Goal: Task Accomplishment & Management: Complete application form

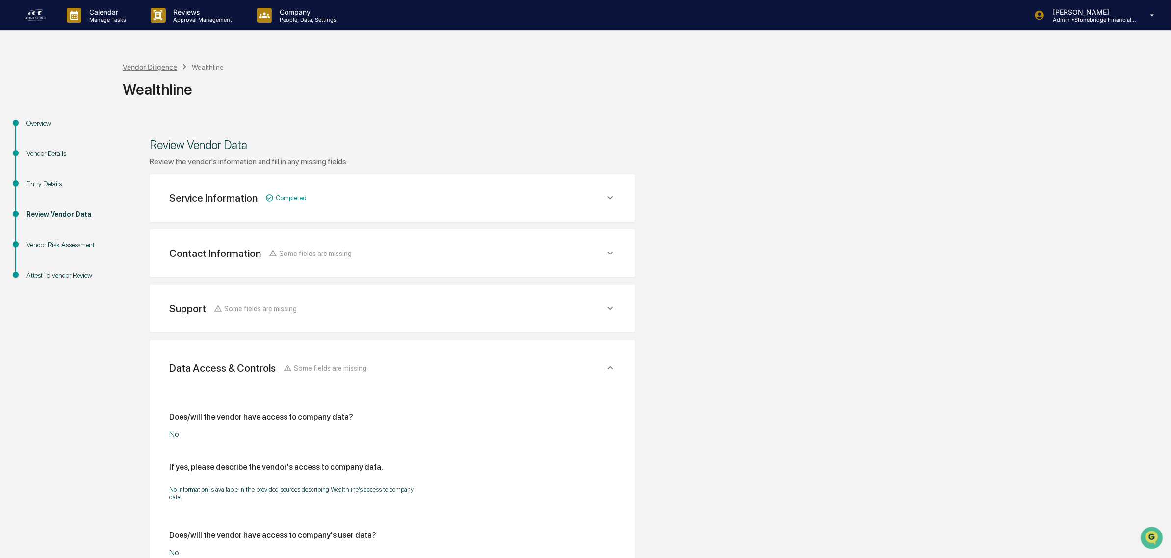
click at [151, 65] on div "Vendor Diligence" at bounding box center [150, 67] width 54 height 8
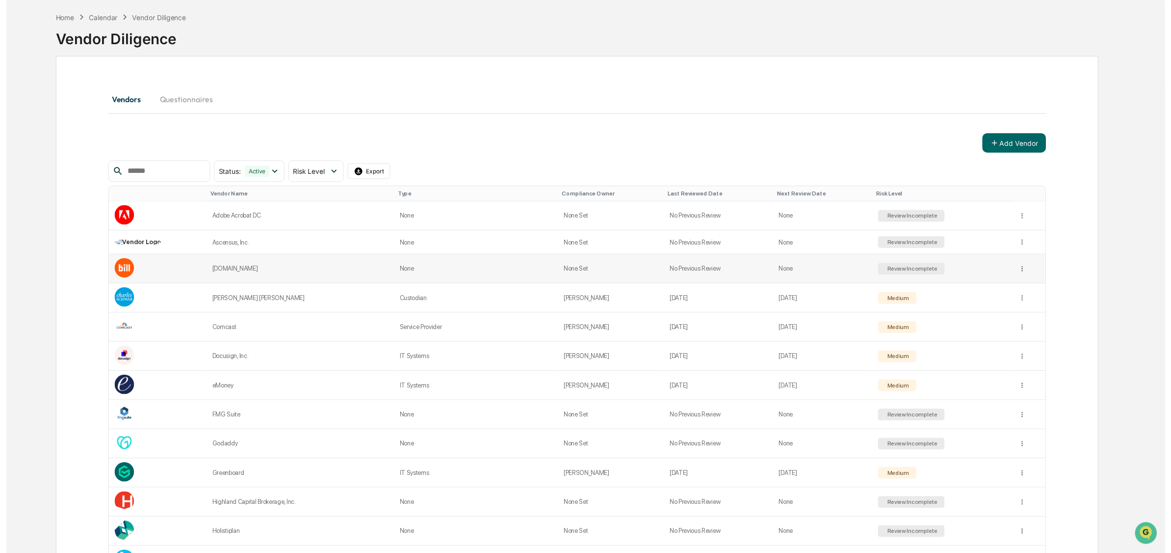
scroll to position [61, 0]
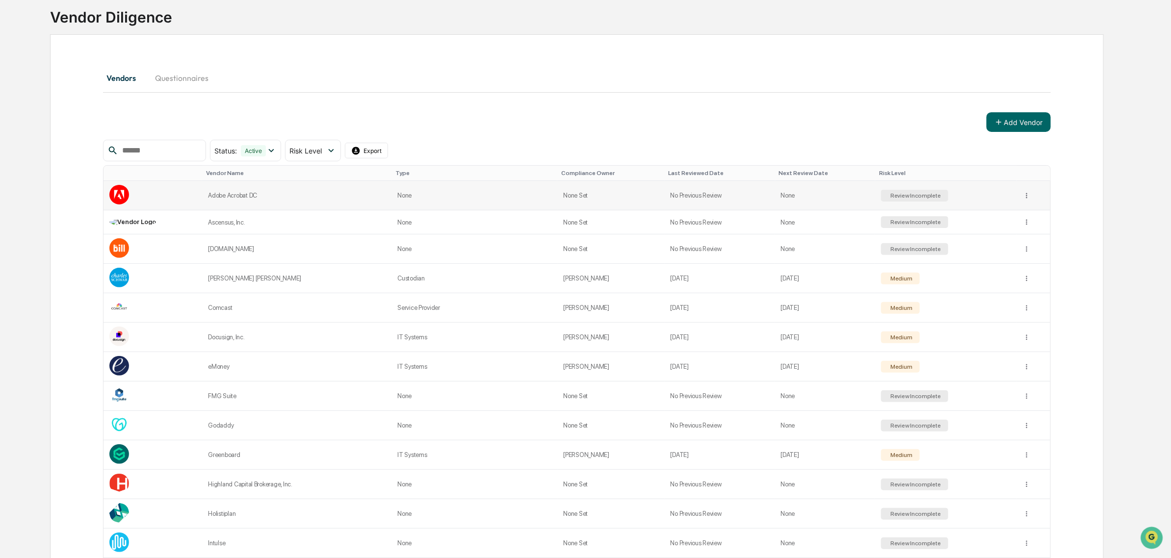
click at [237, 192] on div "Adobe Acrobat DC" at bounding box center [297, 195] width 178 height 7
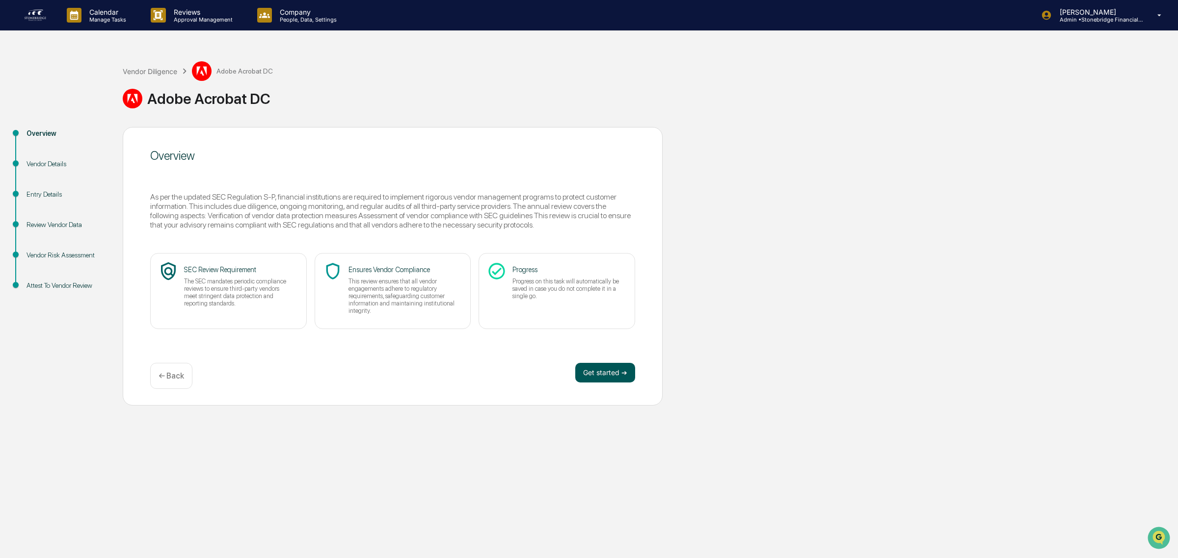
click at [599, 375] on button "Get started ➔" at bounding box center [605, 373] width 60 height 20
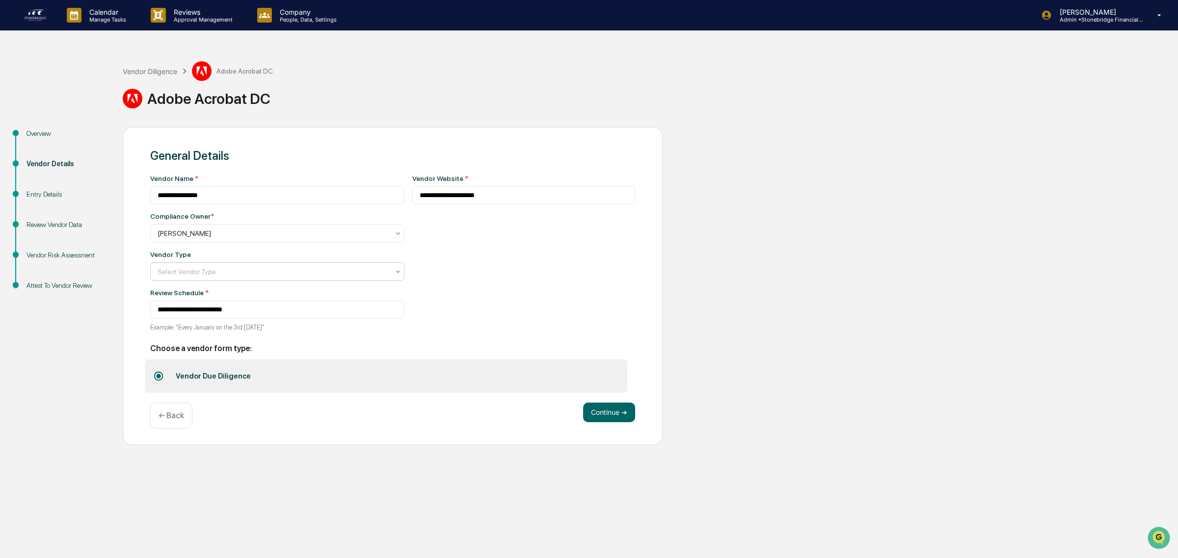
click at [212, 271] on div at bounding box center [274, 272] width 232 height 10
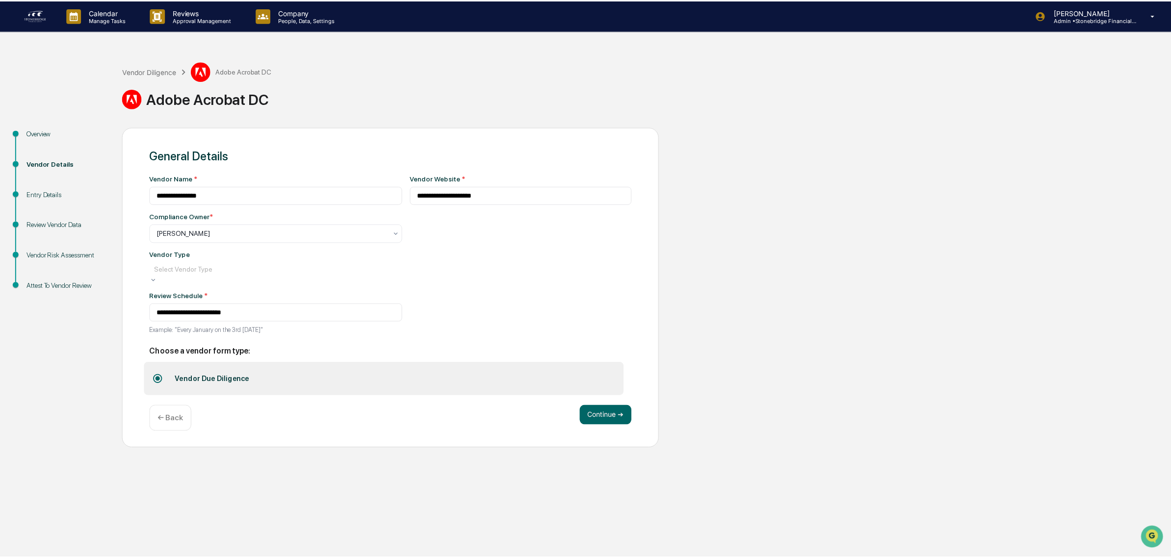
scroll to position [111, 0]
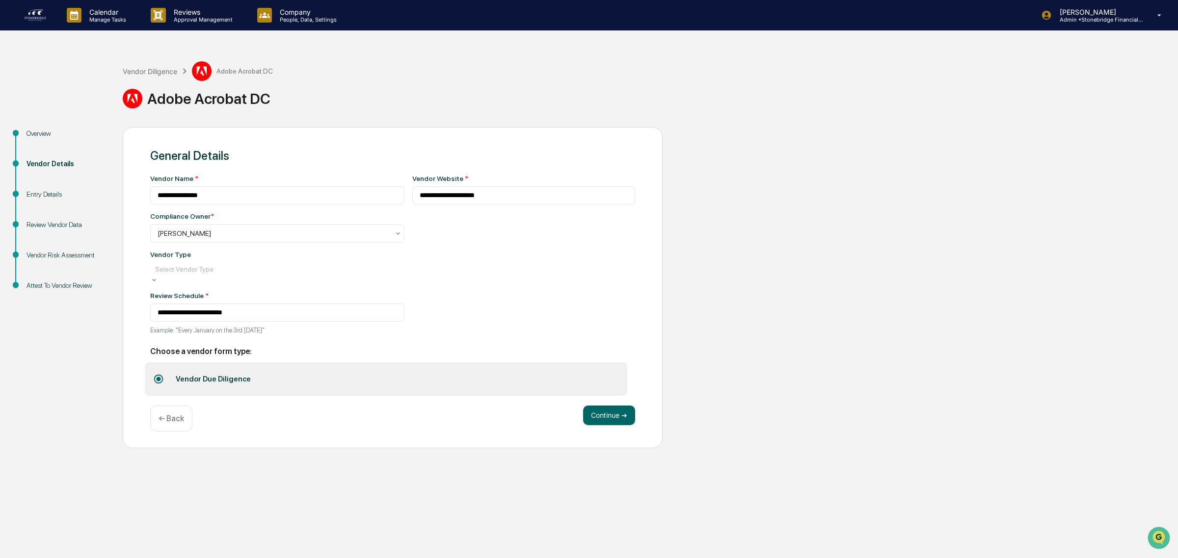
click at [584, 422] on button "Continue ➔" at bounding box center [609, 416] width 52 height 20
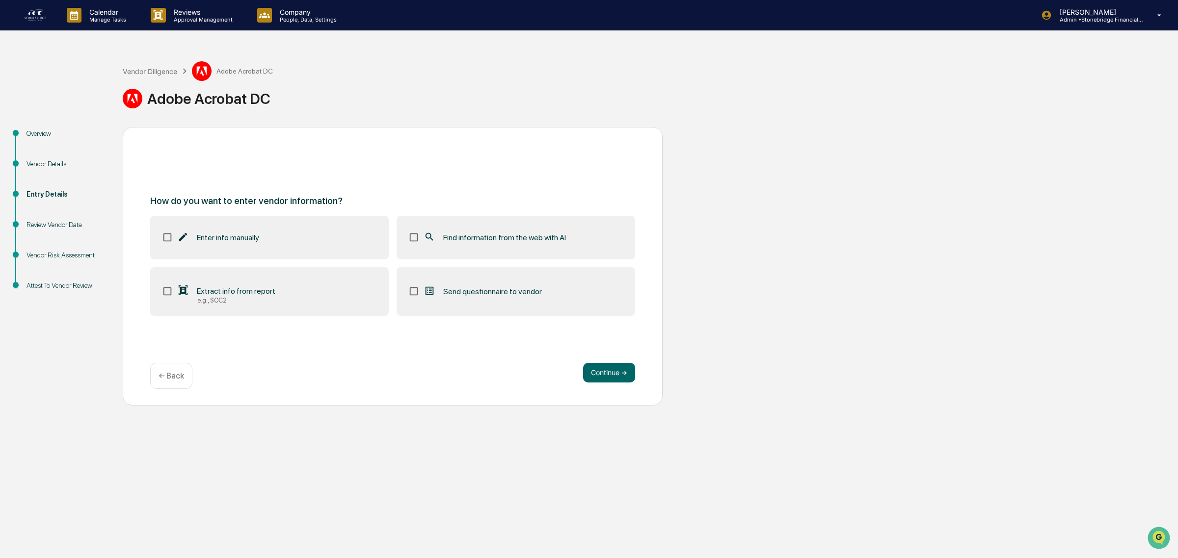
click at [427, 227] on label "Find information from the web with AI" at bounding box center [515, 237] width 238 height 43
click at [608, 367] on button "Continue ➔" at bounding box center [609, 373] width 52 height 20
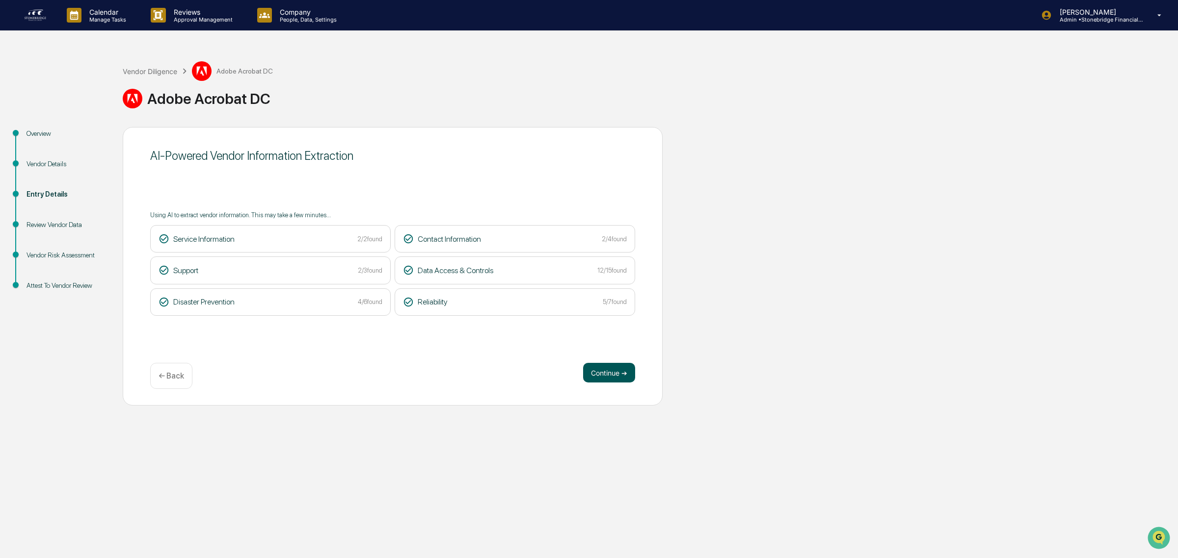
click at [593, 378] on button "Continue ➔" at bounding box center [609, 373] width 52 height 20
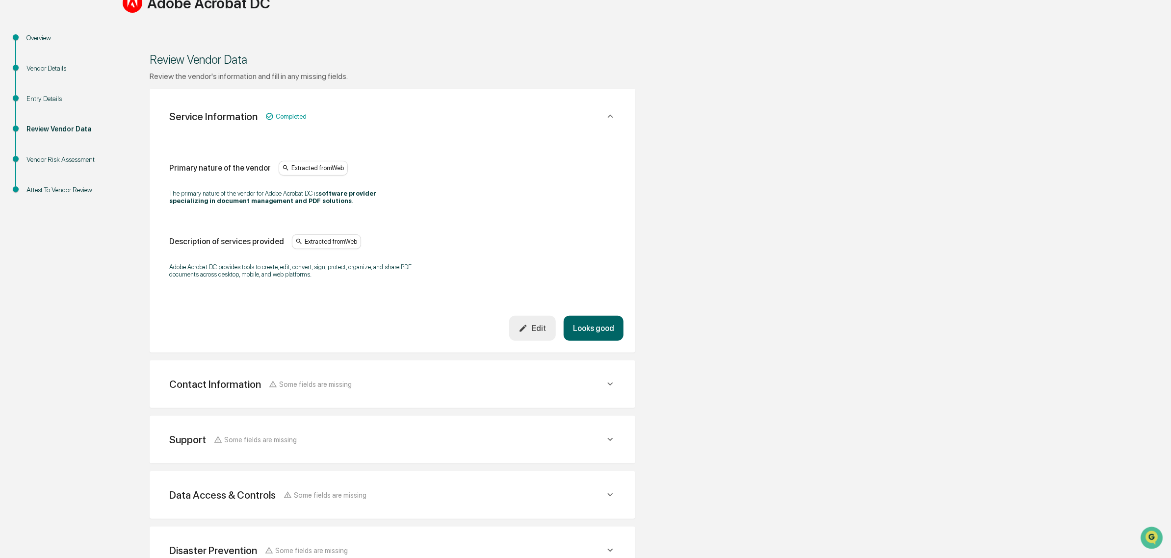
scroll to position [95, 0]
click at [583, 332] on button "Looks good" at bounding box center [594, 329] width 60 height 25
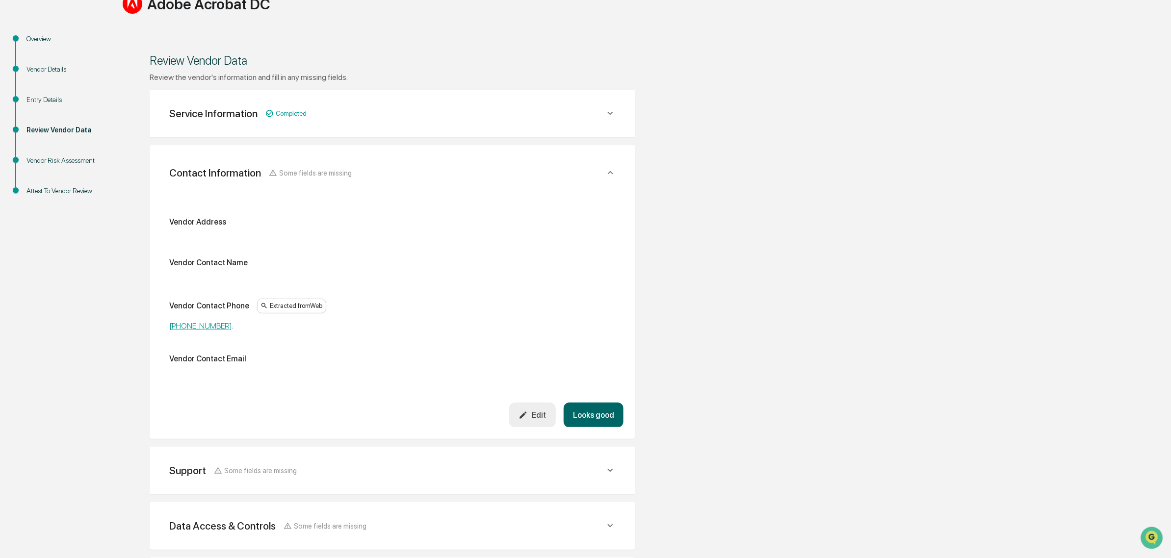
scroll to position [185, 0]
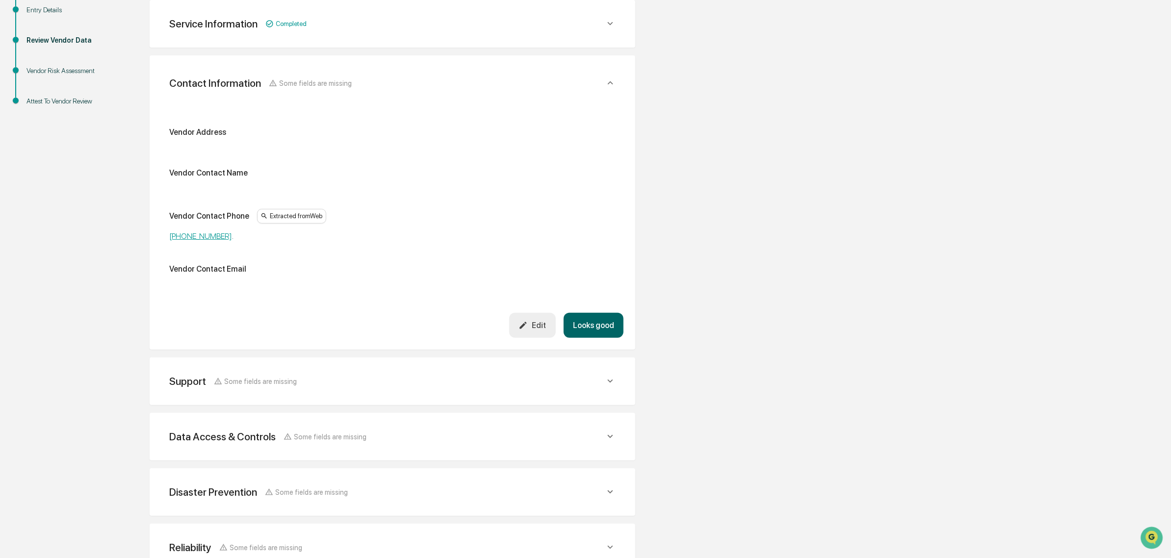
click at [583, 332] on button "Looks good" at bounding box center [594, 325] width 60 height 25
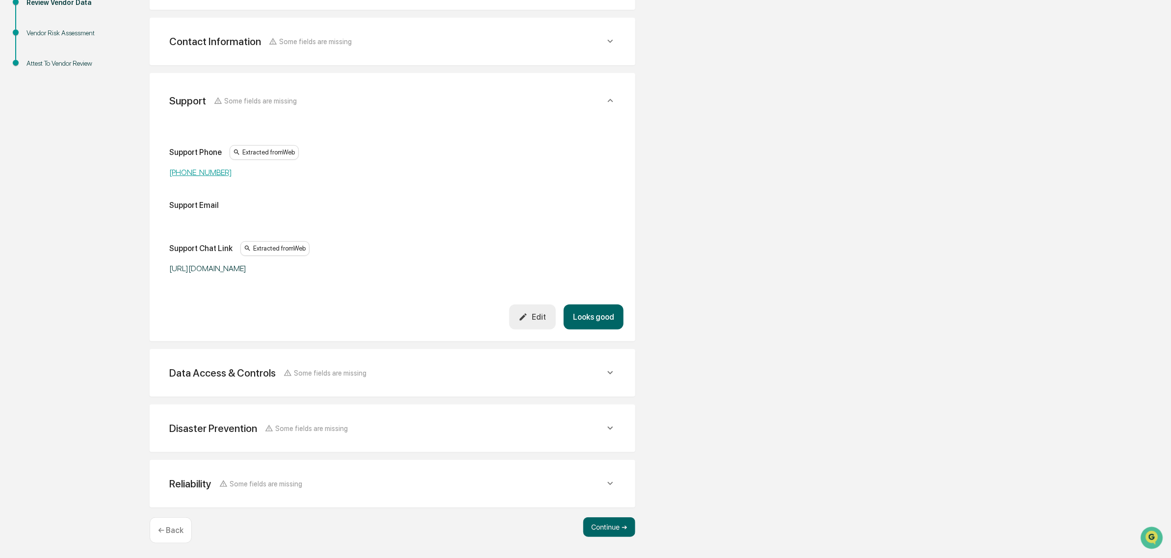
scroll to position [223, 0]
click at [583, 332] on div "Support Some fields are missing Support Phone Extracted from Web [PHONE_NUMBER]…" at bounding box center [393, 206] width 486 height 268
click at [590, 321] on button "Looks good" at bounding box center [594, 316] width 60 height 25
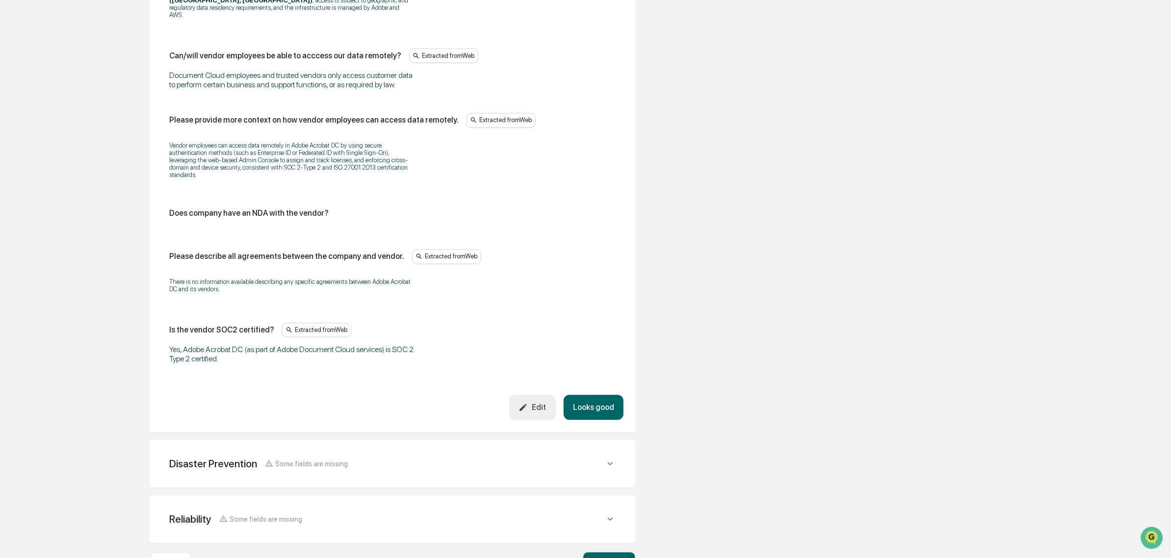
scroll to position [1147, 0]
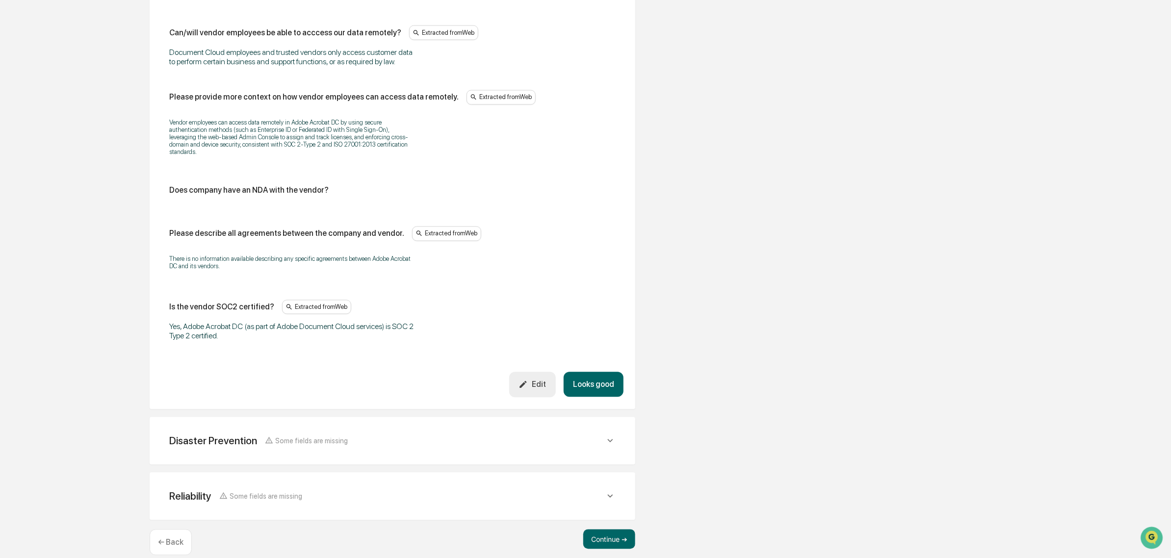
click at [581, 376] on button "Looks good" at bounding box center [594, 384] width 60 height 25
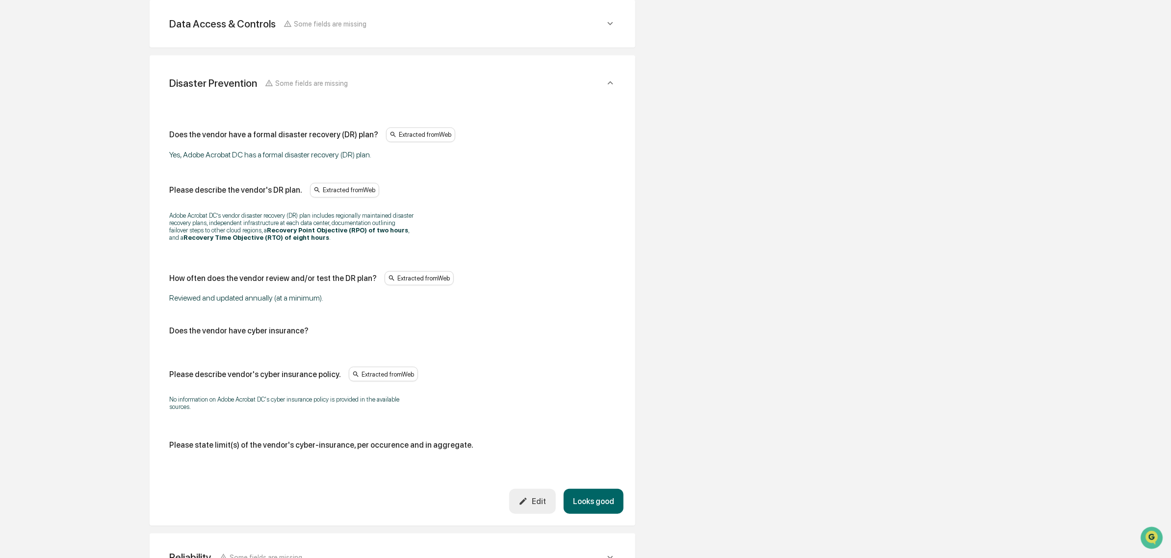
scroll to position [369, 0]
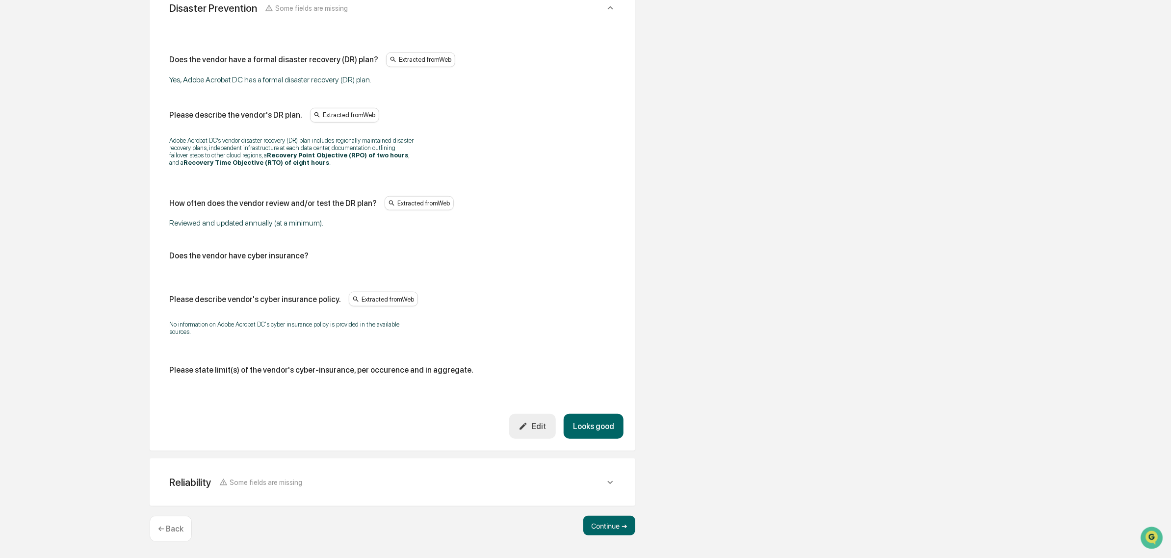
click at [591, 438] on button "Looks good" at bounding box center [594, 426] width 60 height 25
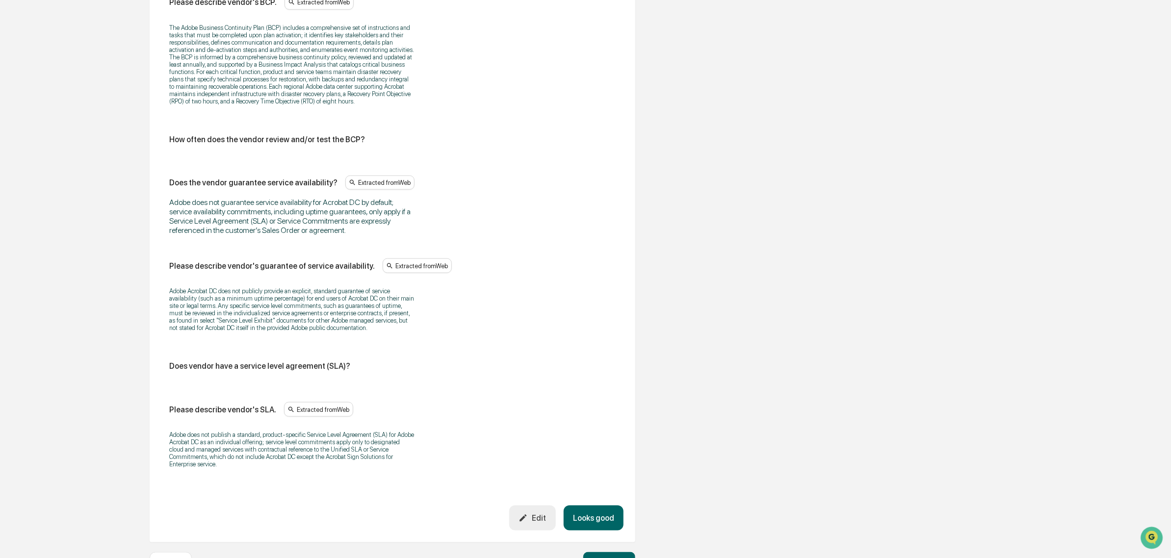
scroll to position [635, 0]
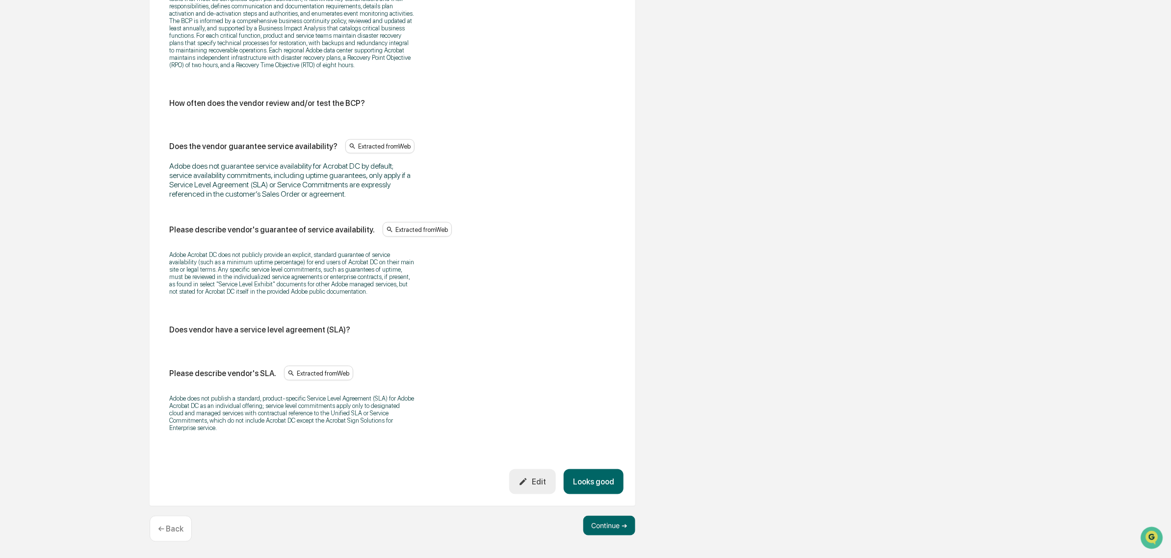
click at [595, 479] on button "Looks good" at bounding box center [594, 482] width 60 height 25
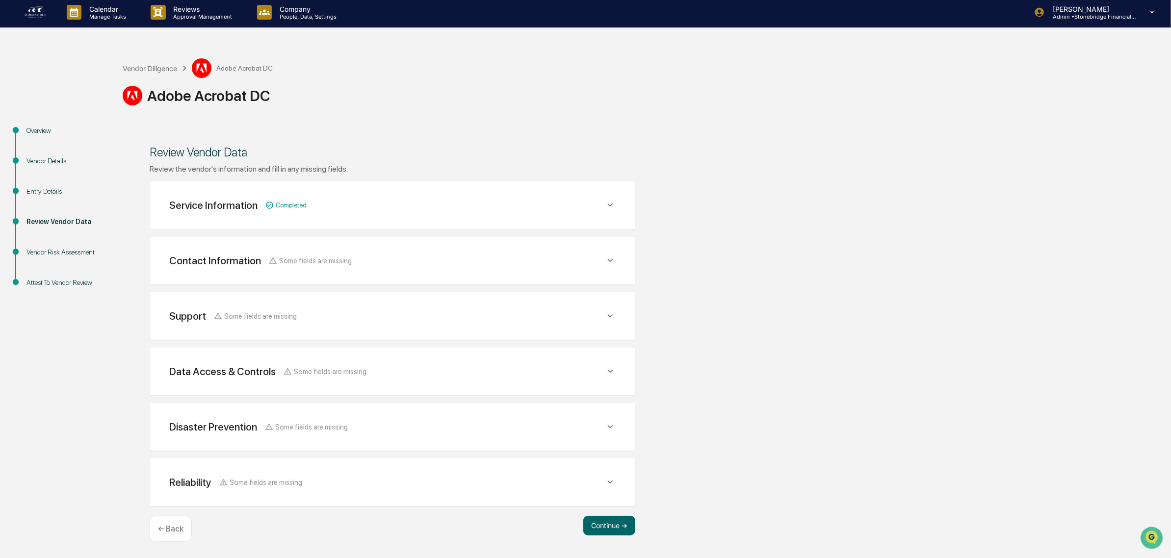
scroll to position [2, 0]
click at [139, 68] on div "Vendor Diligence" at bounding box center [150, 69] width 54 height 8
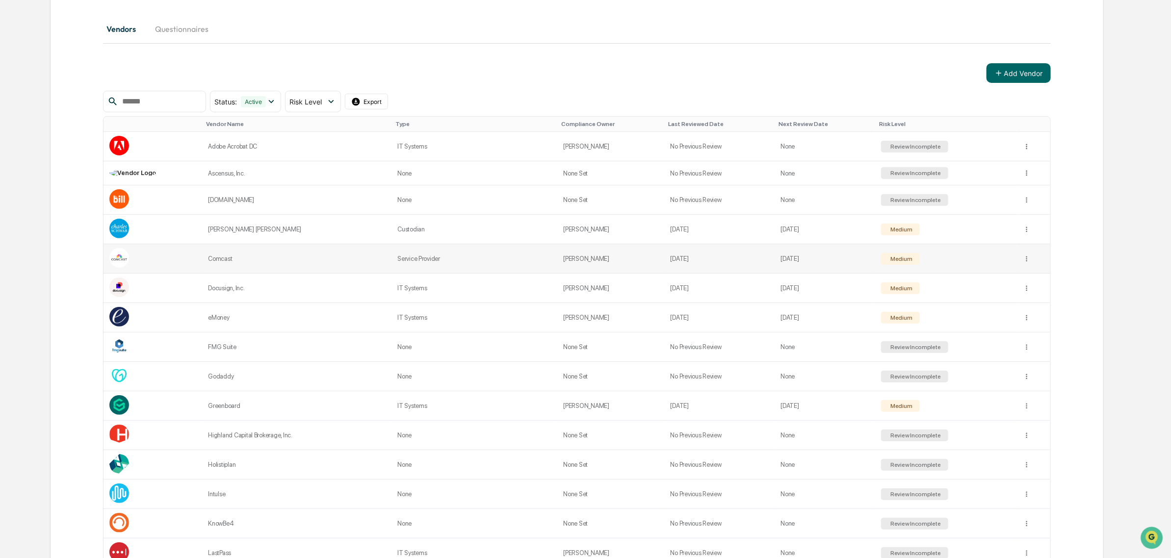
scroll to position [116, 0]
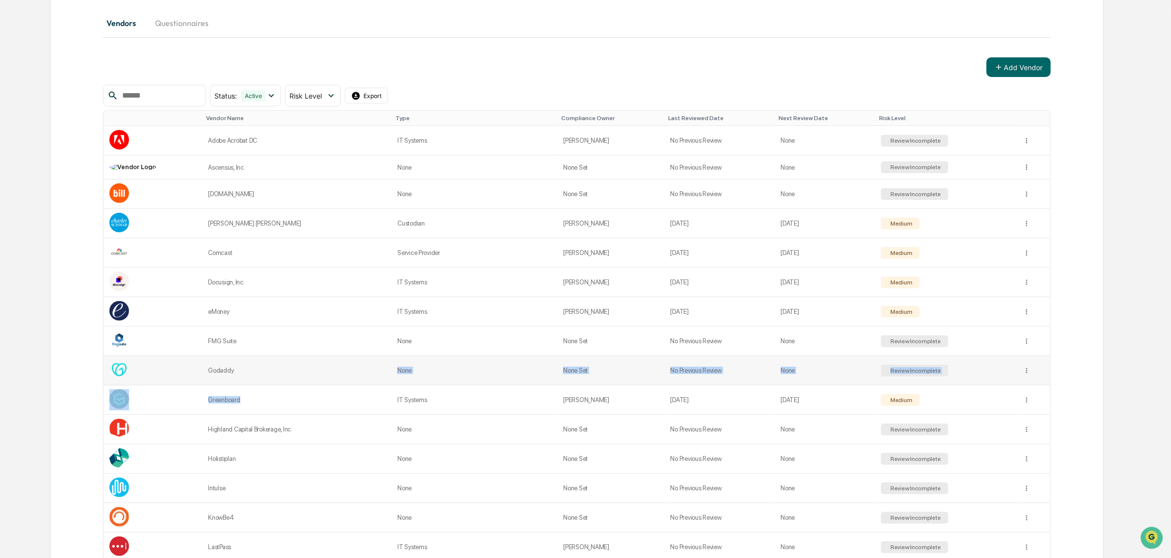
drag, startPoint x: 258, startPoint y: 406, endPoint x: 317, endPoint y: 361, distance: 73.8
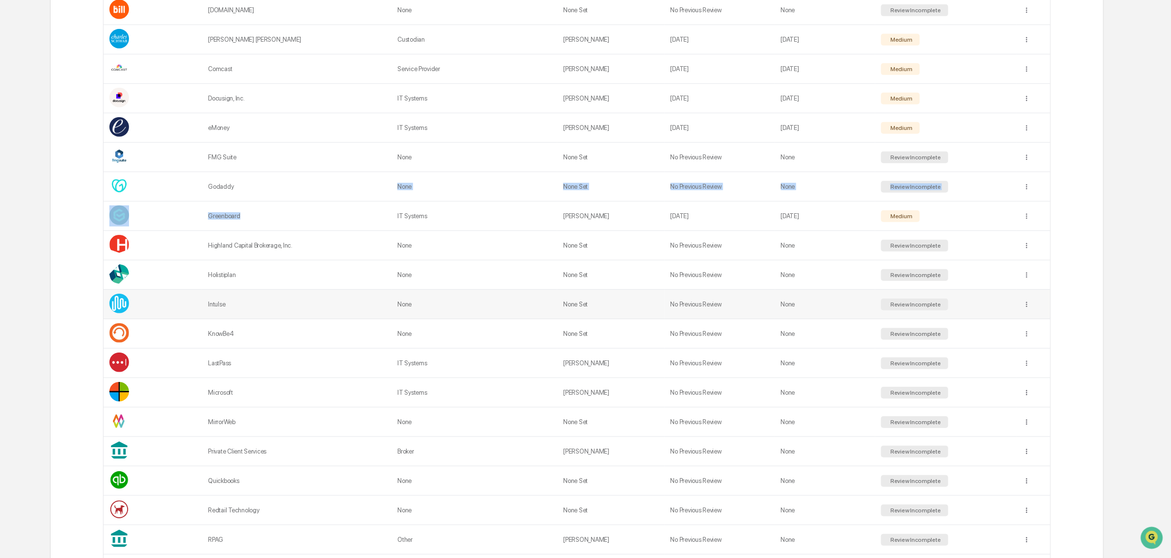
scroll to position [300, 0]
click at [287, 368] on div "LastPass" at bounding box center [297, 363] width 178 height 7
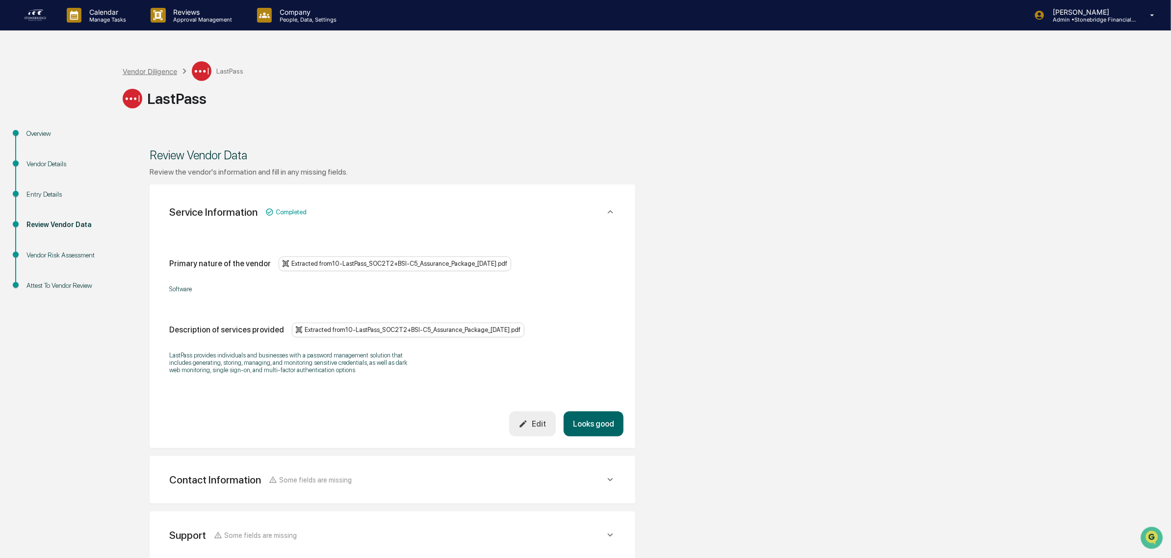
click at [134, 71] on div "Vendor Diligence" at bounding box center [150, 71] width 54 height 8
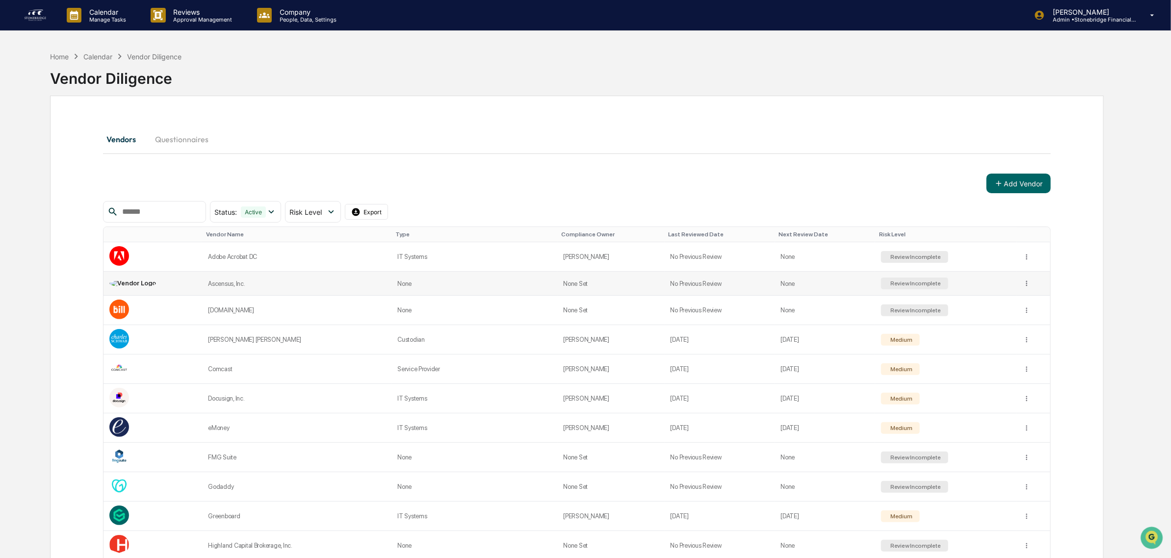
click at [256, 293] on td "Ascensus, Inc." at bounding box center [296, 284] width 189 height 24
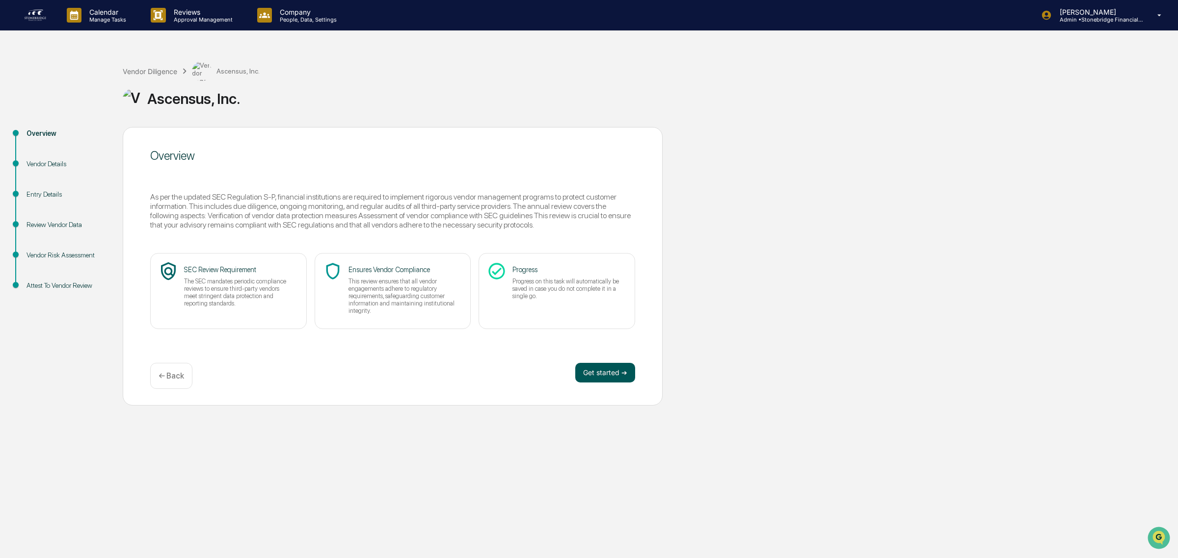
click at [603, 374] on button "Get started ➔" at bounding box center [605, 373] width 60 height 20
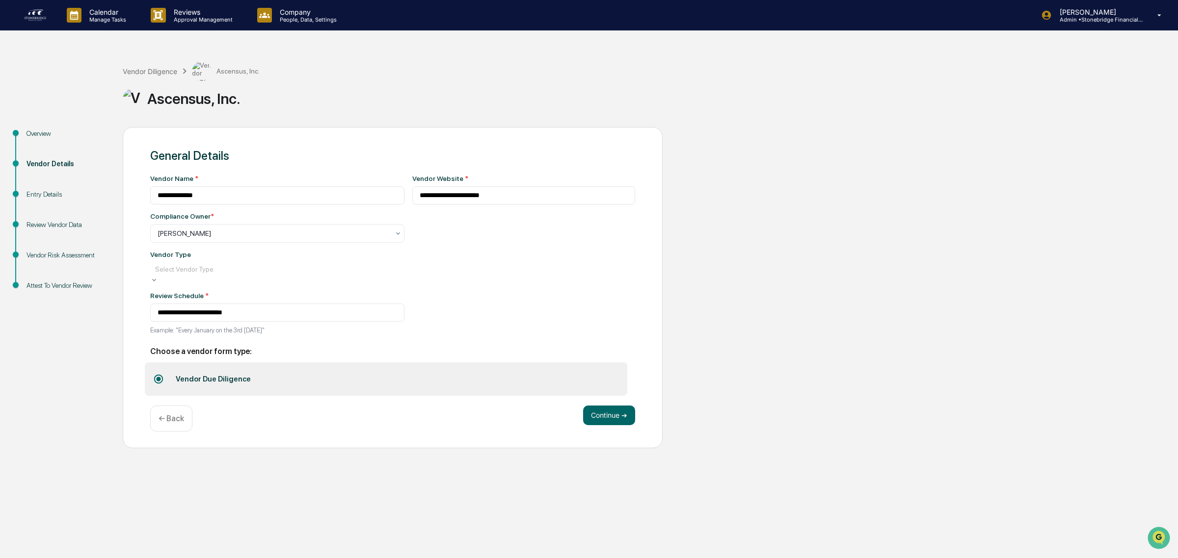
click at [299, 274] on div at bounding box center [277, 269] width 244 height 10
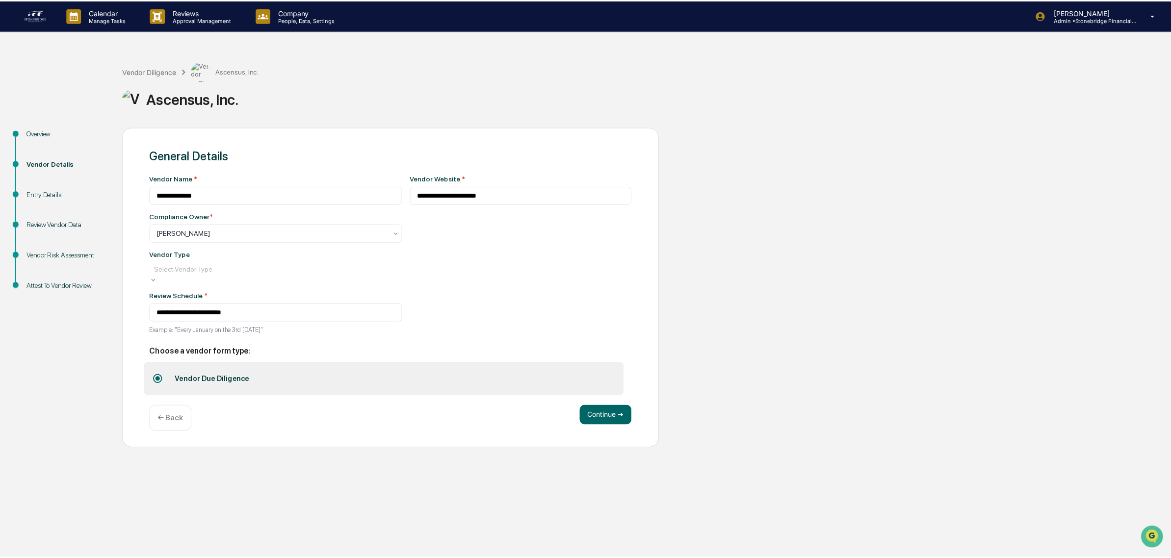
scroll to position [111, 0]
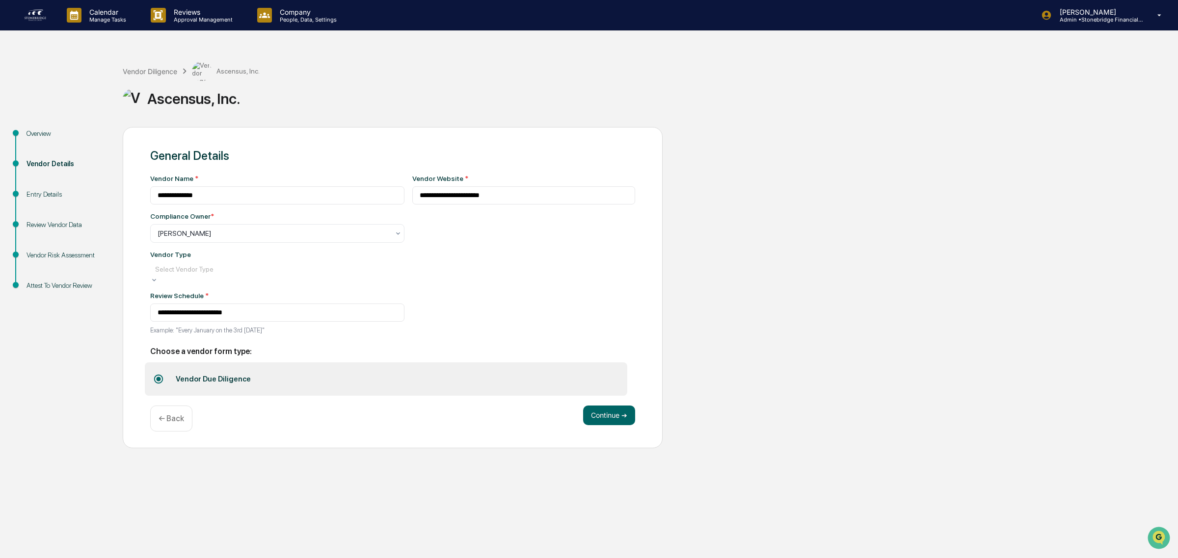
click at [611, 422] on button "Continue ➔" at bounding box center [609, 413] width 52 height 20
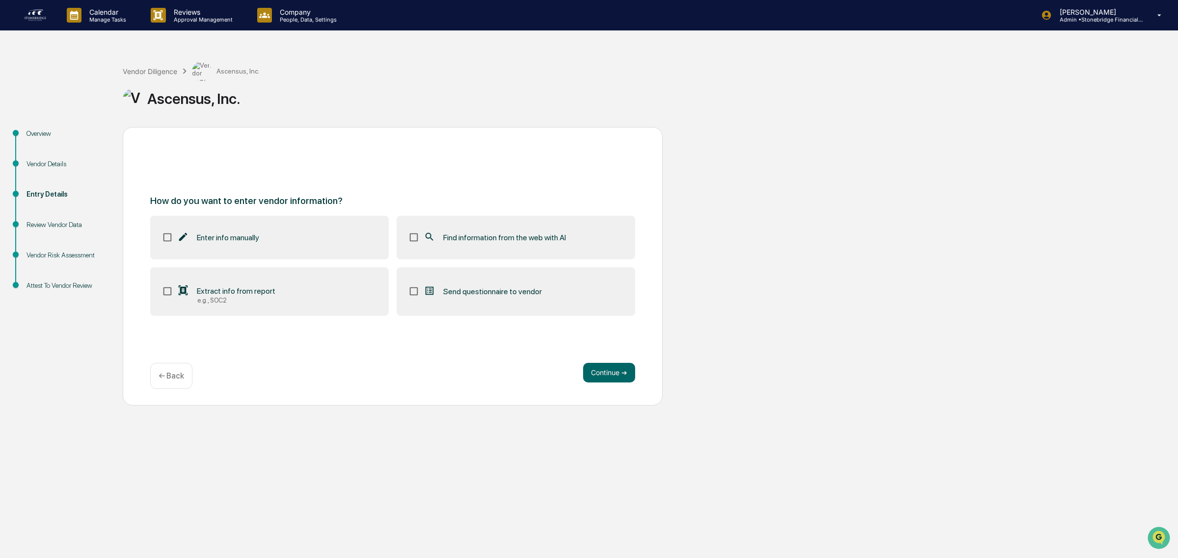
click at [534, 216] on label "Find information from the web with AI" at bounding box center [515, 237] width 238 height 43
click at [611, 377] on button "Continue ➔" at bounding box center [609, 373] width 52 height 20
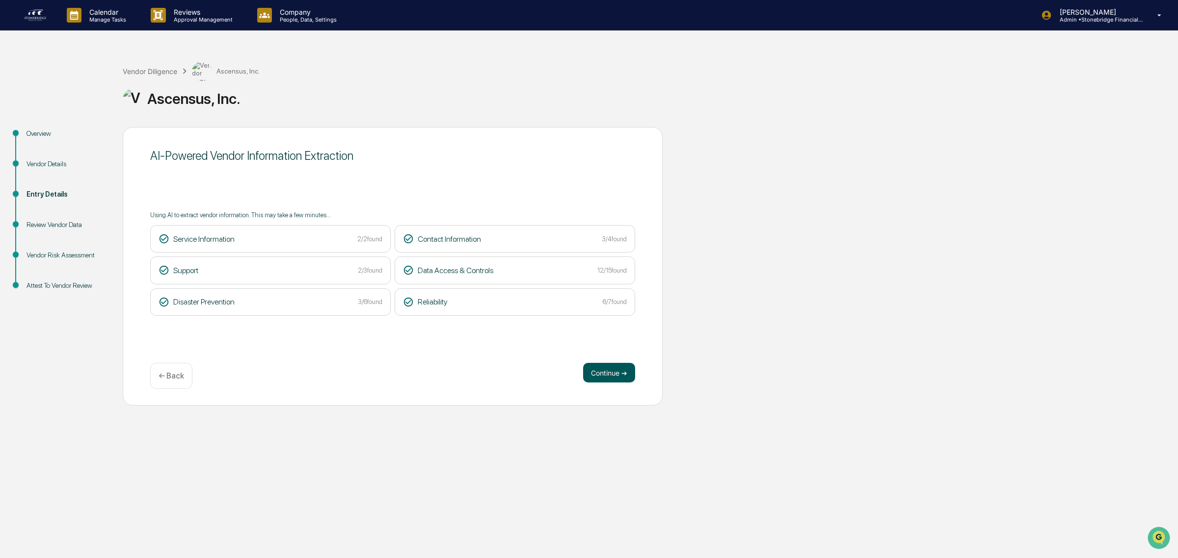
click at [631, 371] on button "Continue ➔" at bounding box center [609, 373] width 52 height 20
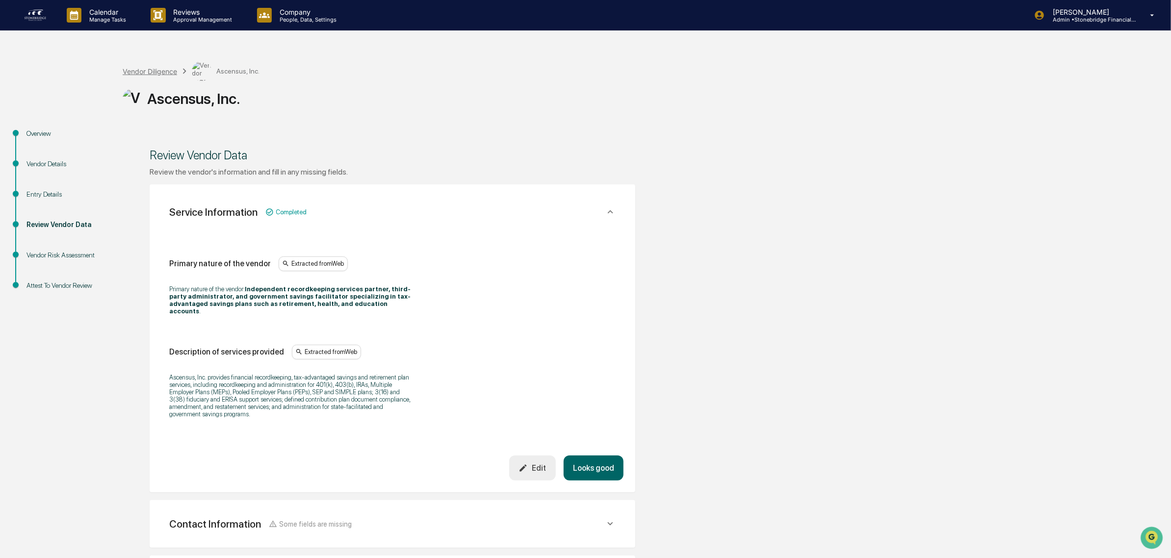
click at [154, 74] on div "Vendor Diligence" at bounding box center [150, 71] width 54 height 8
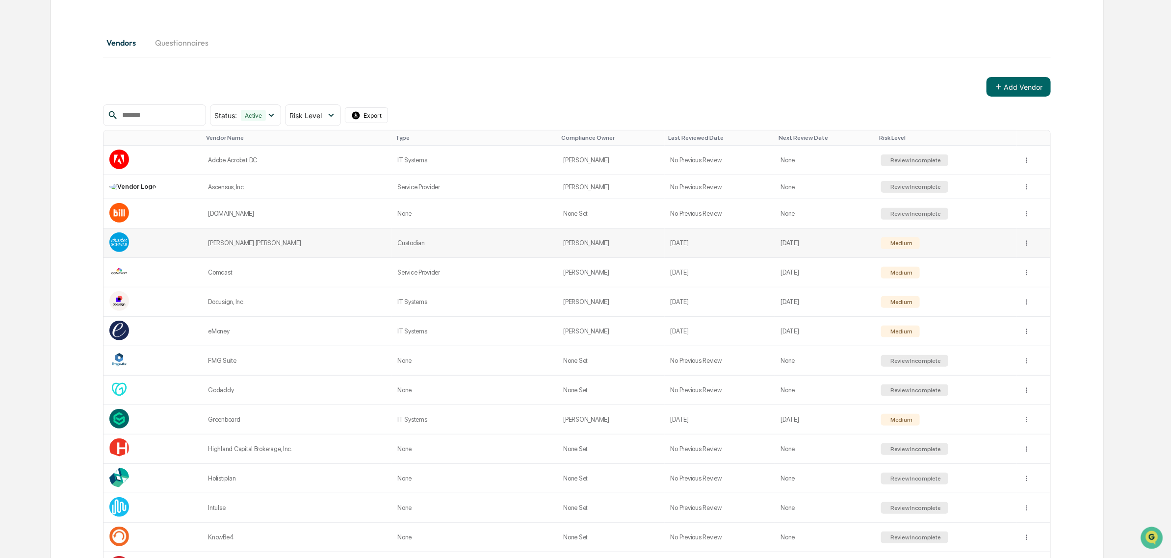
scroll to position [98, 0]
click at [313, 206] on td "[DOMAIN_NAME]" at bounding box center [296, 212] width 189 height 29
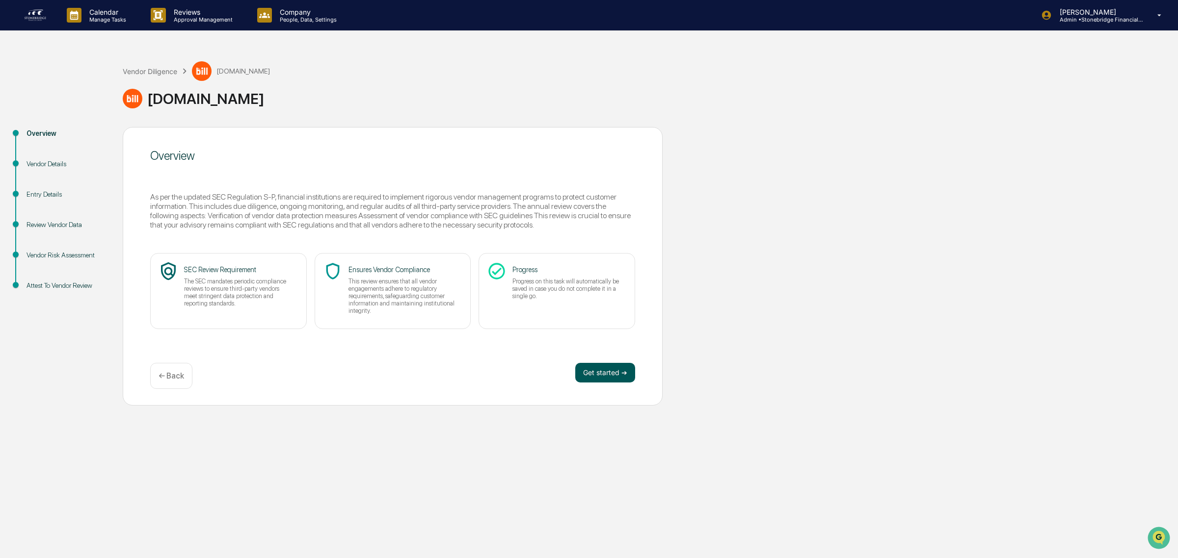
click at [616, 367] on button "Get started ➔" at bounding box center [605, 373] width 60 height 20
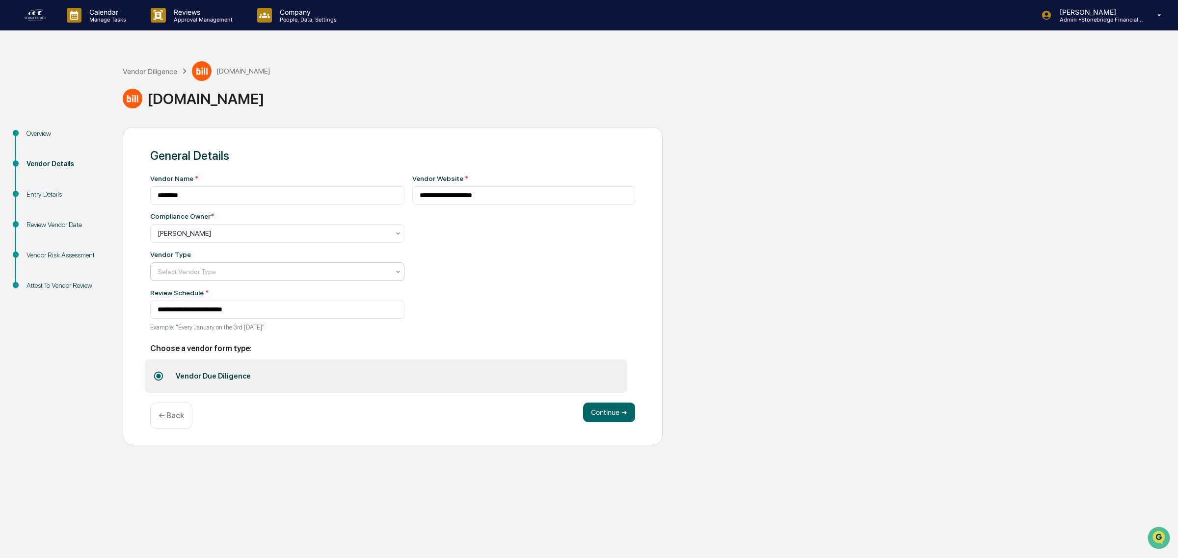
click at [291, 277] on div at bounding box center [274, 272] width 232 height 10
click at [224, 558] on div "Accounting" at bounding box center [589, 568] width 1178 height 20
click at [626, 425] on div "Continue ➔ ← Back" at bounding box center [392, 416] width 485 height 26
click at [599, 407] on button "Continue ➔" at bounding box center [609, 413] width 52 height 20
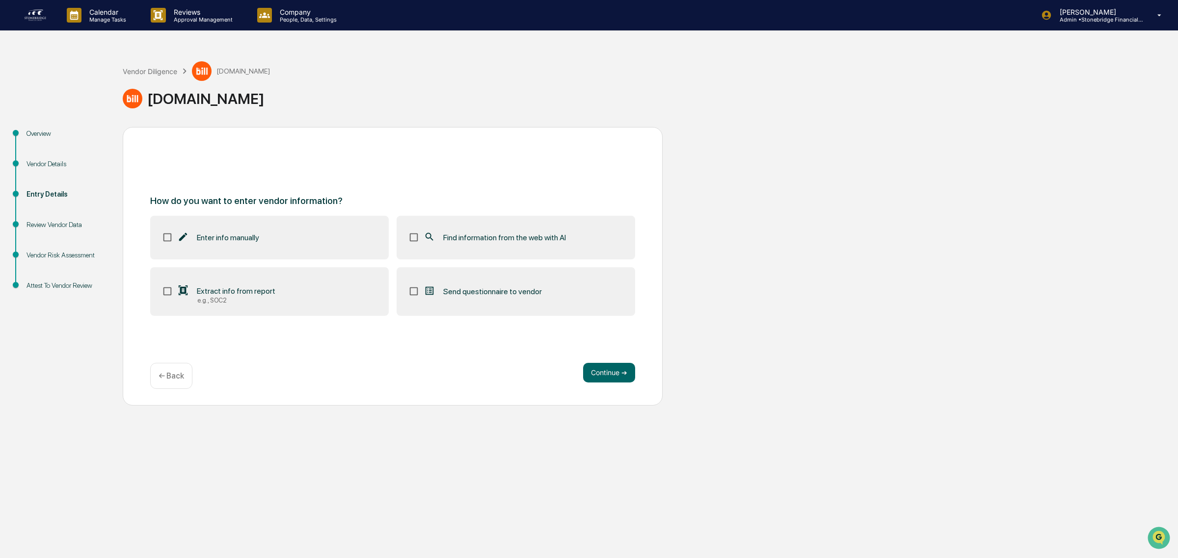
click at [483, 251] on label "Find information from the web with AI" at bounding box center [515, 237] width 238 height 43
click at [609, 371] on button "Continue ➔" at bounding box center [609, 373] width 52 height 20
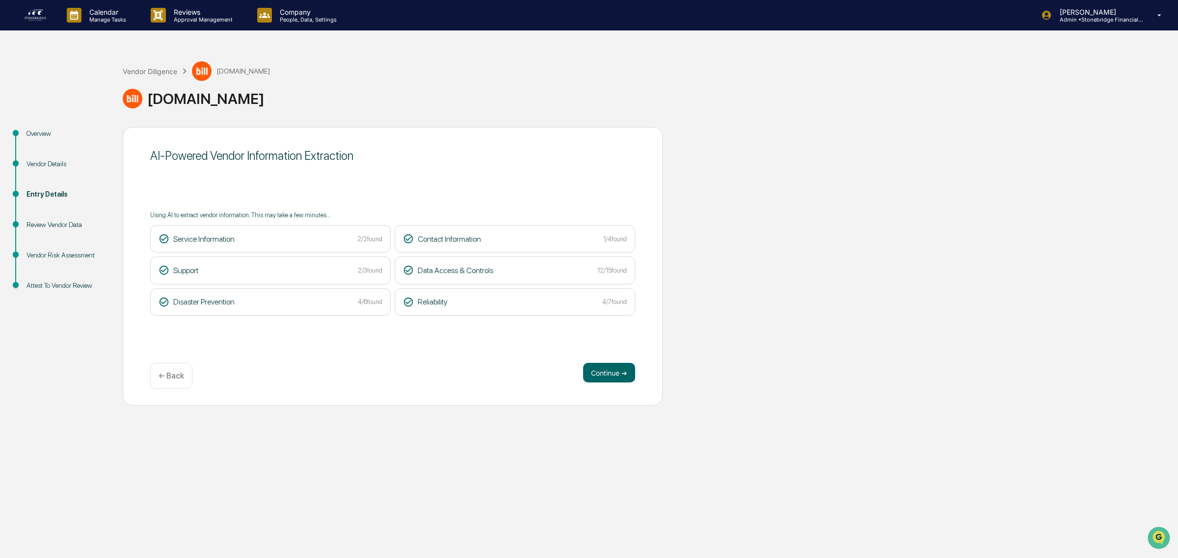
click at [609, 371] on button "Continue ➔" at bounding box center [609, 373] width 52 height 20
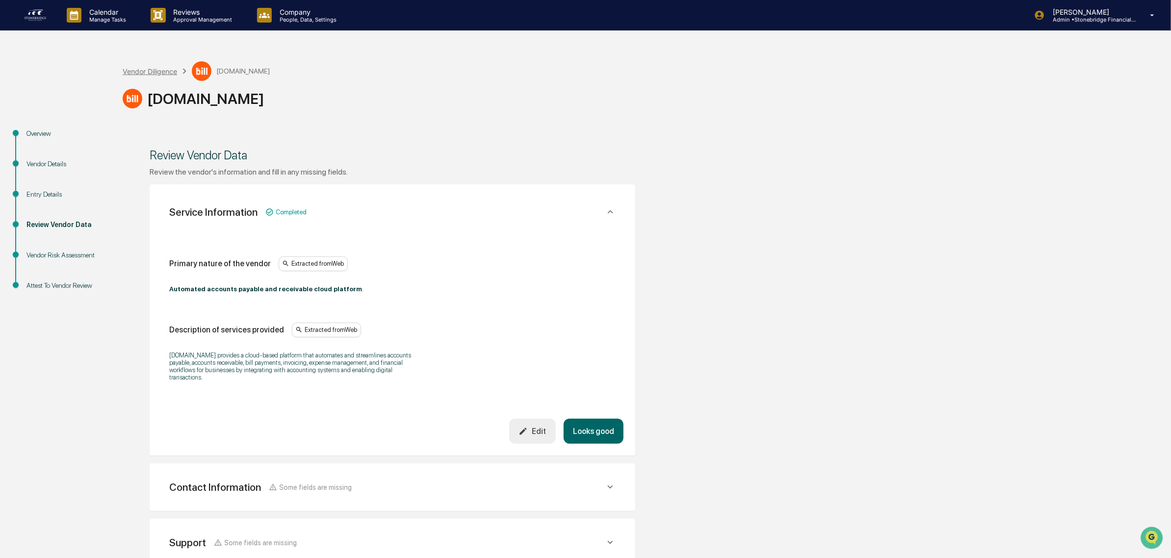
click at [160, 75] on div "Vendor Diligence" at bounding box center [150, 71] width 54 height 8
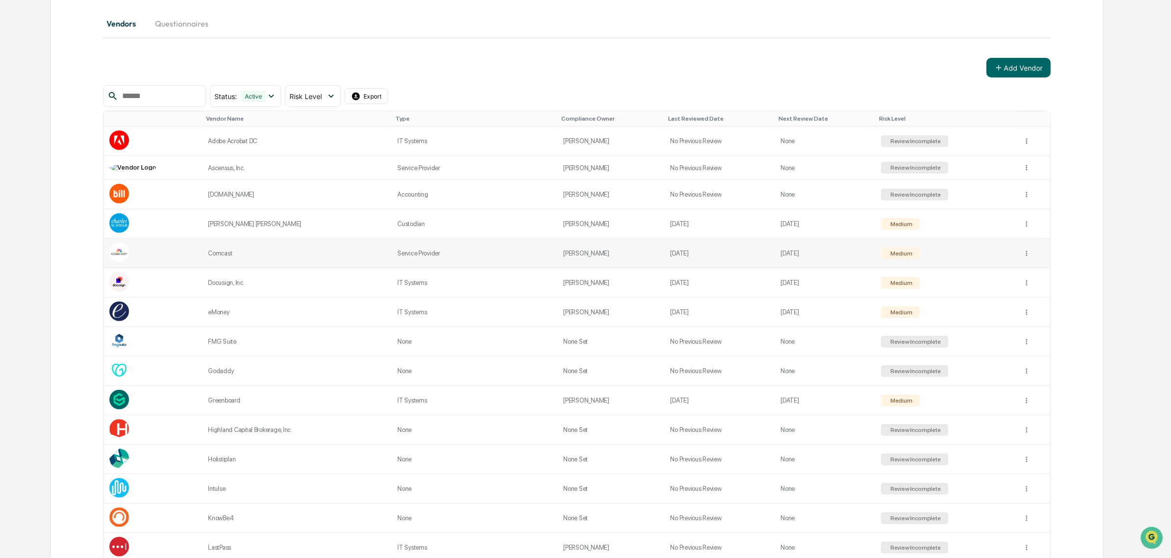
scroll to position [116, 0]
click at [303, 342] on div "FMG Suite" at bounding box center [297, 341] width 178 height 7
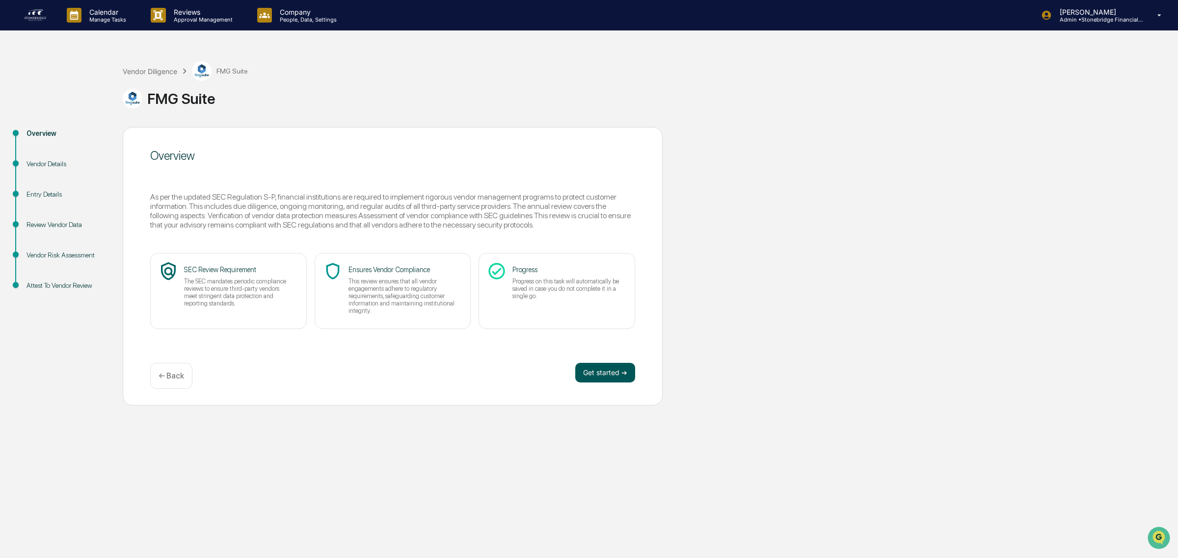
click at [629, 372] on button "Get started ➔" at bounding box center [605, 373] width 60 height 20
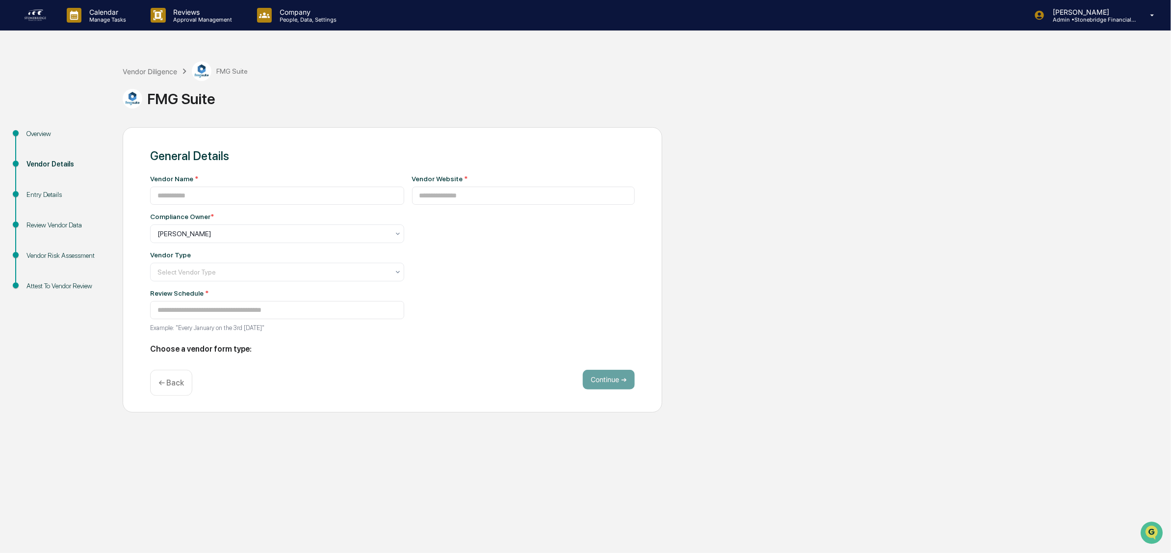
type input "*********"
type input "**********"
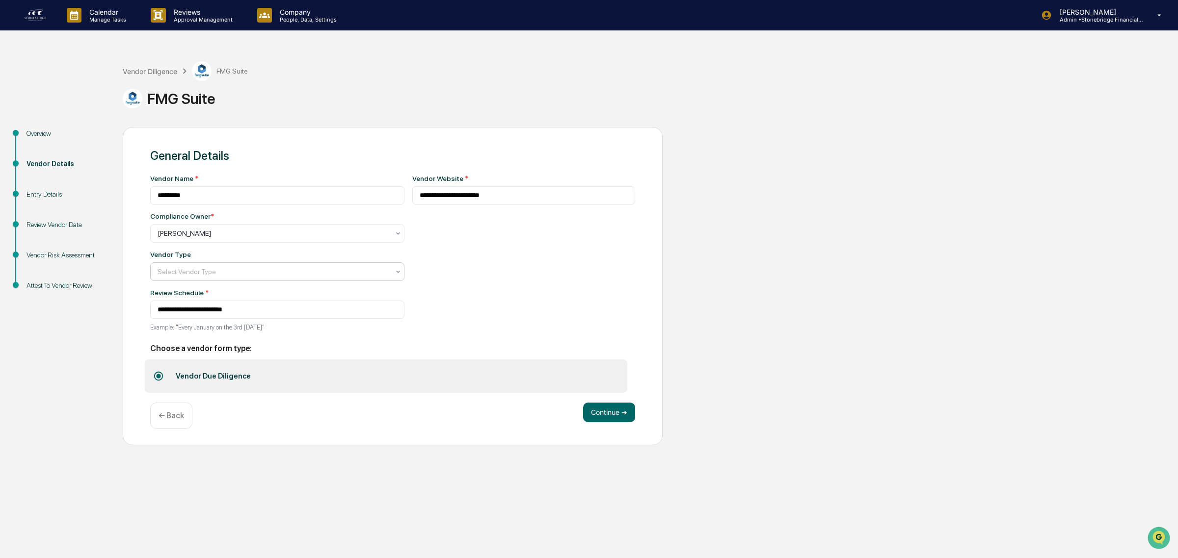
click at [311, 267] on div "Select Vendor Type" at bounding box center [273, 272] width 241 height 14
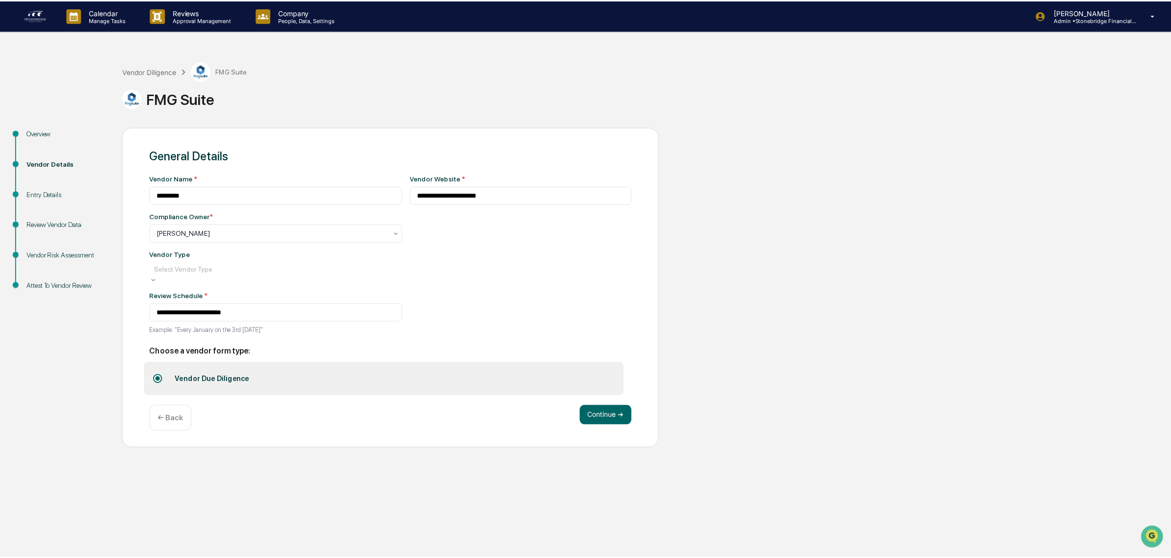
scroll to position [111, 0]
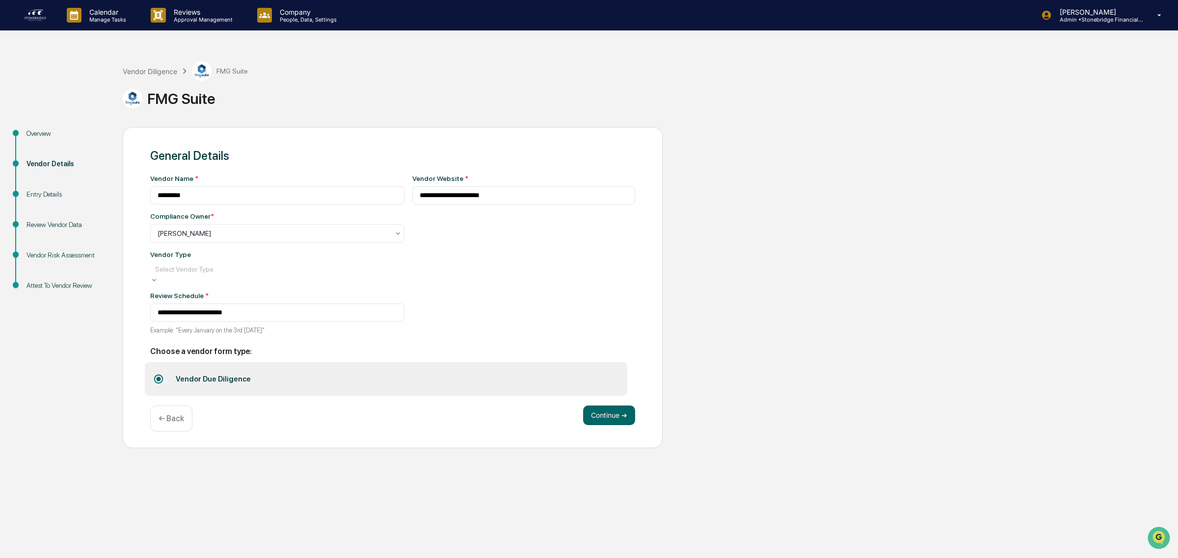
click at [624, 415] on button "Continue ➔" at bounding box center [609, 416] width 52 height 20
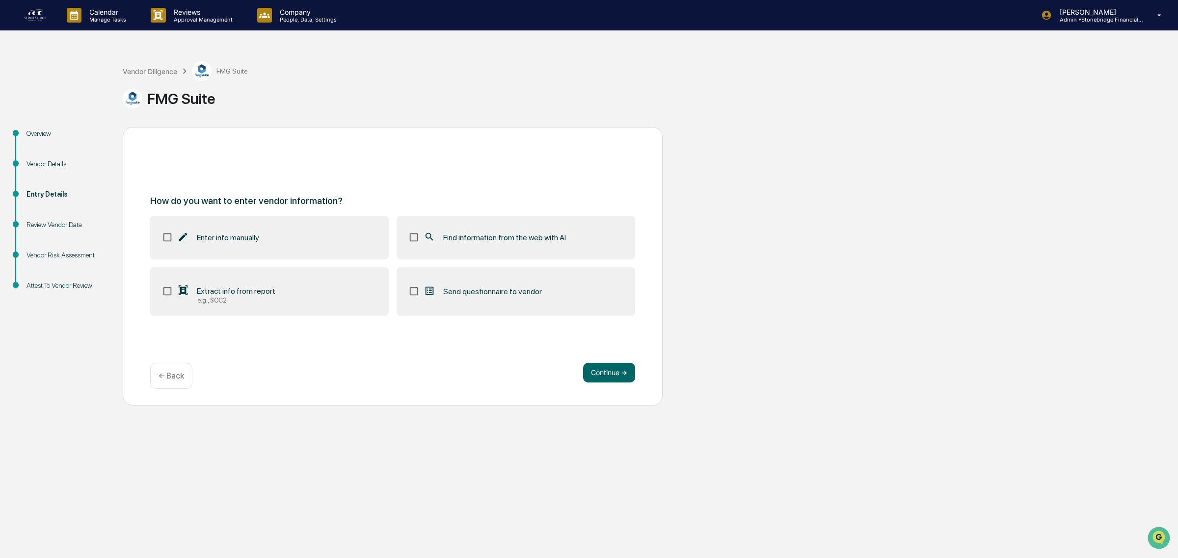
click at [452, 239] on span "Find information from the web with AI" at bounding box center [504, 237] width 123 height 9
click at [597, 378] on button "Continue ➔" at bounding box center [609, 373] width 52 height 20
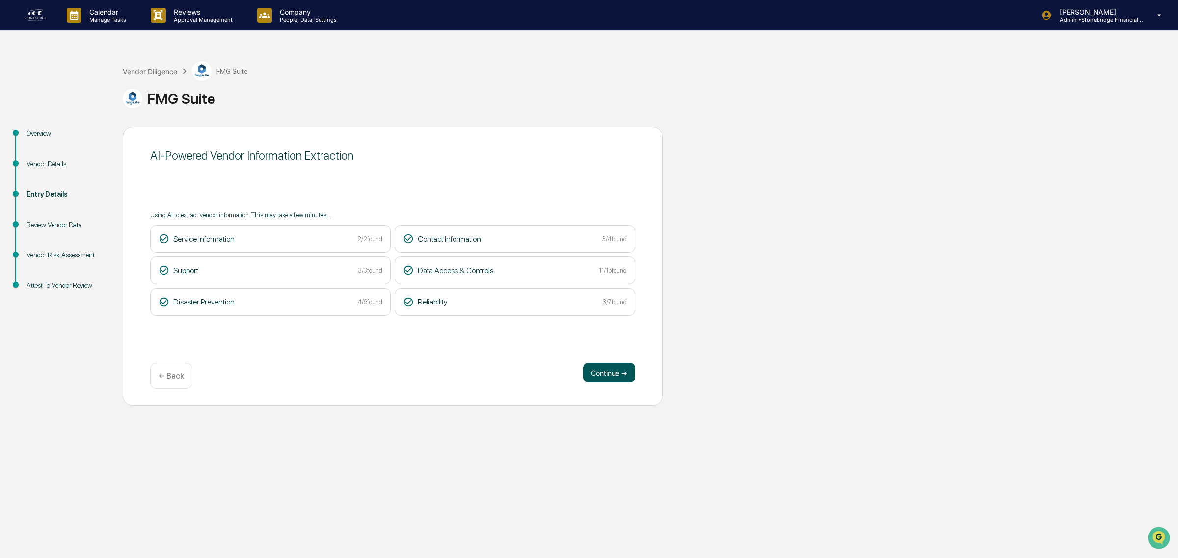
click at [600, 374] on button "Continue ➔" at bounding box center [609, 373] width 52 height 20
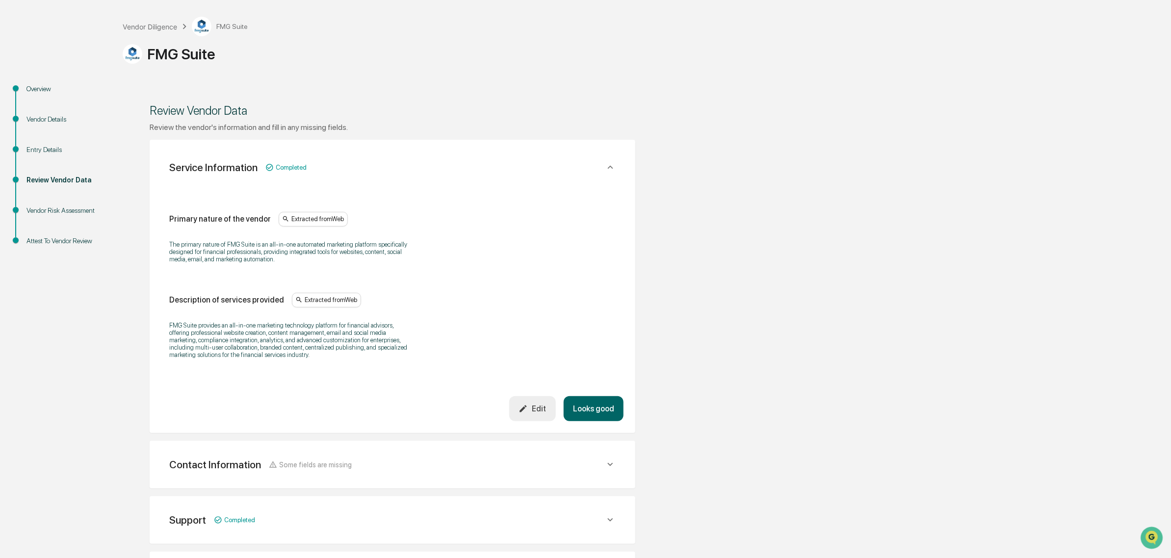
scroll to position [0, 0]
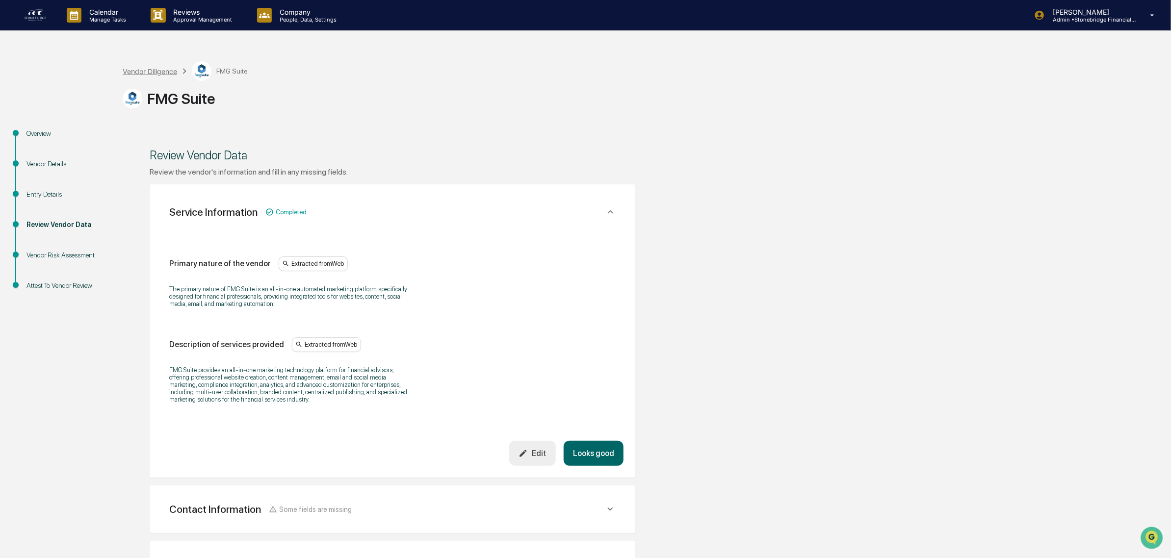
click at [168, 73] on div "Vendor Diligence" at bounding box center [150, 71] width 54 height 8
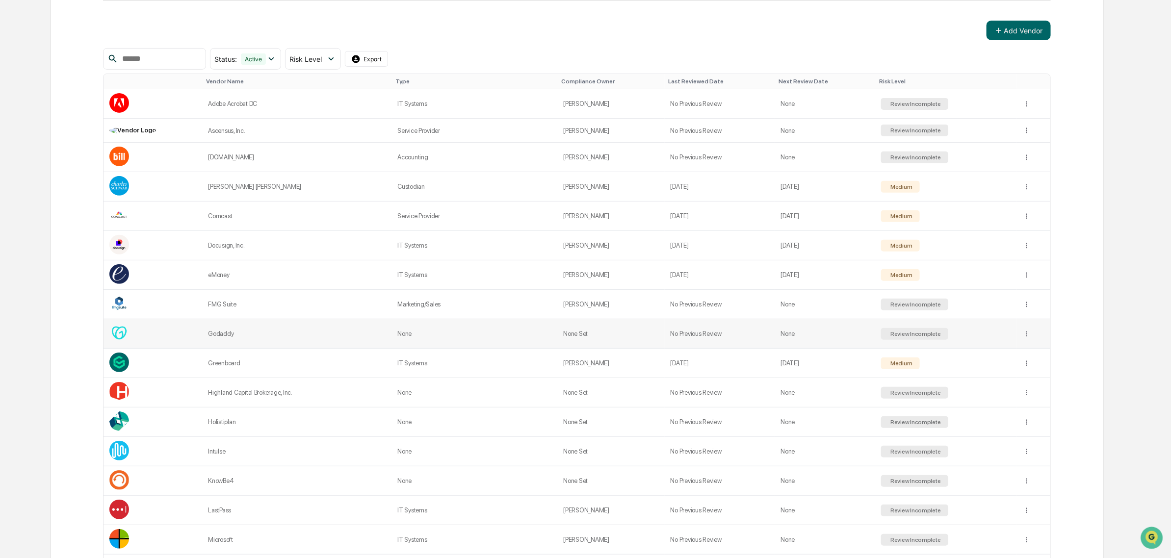
scroll to position [184, 0]
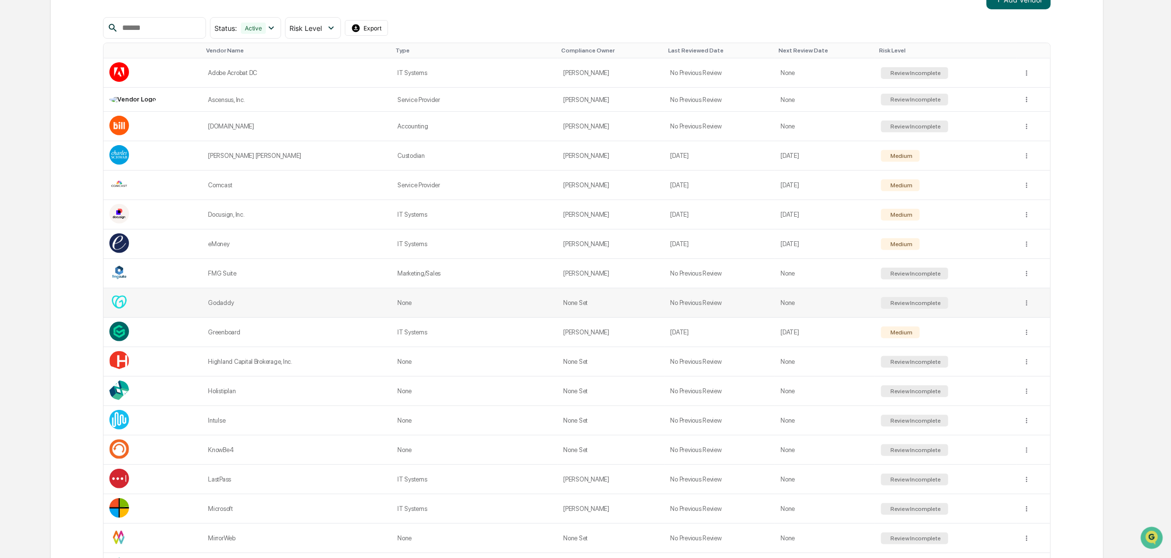
click at [210, 312] on td "Godaddy" at bounding box center [296, 303] width 189 height 29
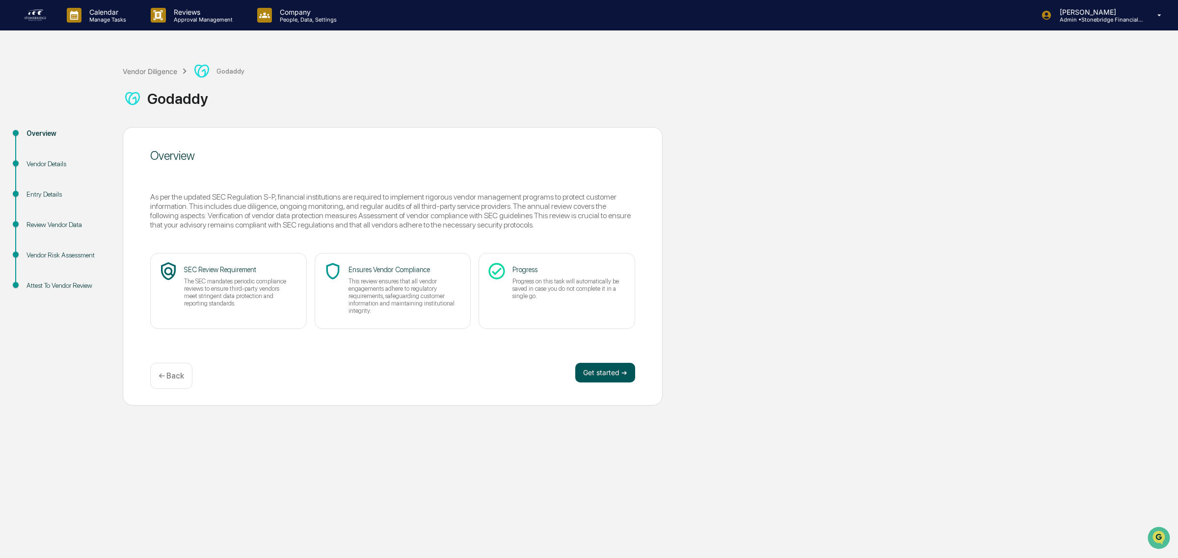
click at [589, 373] on button "Get started ➔" at bounding box center [605, 373] width 60 height 20
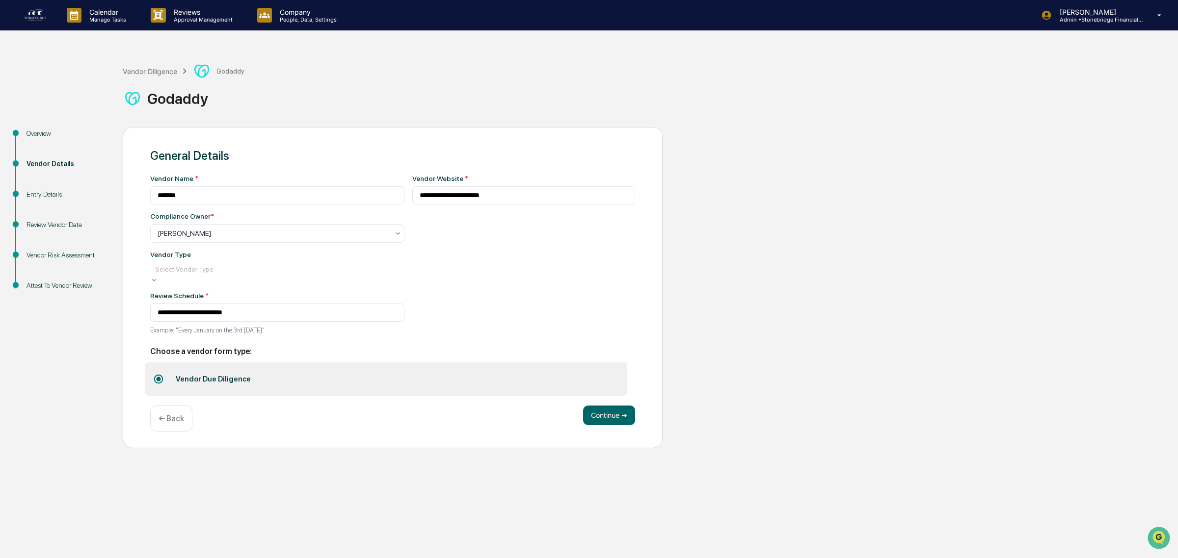
click at [244, 271] on div at bounding box center [277, 269] width 244 height 10
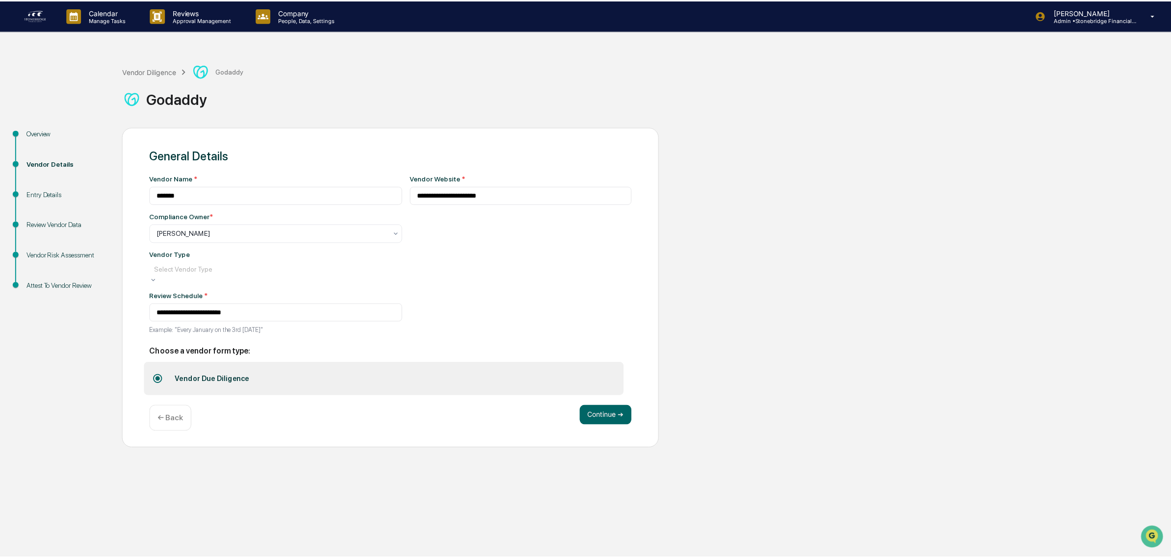
scroll to position [111, 0]
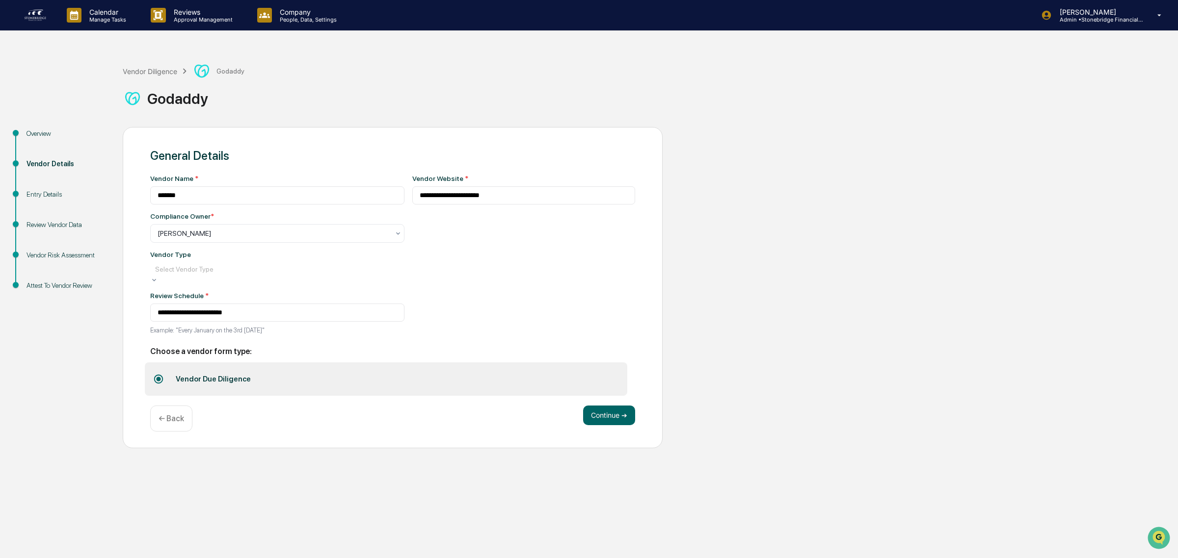
click at [614, 410] on button "Continue ➔" at bounding box center [609, 413] width 52 height 20
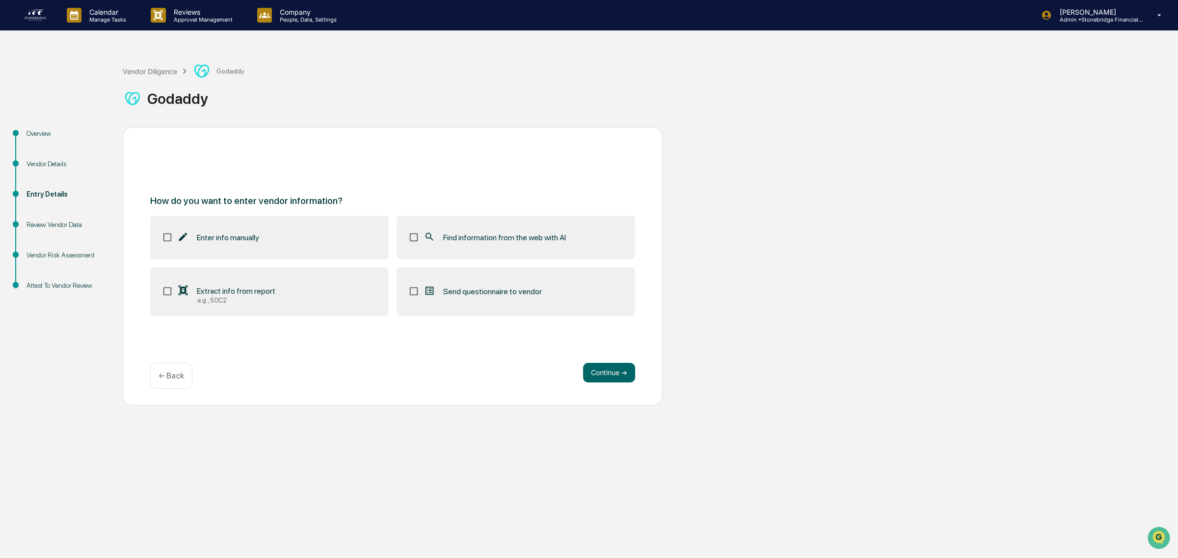
click at [409, 252] on label "Find information from the web with AI" at bounding box center [515, 237] width 238 height 43
click at [586, 378] on button "Continue ➔" at bounding box center [609, 373] width 52 height 20
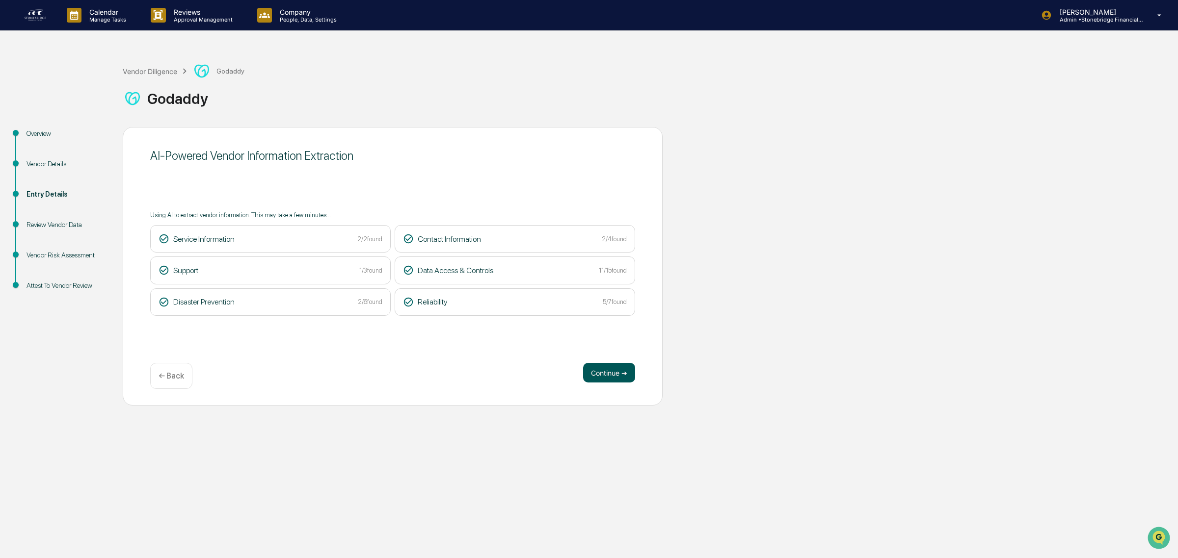
click at [591, 371] on button "Continue ➔" at bounding box center [609, 373] width 52 height 20
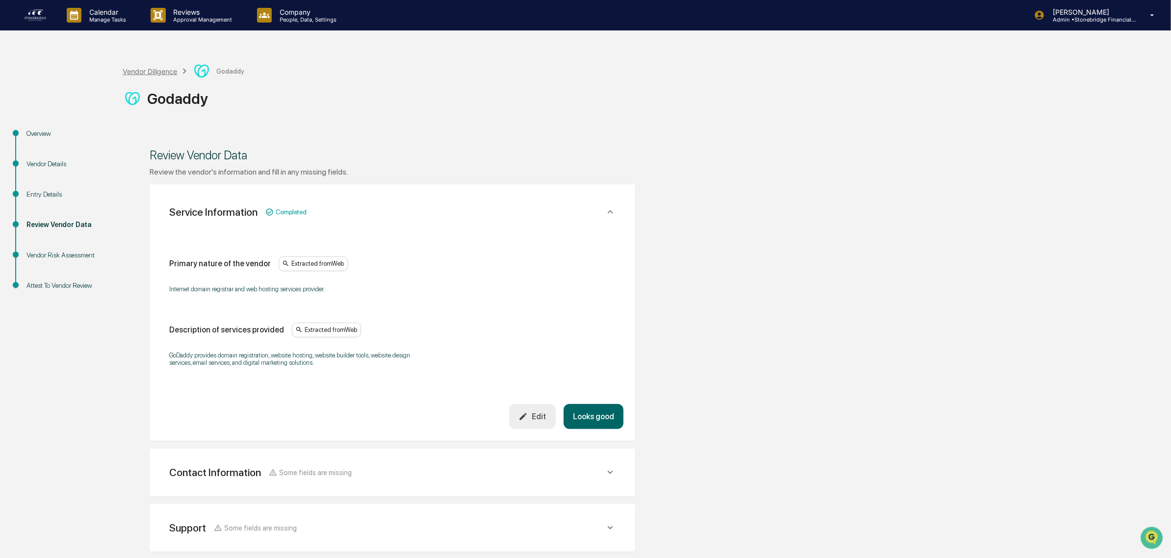
click at [157, 67] on div "Vendor Diligence" at bounding box center [150, 71] width 54 height 8
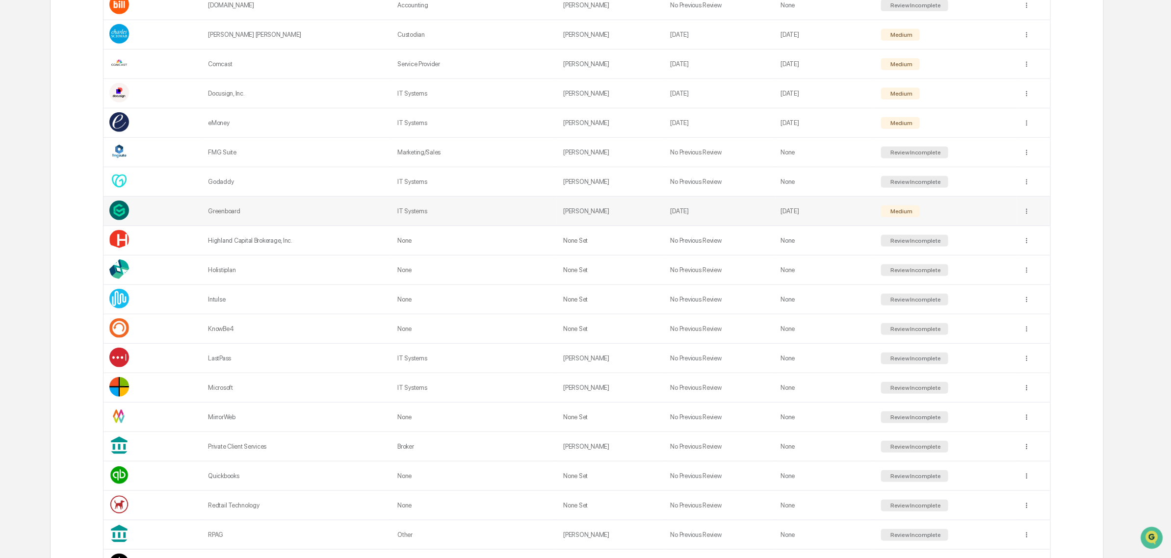
scroll to position [307, 0]
click at [216, 241] on div "Highland Capital Brokerage, Inc." at bounding box center [297, 239] width 178 height 7
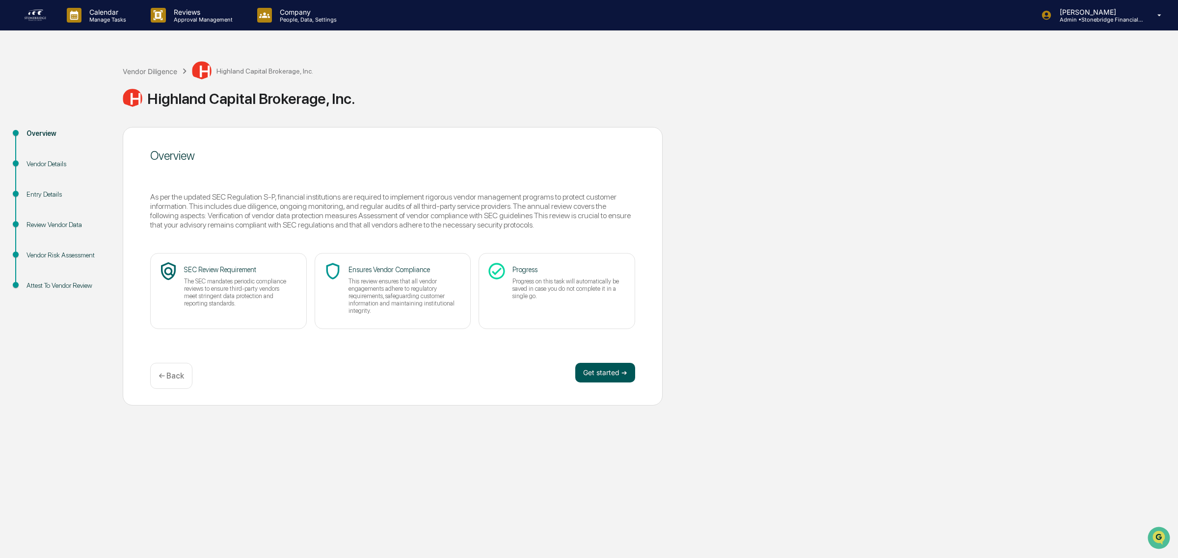
click at [605, 364] on button "Get started ➔" at bounding box center [605, 373] width 60 height 20
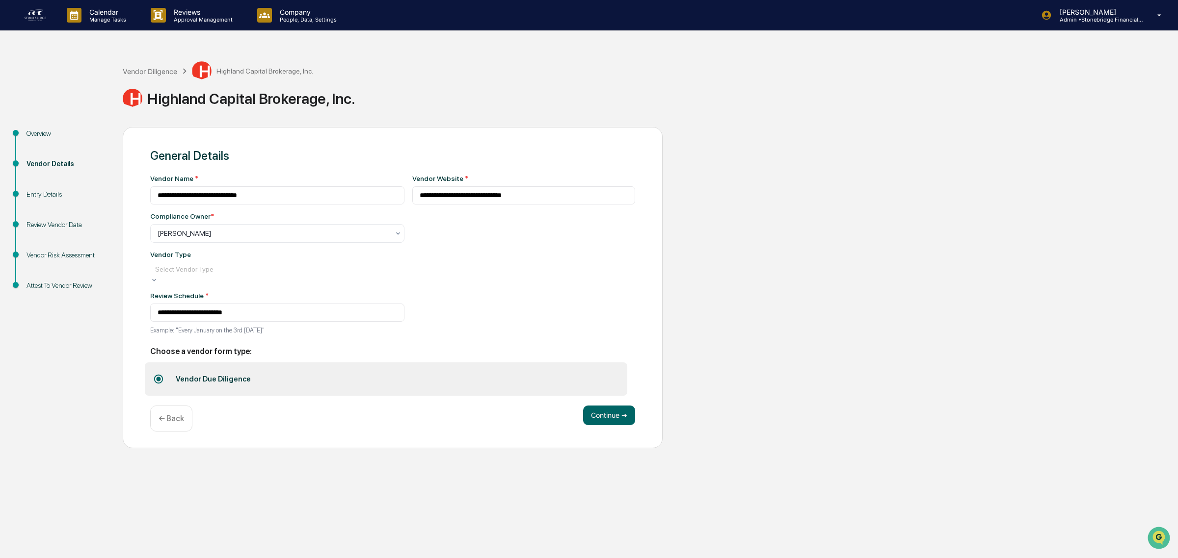
click at [212, 276] on div "Select Vendor Type" at bounding box center [277, 270] width 254 height 14
click at [592, 422] on button "Continue ➔" at bounding box center [609, 413] width 52 height 20
click at [592, 419] on button "Continue ➔" at bounding box center [609, 413] width 52 height 20
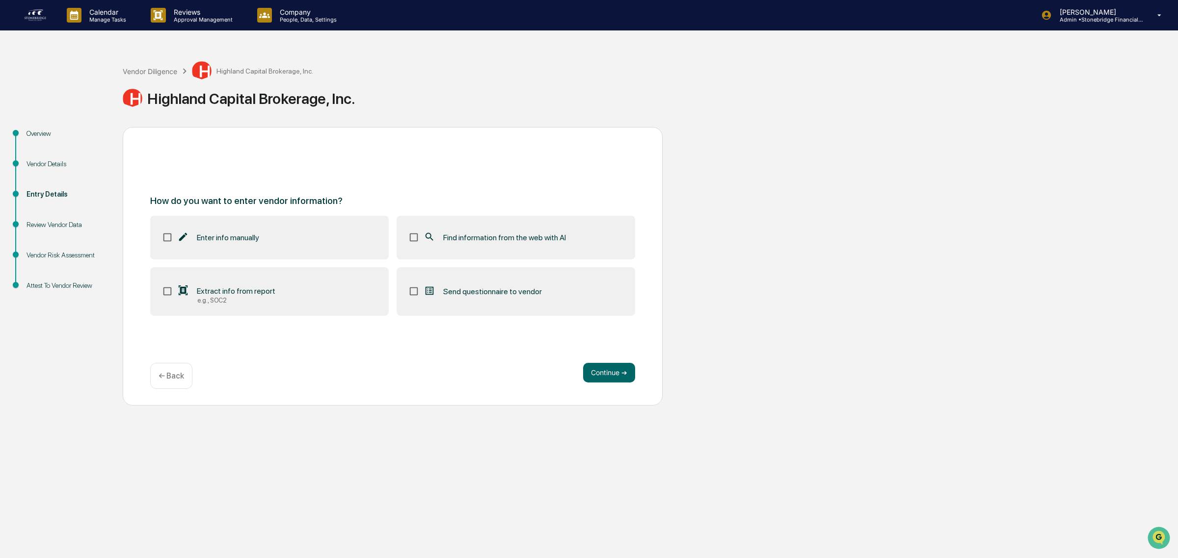
click at [487, 239] on span "Find information from the web with AI" at bounding box center [504, 237] width 123 height 9
click at [614, 376] on button "Continue ➔" at bounding box center [609, 373] width 52 height 20
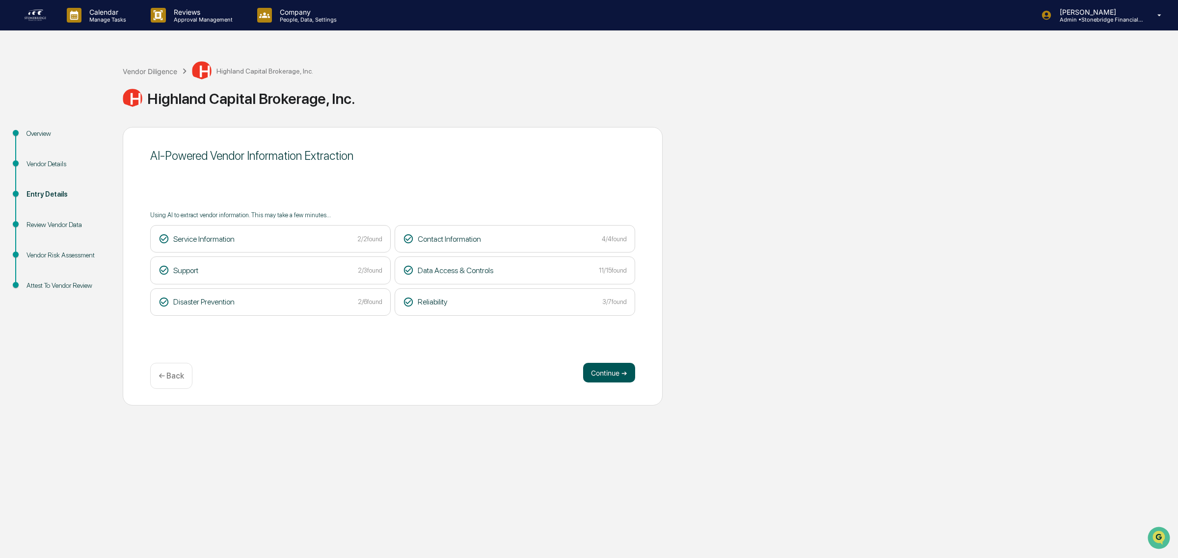
click at [631, 371] on button "Continue ➔" at bounding box center [609, 373] width 52 height 20
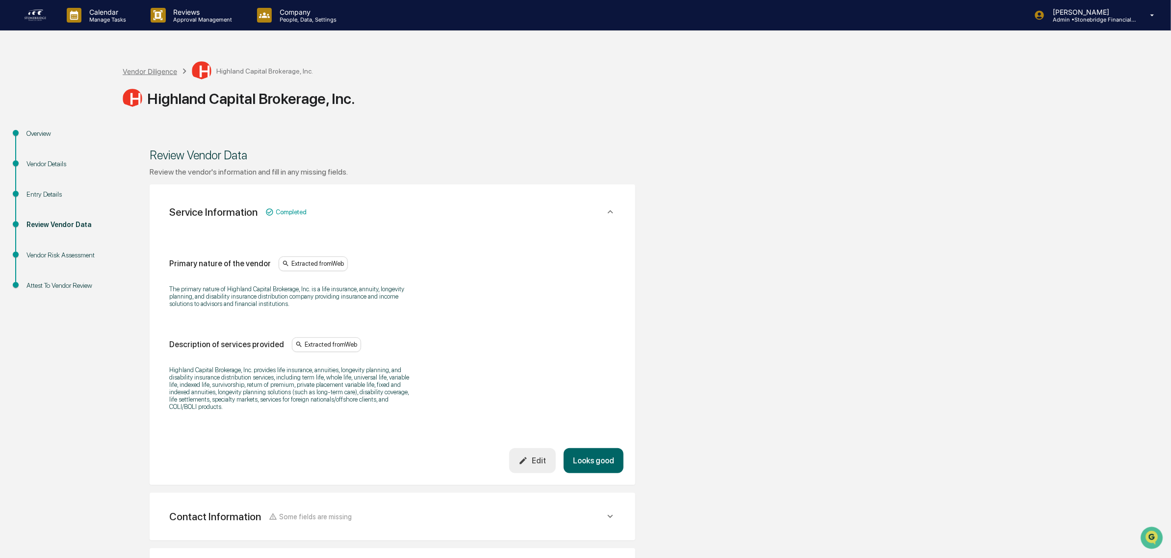
click at [167, 75] on div "Vendor Diligence" at bounding box center [150, 71] width 54 height 8
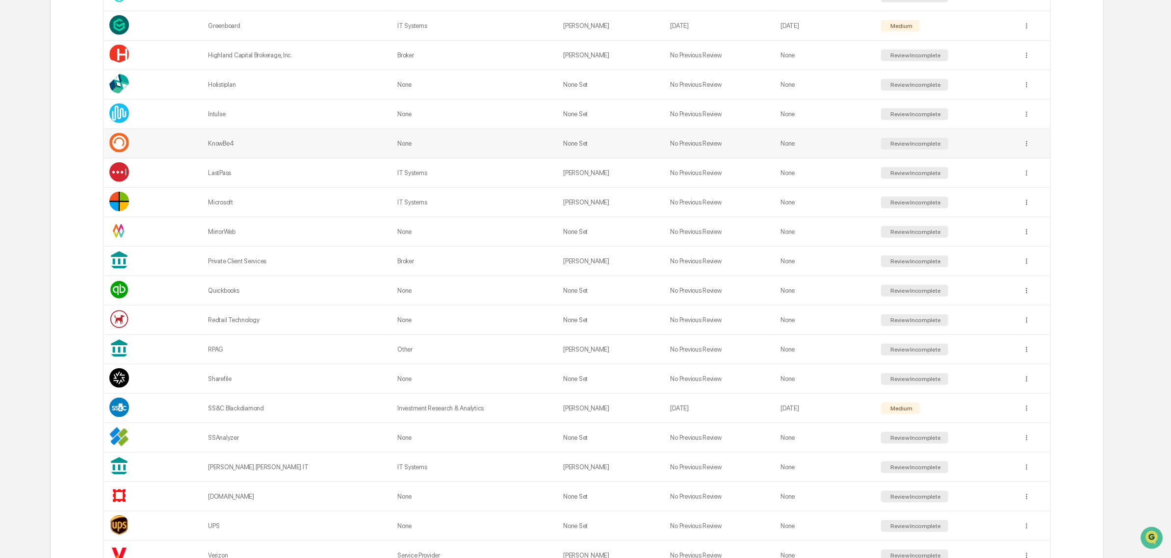
scroll to position [485, 0]
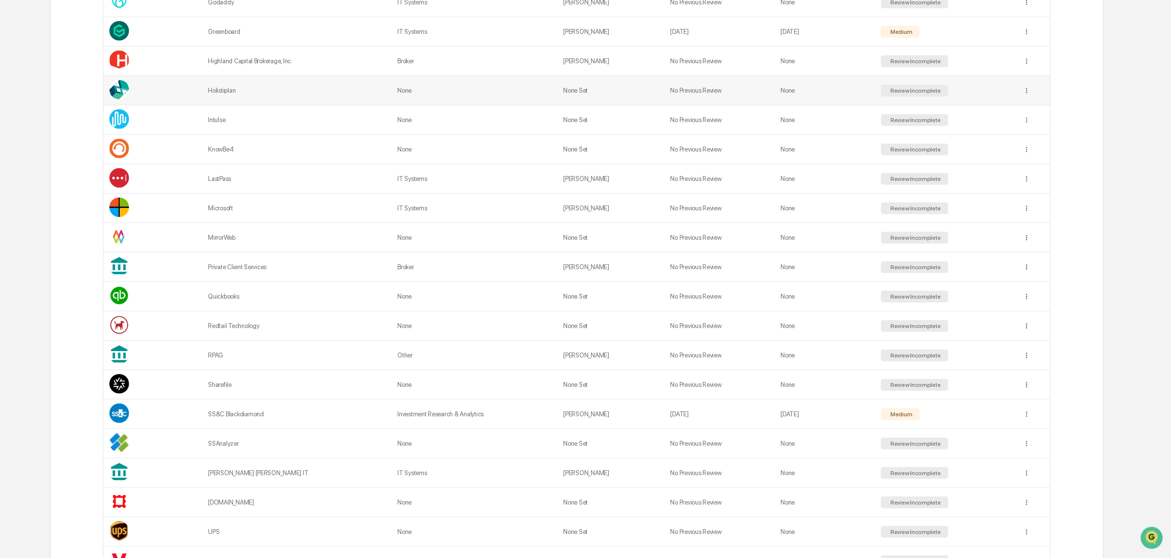
click at [800, 99] on td "None" at bounding box center [825, 90] width 101 height 29
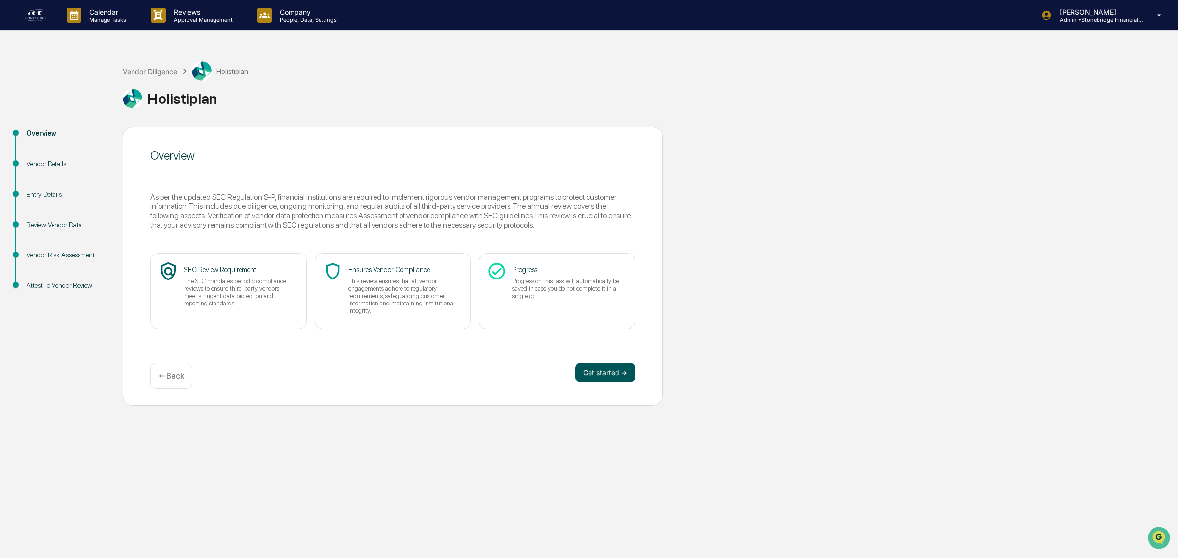
click at [601, 377] on button "Get started ➔" at bounding box center [605, 373] width 60 height 20
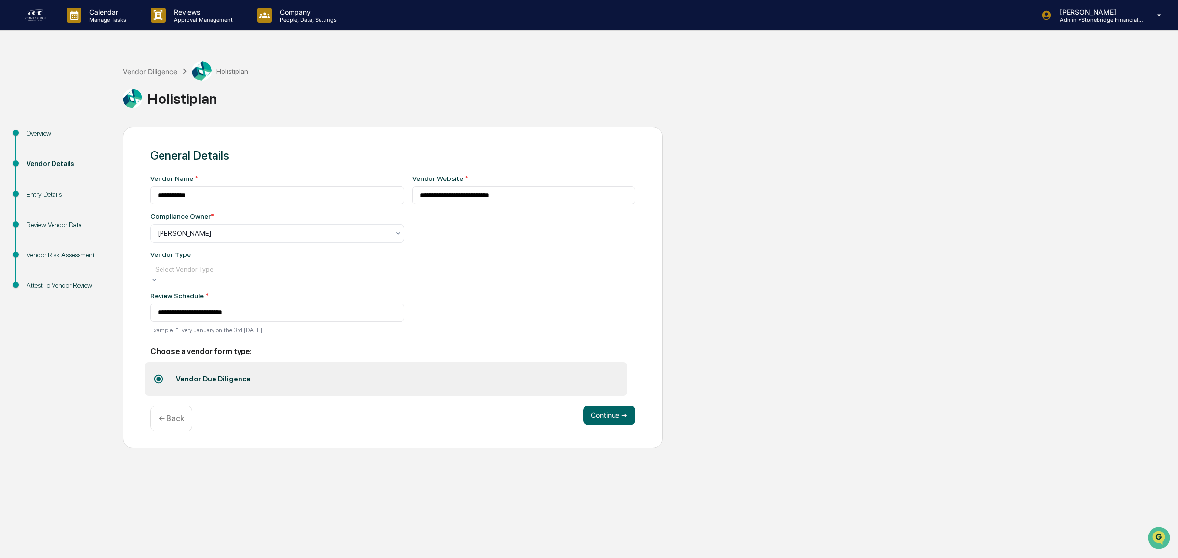
click at [204, 273] on div at bounding box center [277, 269] width 244 height 10
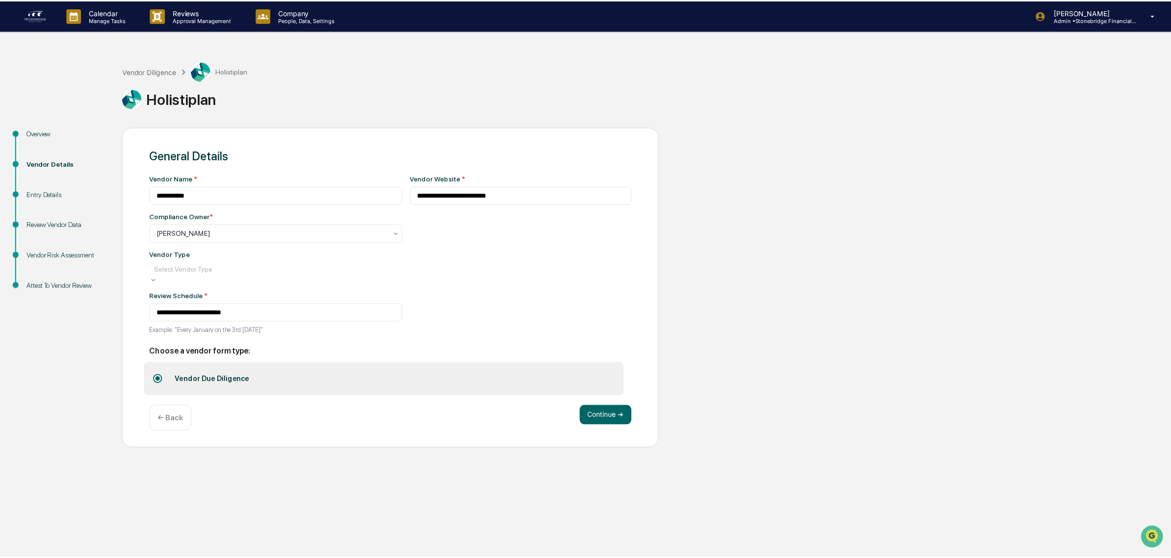
scroll to position [111, 0]
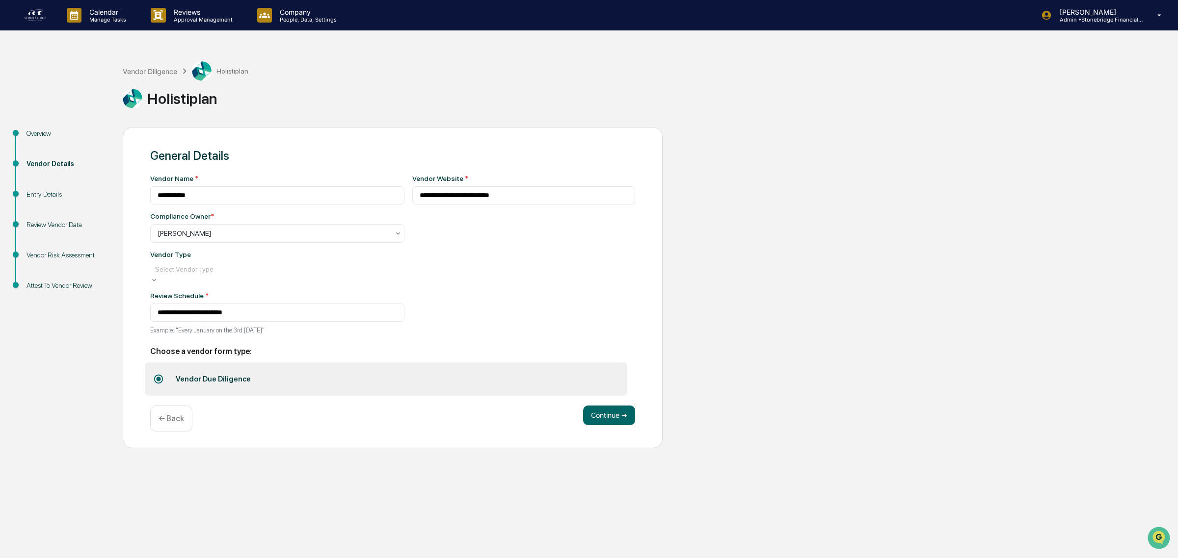
click at [592, 415] on button "Continue ➔" at bounding box center [609, 413] width 52 height 20
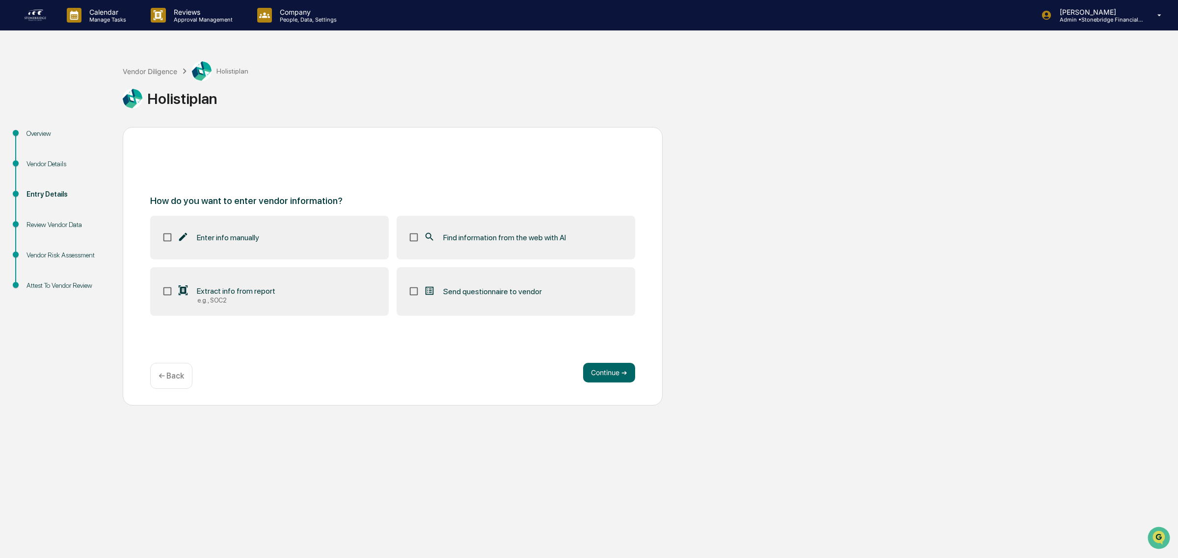
click at [400, 248] on label "Find information from the web with AI" at bounding box center [515, 237] width 238 height 43
click at [600, 362] on div "How do you want to enter vendor information? Enter info manually Find informati…" at bounding box center [393, 266] width 540 height 279
click at [604, 376] on button "Continue ➔" at bounding box center [609, 373] width 52 height 20
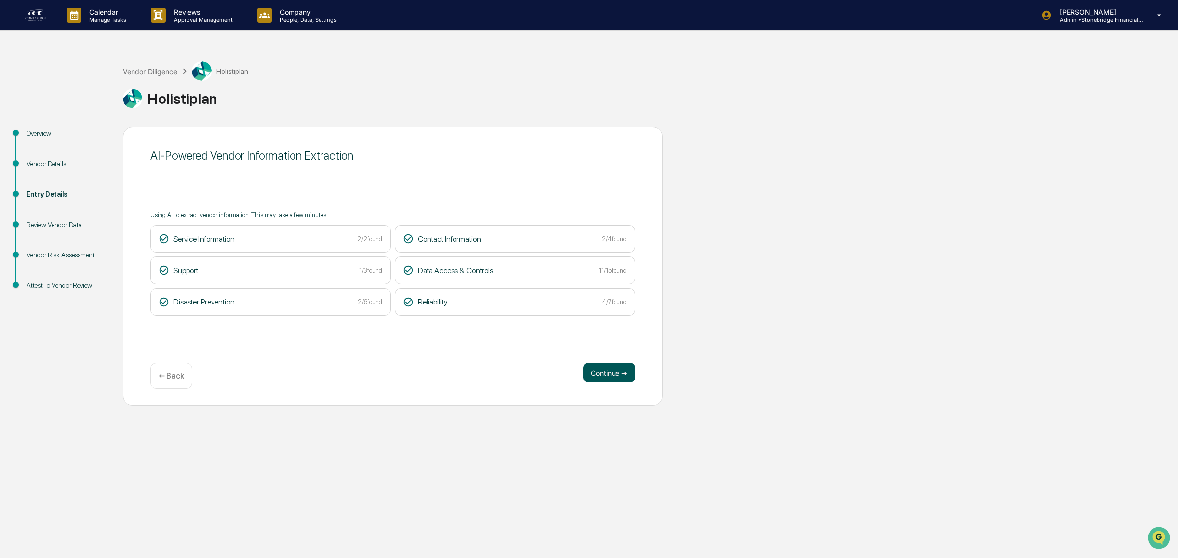
click at [599, 374] on button "Continue ➔" at bounding box center [609, 373] width 52 height 20
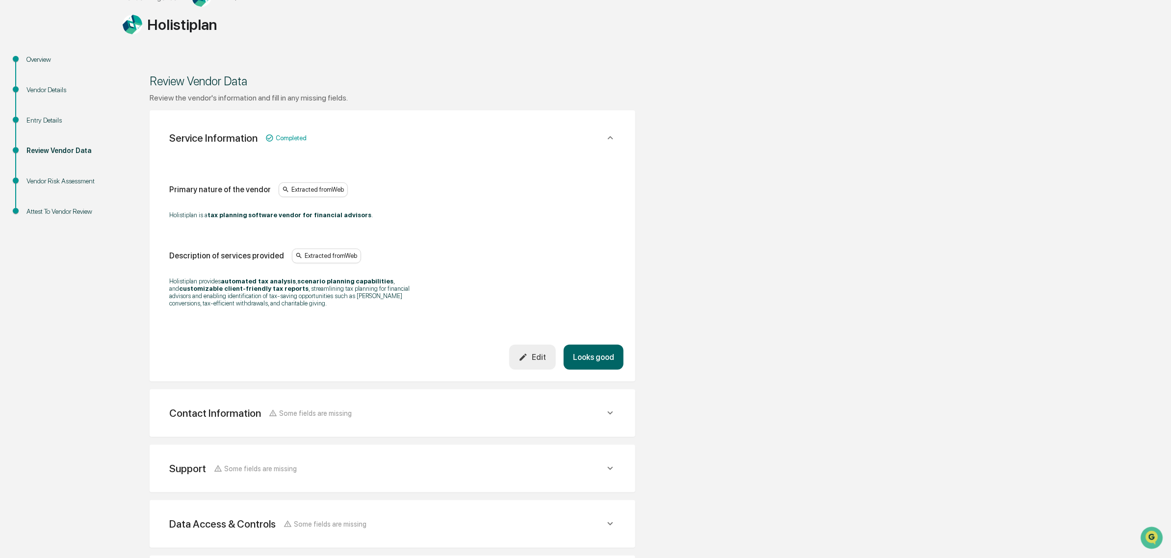
scroll to position [0, 0]
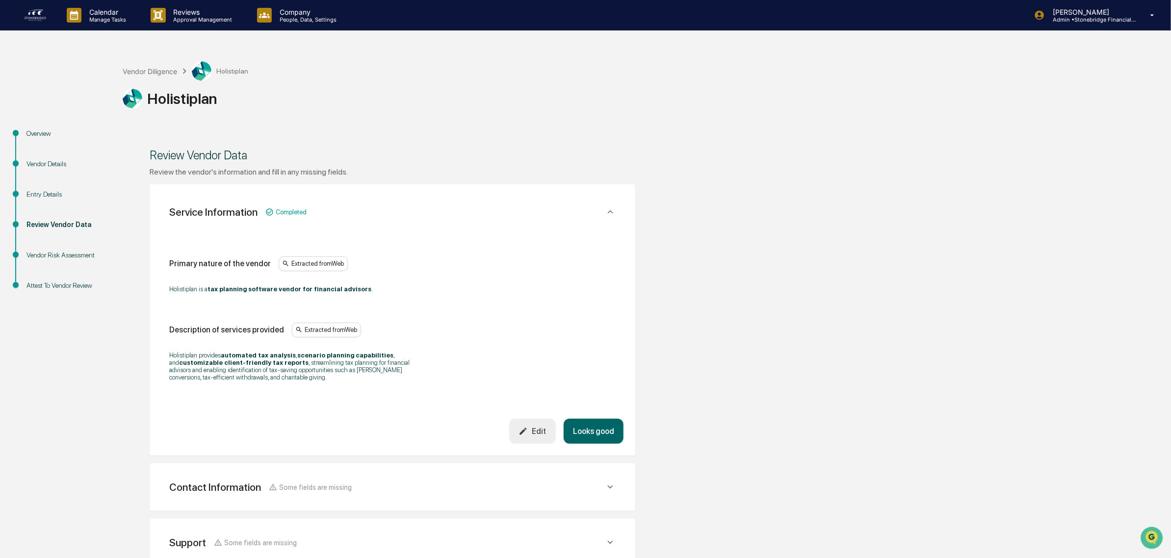
click at [162, 77] on div "Vendor Diligence Holistiplan" at bounding box center [186, 71] width 126 height 20
click at [160, 70] on div "Vendor Diligence" at bounding box center [150, 71] width 54 height 8
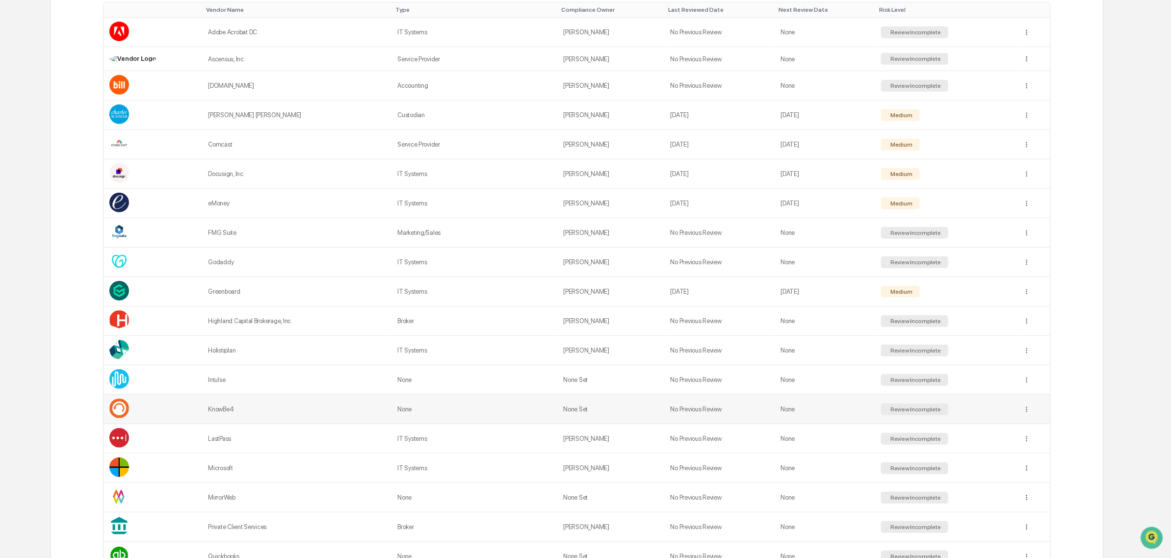
scroll to position [245, 0]
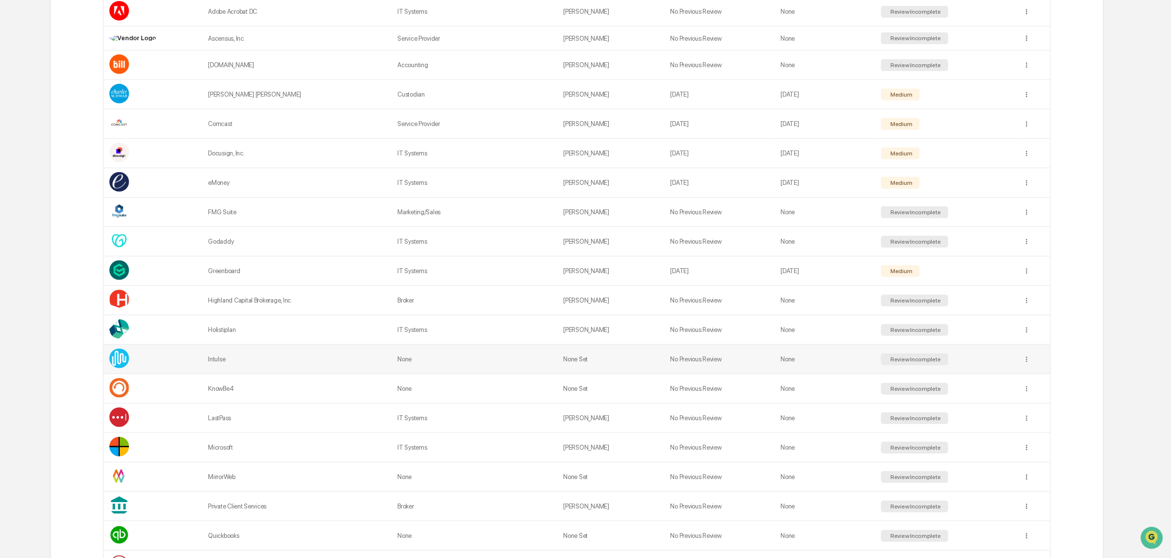
click at [291, 363] on div "Intulse" at bounding box center [297, 359] width 178 height 7
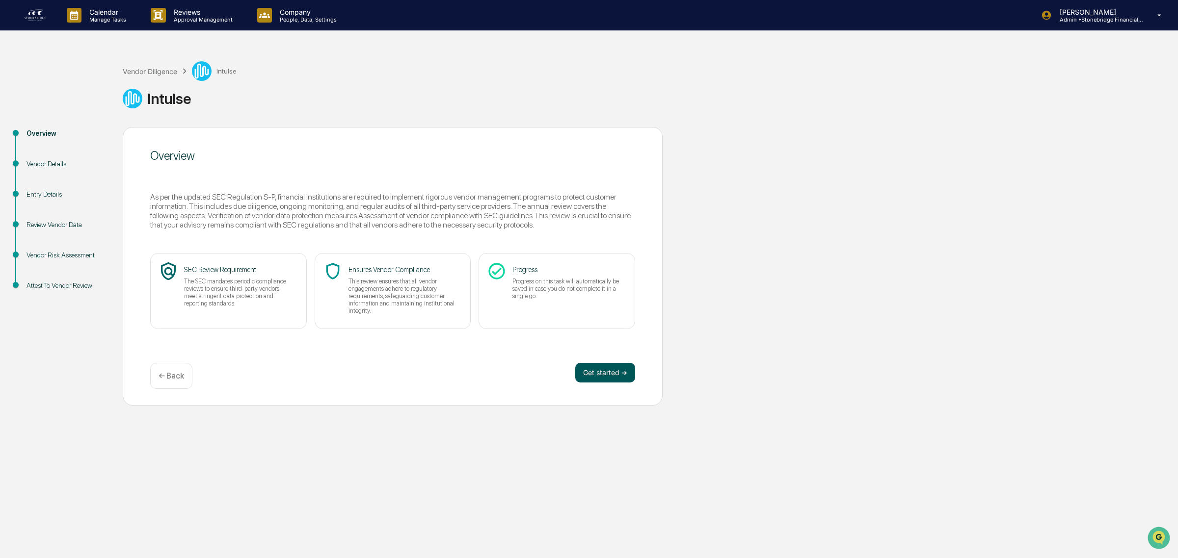
click at [622, 381] on button "Get started ➔" at bounding box center [605, 373] width 60 height 20
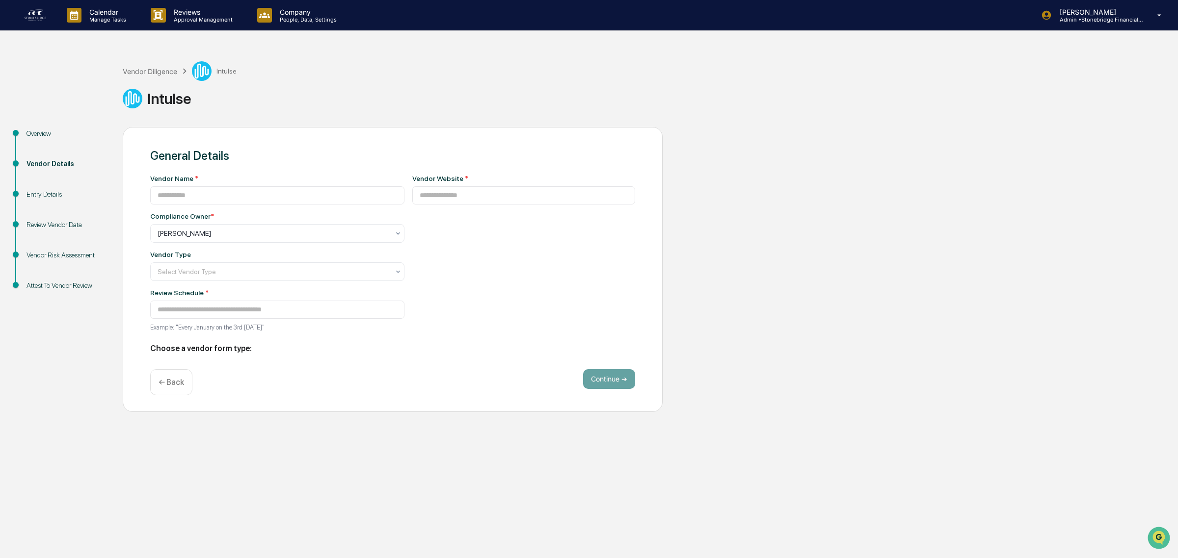
type input "*******"
type input "**********"
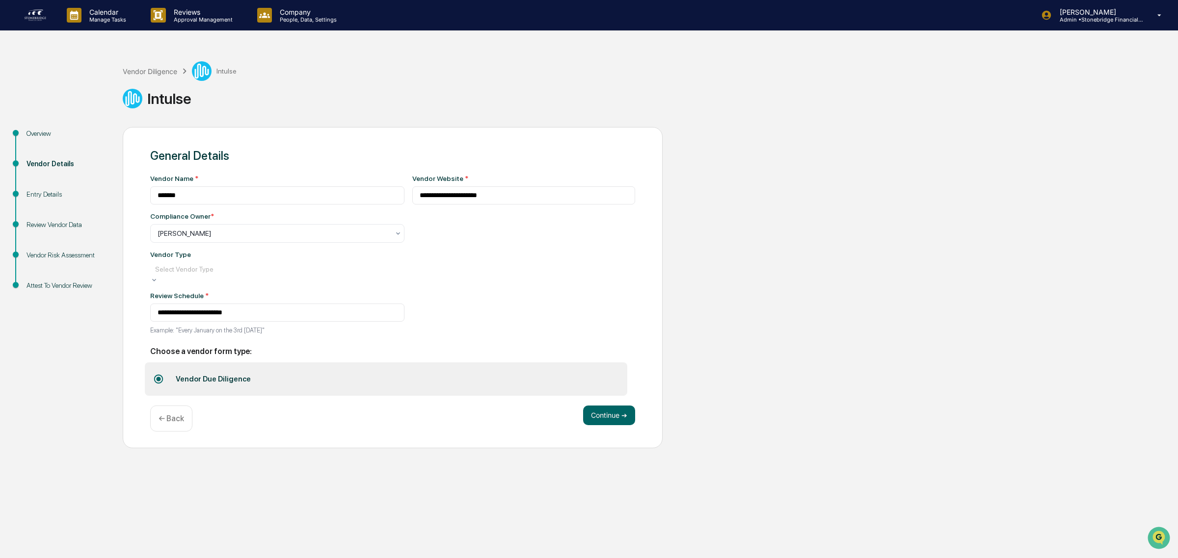
click at [194, 271] on div at bounding box center [277, 269] width 244 height 10
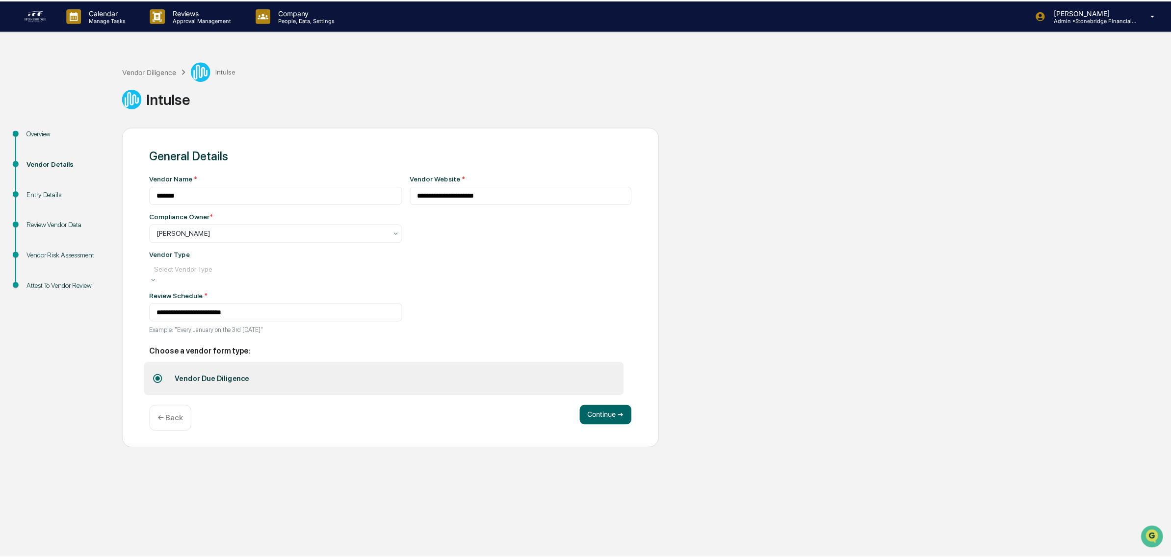
scroll to position [111, 0]
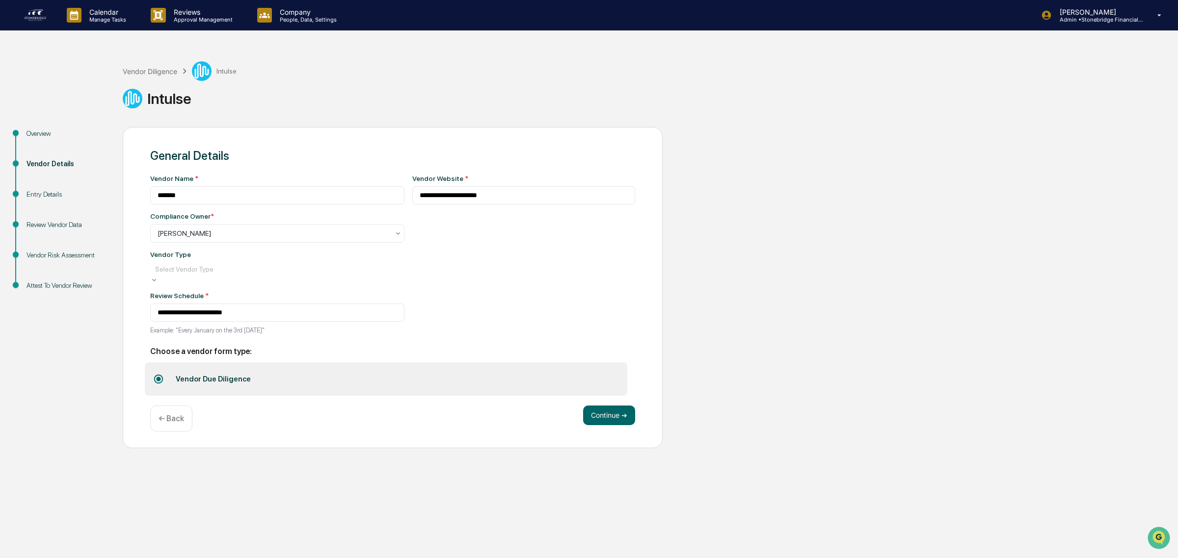
click at [607, 413] on button "Continue ➔" at bounding box center [609, 413] width 52 height 20
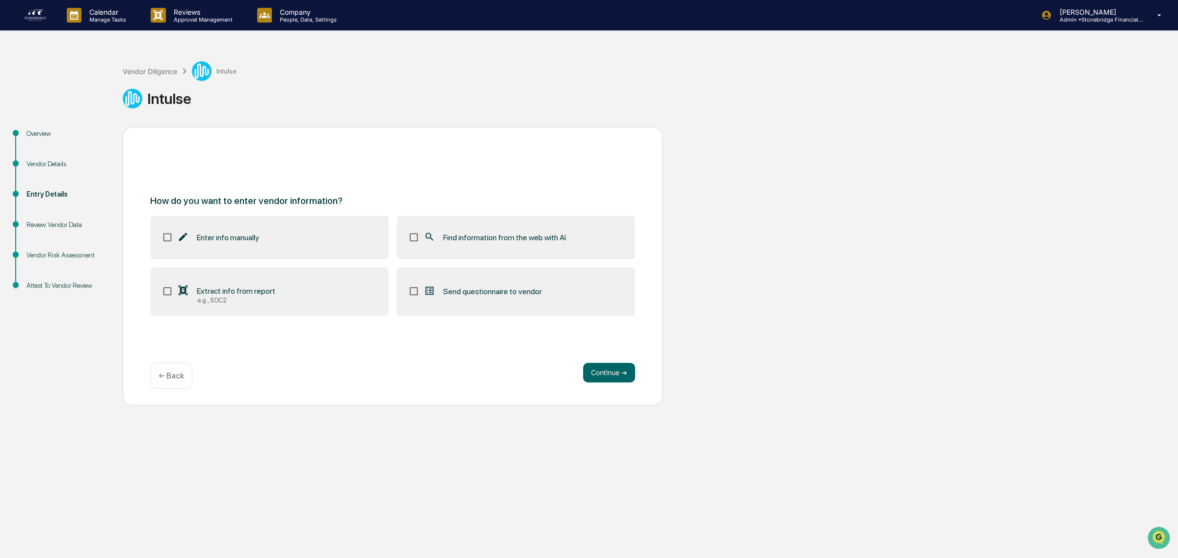
click at [510, 244] on label "Find information from the web with AI" at bounding box center [515, 237] width 238 height 43
click at [599, 367] on button "Continue ➔" at bounding box center [609, 373] width 52 height 20
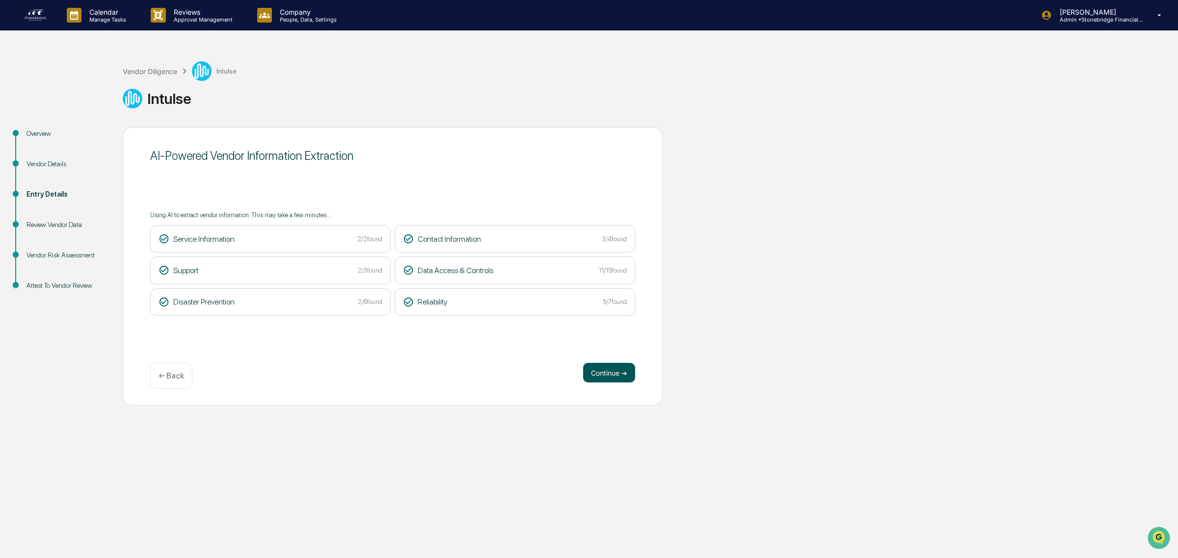
click at [600, 373] on button "Continue ➔" at bounding box center [609, 373] width 52 height 20
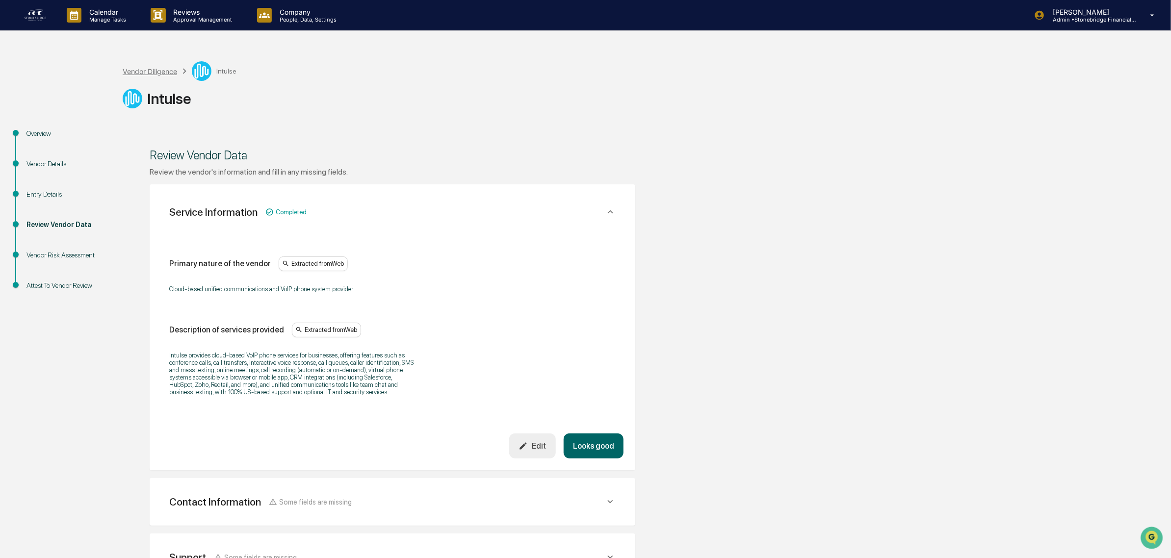
click at [148, 74] on div "Vendor Diligence" at bounding box center [150, 71] width 54 height 8
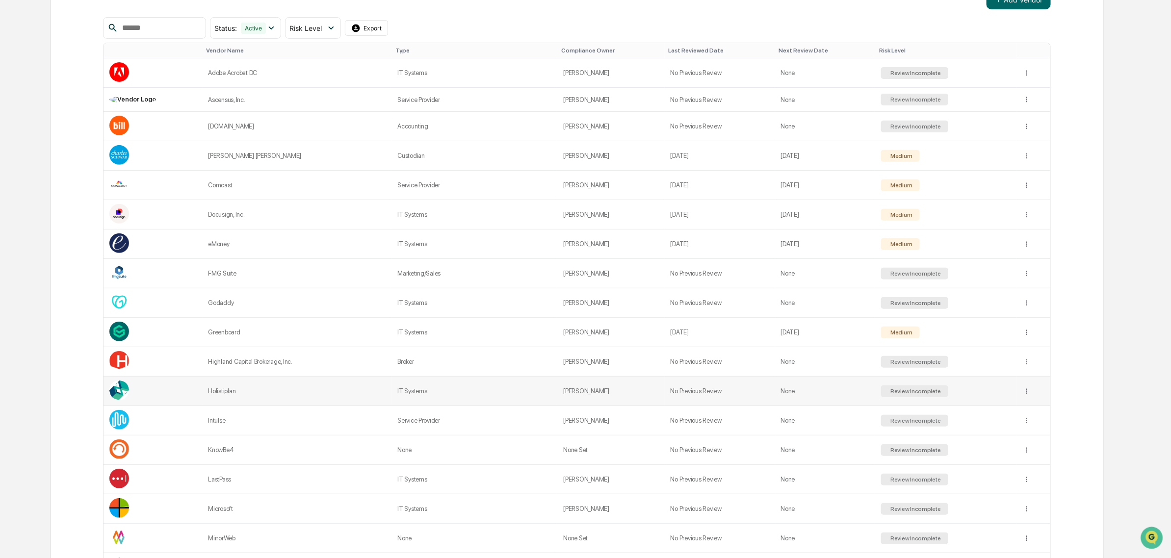
scroll to position [429, 0]
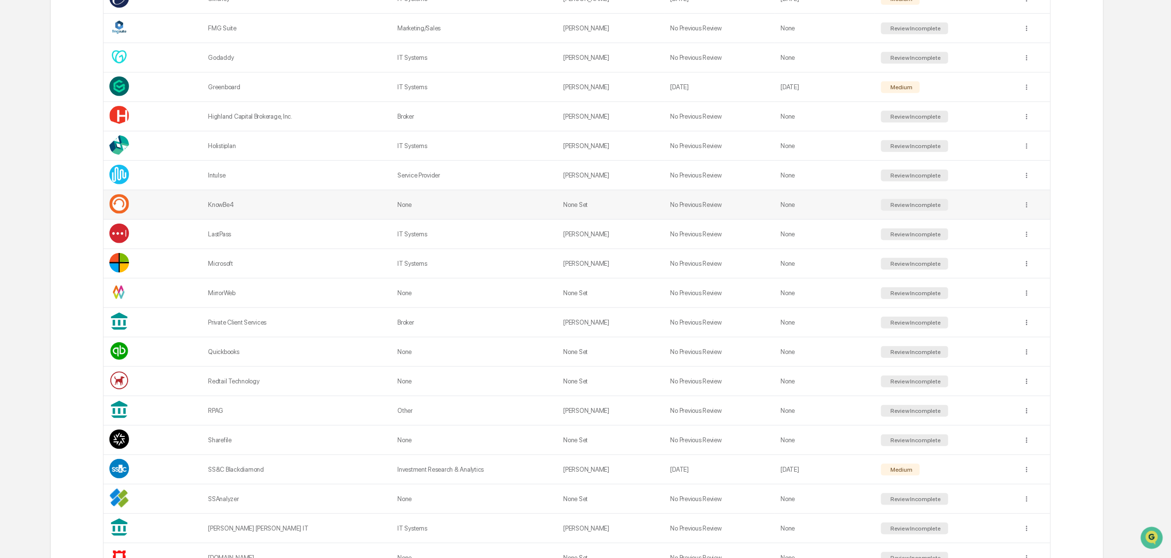
click at [796, 213] on td "None" at bounding box center [825, 204] width 101 height 29
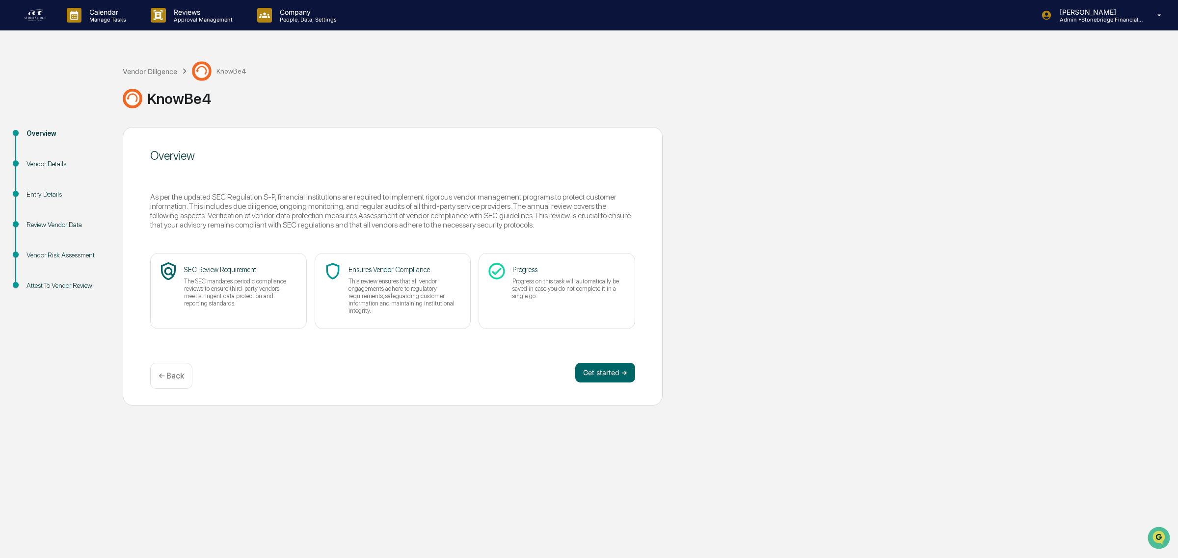
click at [602, 362] on div "Overview As per the updated SEC Regulation S-P, financial institutions are requ…" at bounding box center [393, 266] width 540 height 279
click at [595, 375] on button "Get started ➔" at bounding box center [605, 373] width 60 height 20
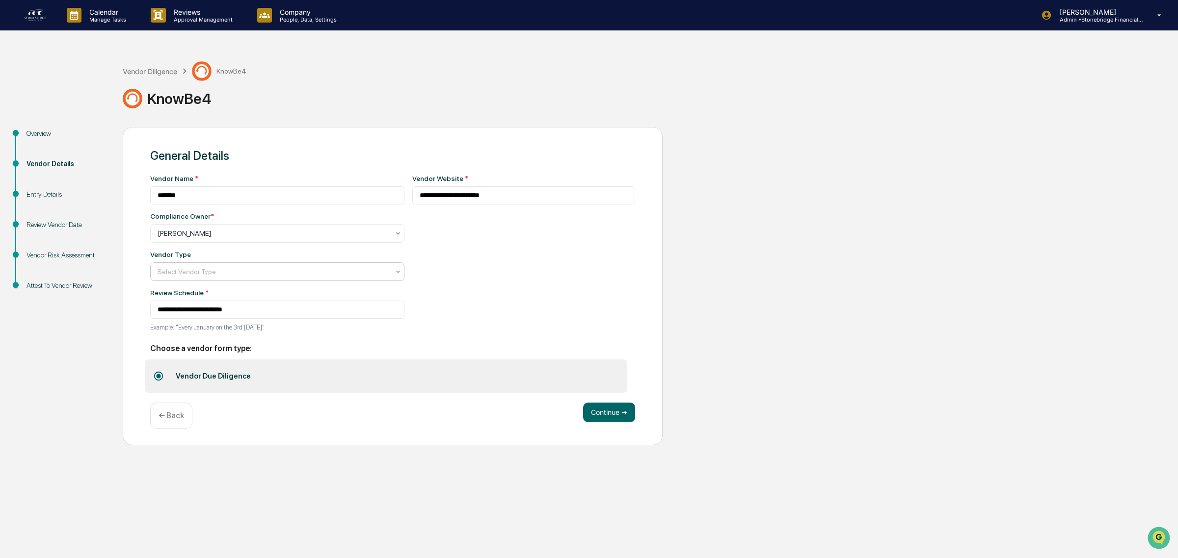
click at [234, 274] on div at bounding box center [274, 272] width 232 height 10
click at [595, 422] on button "Continue ➔" at bounding box center [609, 413] width 52 height 20
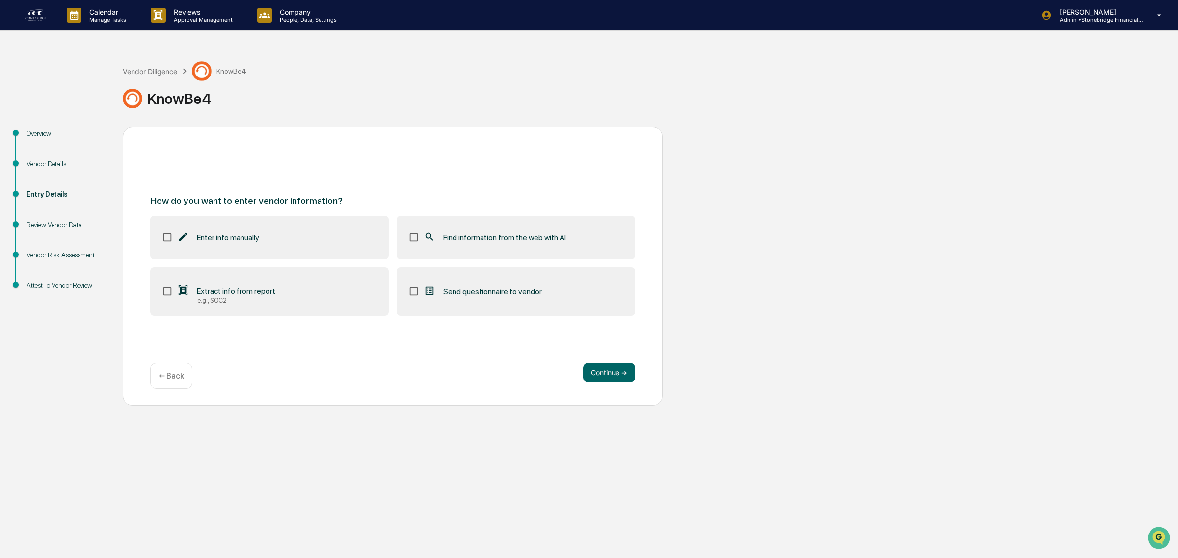
click at [453, 238] on span "Find information from the web with AI" at bounding box center [504, 237] width 123 height 9
click at [617, 376] on button "Continue ➔" at bounding box center [609, 373] width 52 height 20
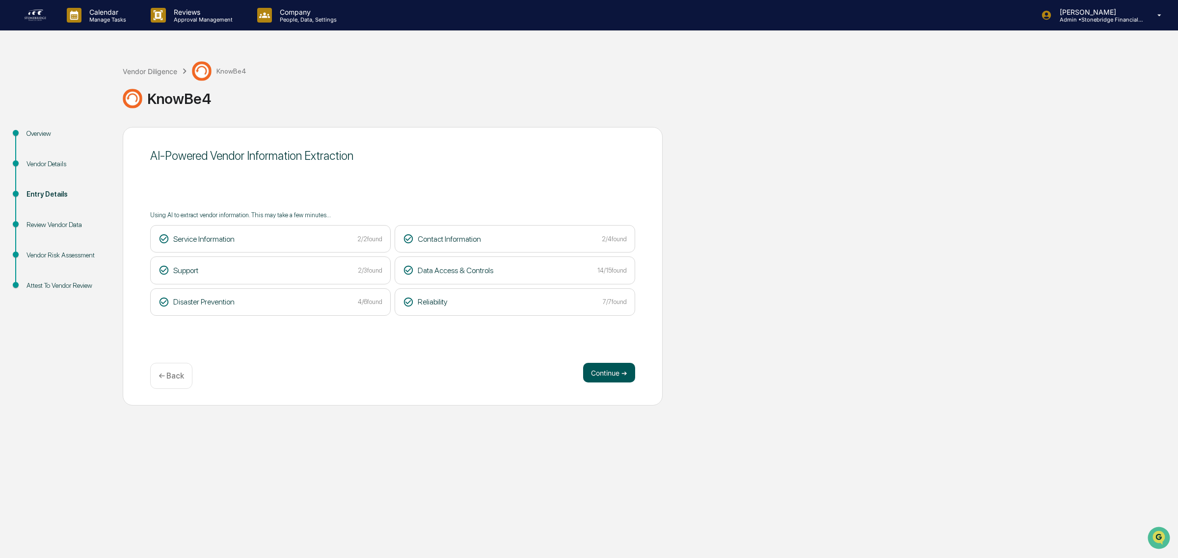
click at [608, 375] on button "Continue ➔" at bounding box center [609, 373] width 52 height 20
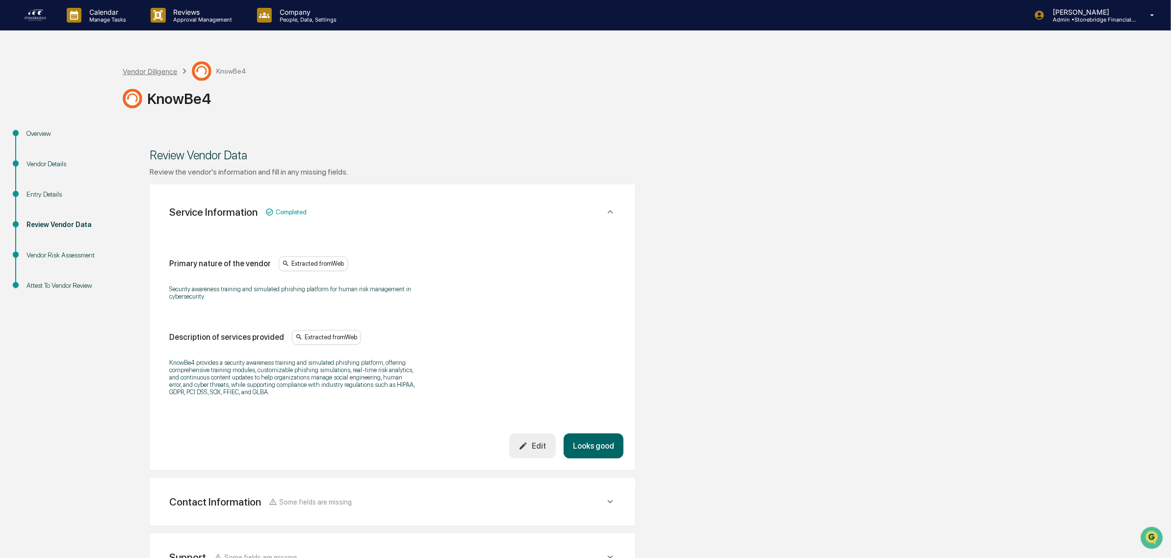
click at [150, 70] on div "Vendor Diligence" at bounding box center [150, 71] width 54 height 8
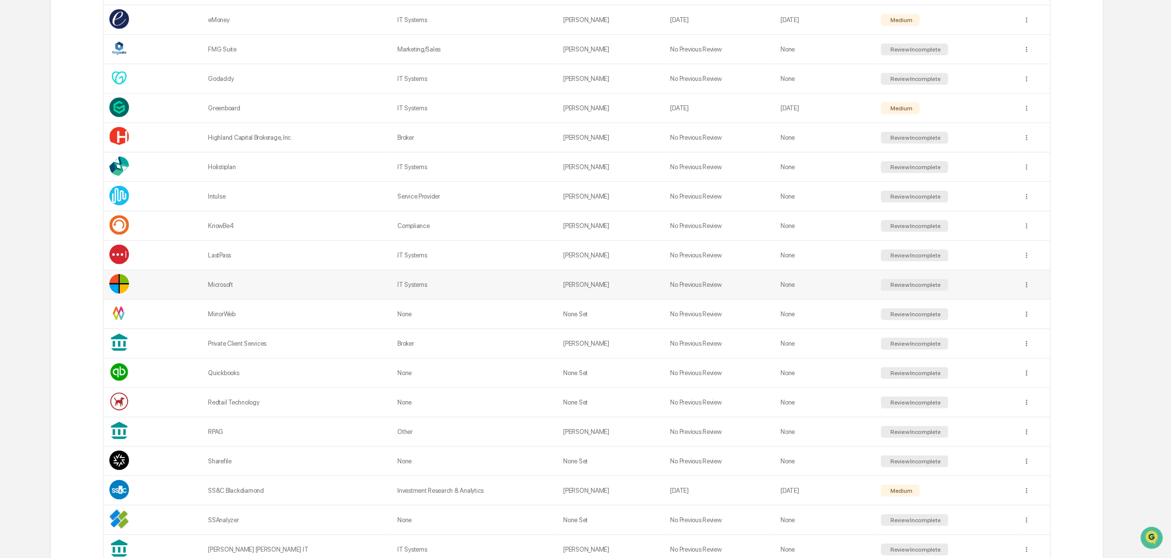
scroll to position [429, 0]
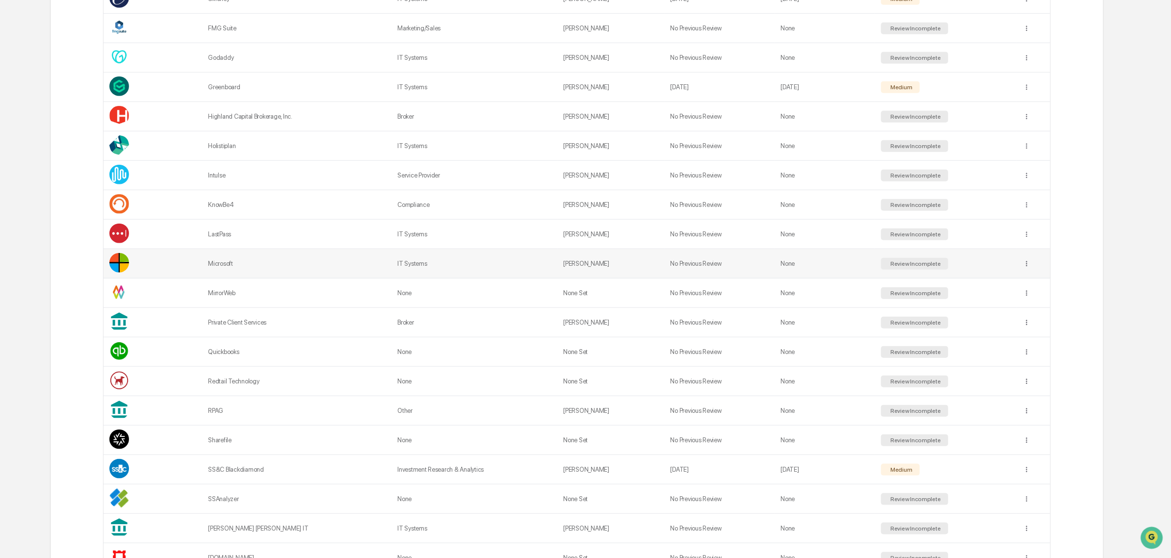
click at [246, 267] on div "Microsoft" at bounding box center [297, 263] width 178 height 7
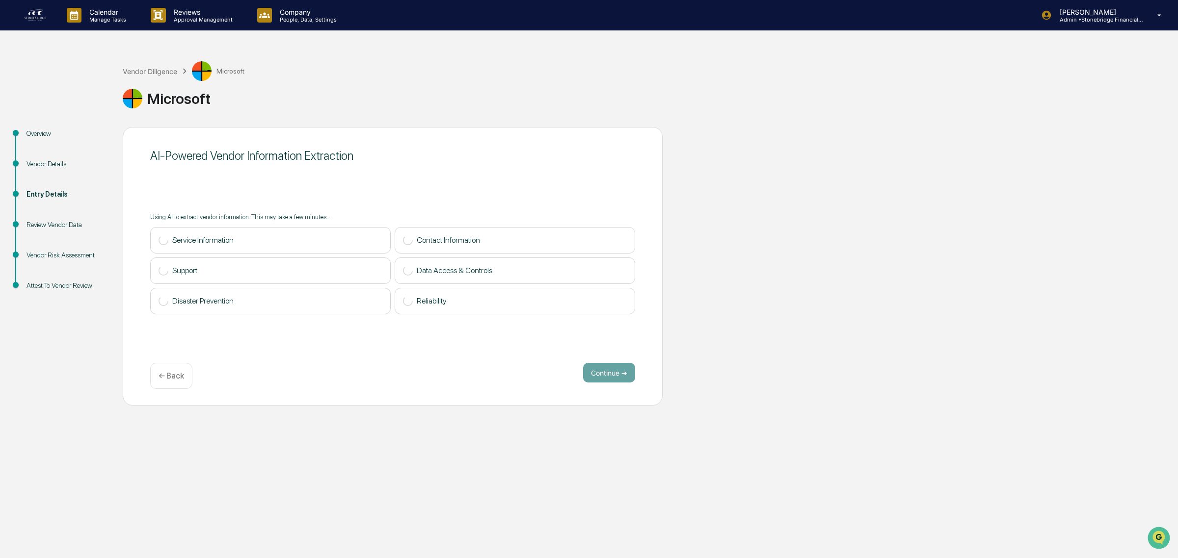
click at [39, 160] on div "Vendor Details" at bounding box center [66, 164] width 80 height 10
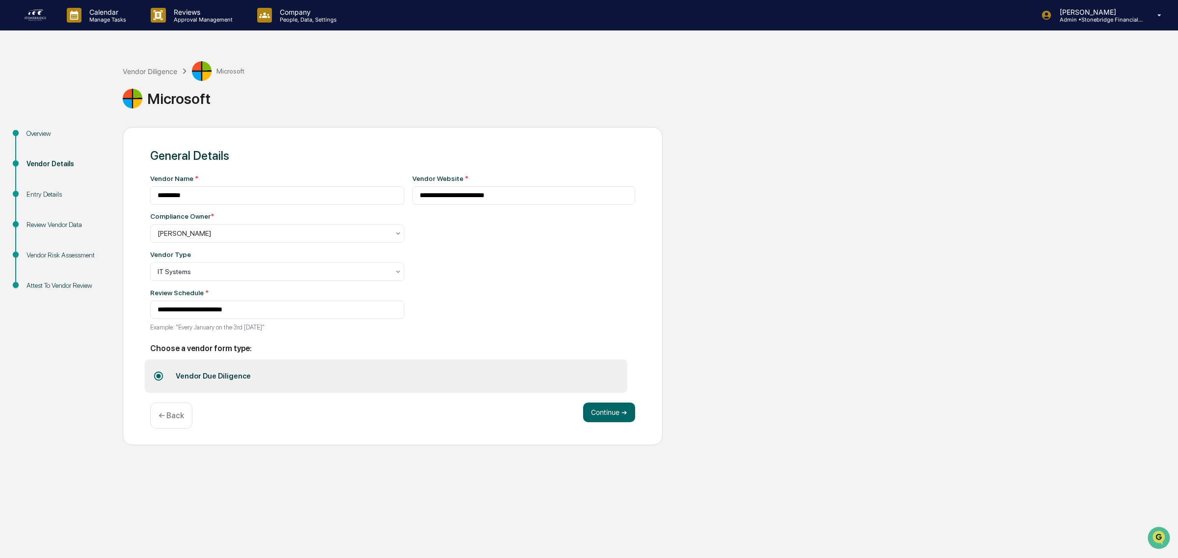
click at [42, 189] on div "Entry Details" at bounding box center [66, 194] width 80 height 10
click at [50, 194] on div "Entry Details" at bounding box center [66, 194] width 80 height 10
click at [47, 199] on div "Entry Details" at bounding box center [66, 194] width 80 height 10
click at [611, 416] on button "Continue ➔" at bounding box center [609, 413] width 52 height 20
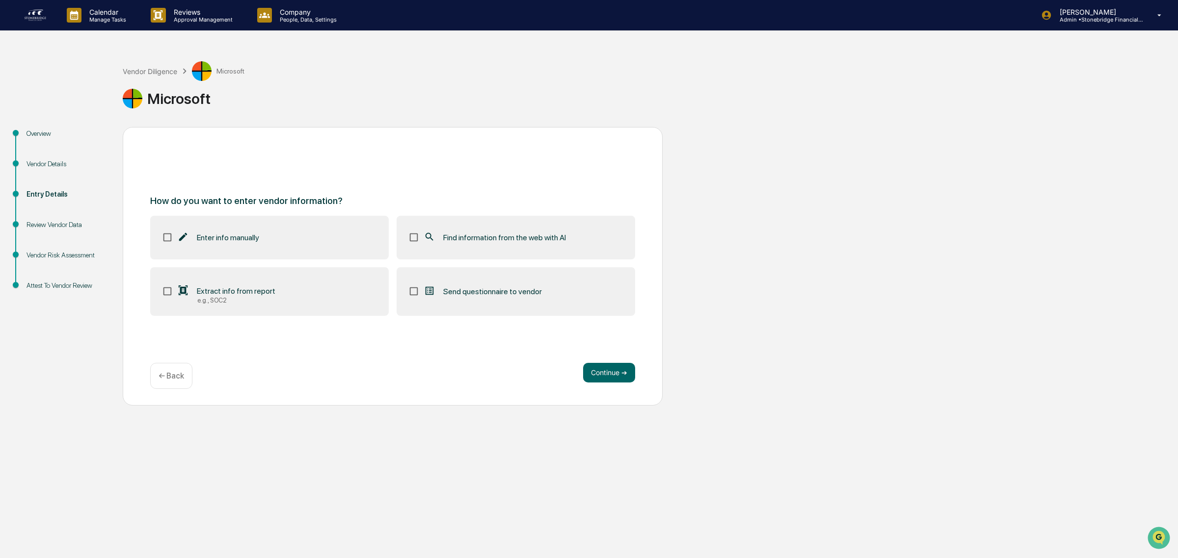
click at [432, 244] on label "Find information from the web with AI" at bounding box center [515, 237] width 238 height 43
click at [285, 285] on label "Extract info from report e.g., SOC2" at bounding box center [269, 291] width 238 height 49
click at [613, 369] on button "Continue ➔" at bounding box center [609, 373] width 52 height 20
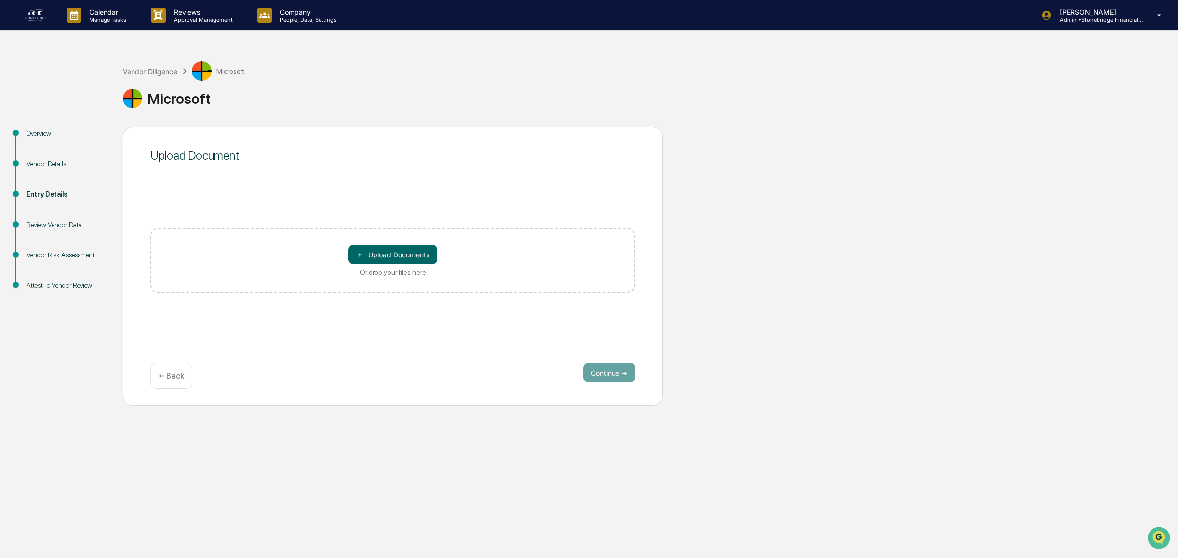
click at [161, 375] on p "← Back" at bounding box center [171, 375] width 26 height 9
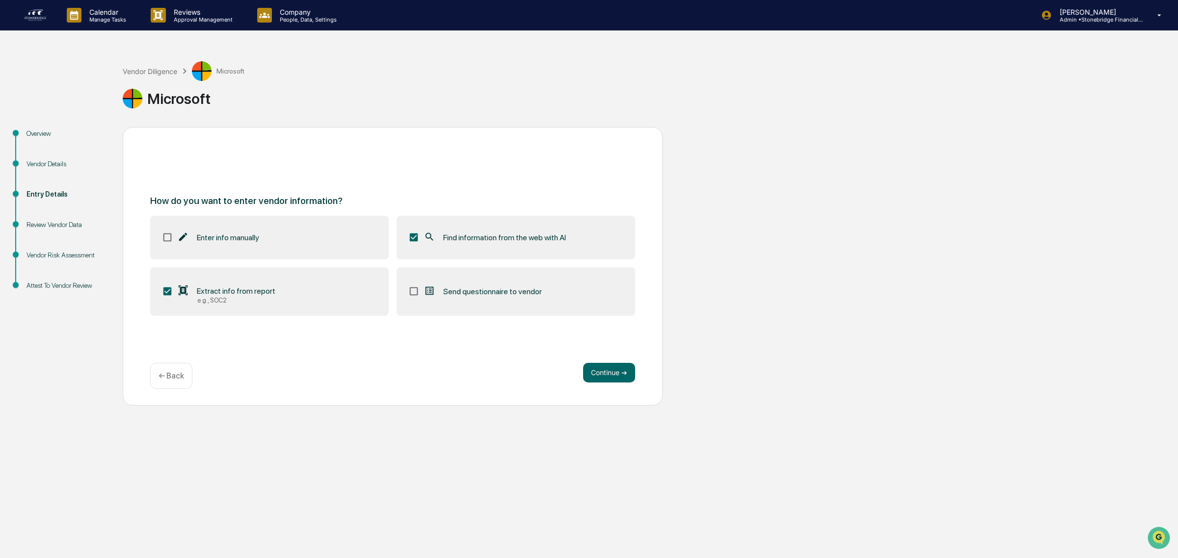
click at [189, 290] on div at bounding box center [183, 291] width 12 height 12
click at [506, 234] on span "Find information from the web with AI" at bounding box center [504, 237] width 123 height 9
click at [504, 234] on span "Find information from the web with AI" at bounding box center [504, 237] width 123 height 9
click at [601, 367] on button "Continue ➔" at bounding box center [609, 373] width 52 height 20
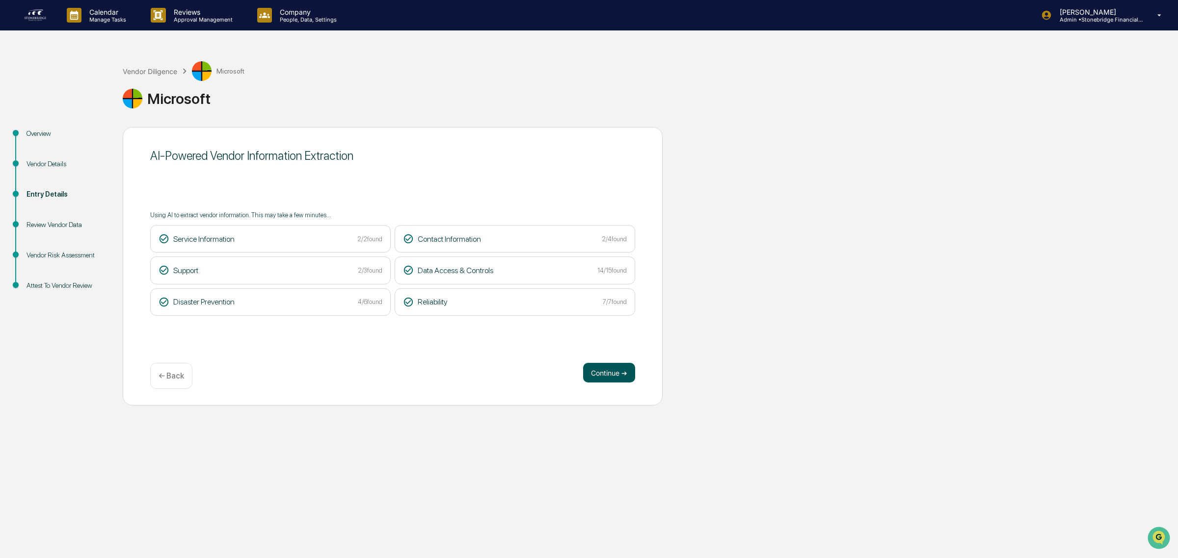
click at [610, 367] on button "Continue ➔" at bounding box center [609, 373] width 52 height 20
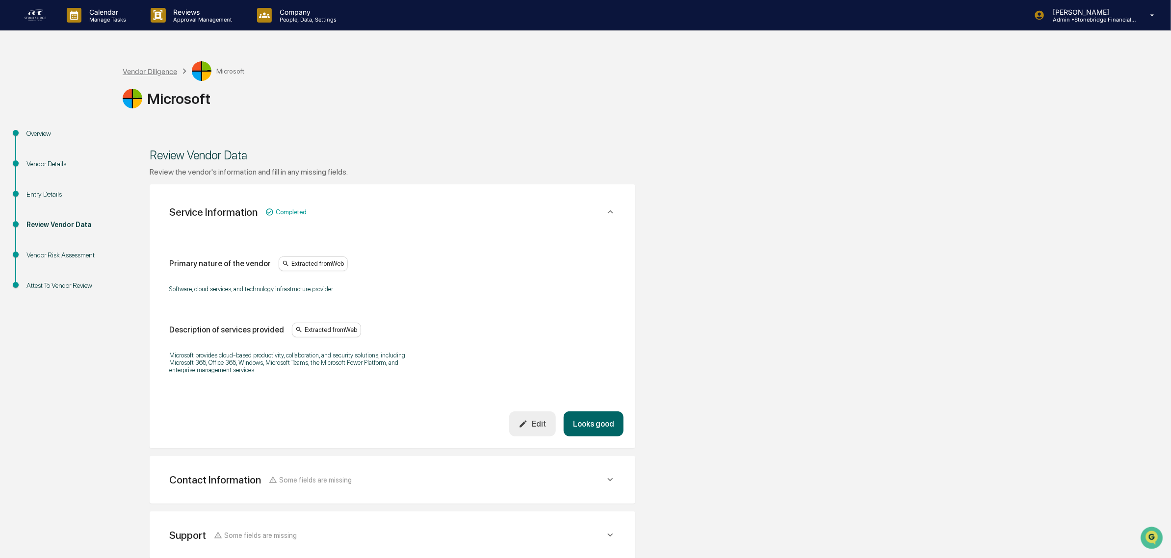
click at [145, 71] on div "Vendor Diligence" at bounding box center [150, 71] width 54 height 8
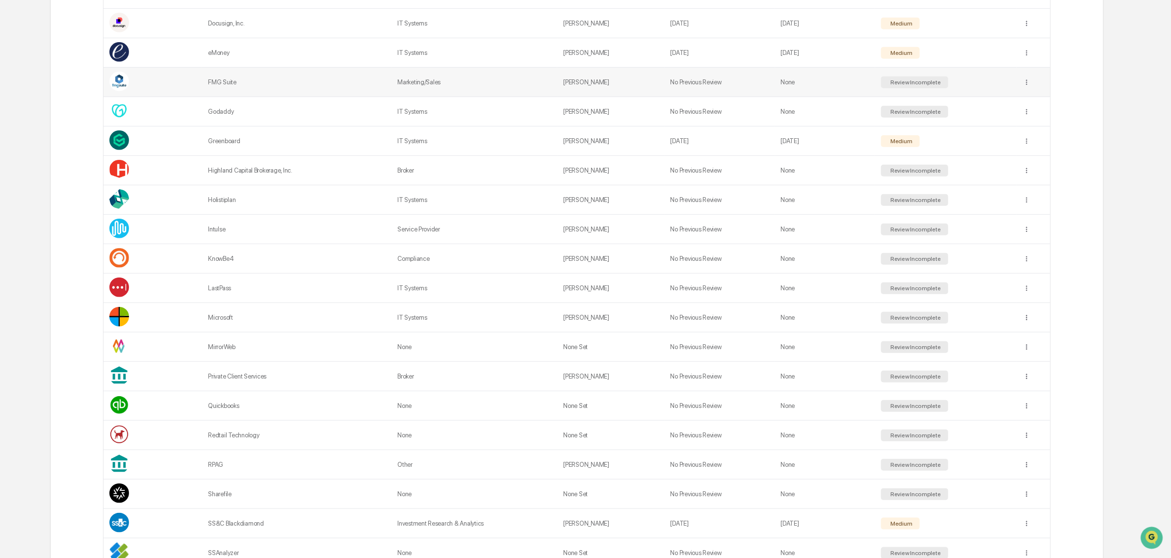
scroll to position [491, 0]
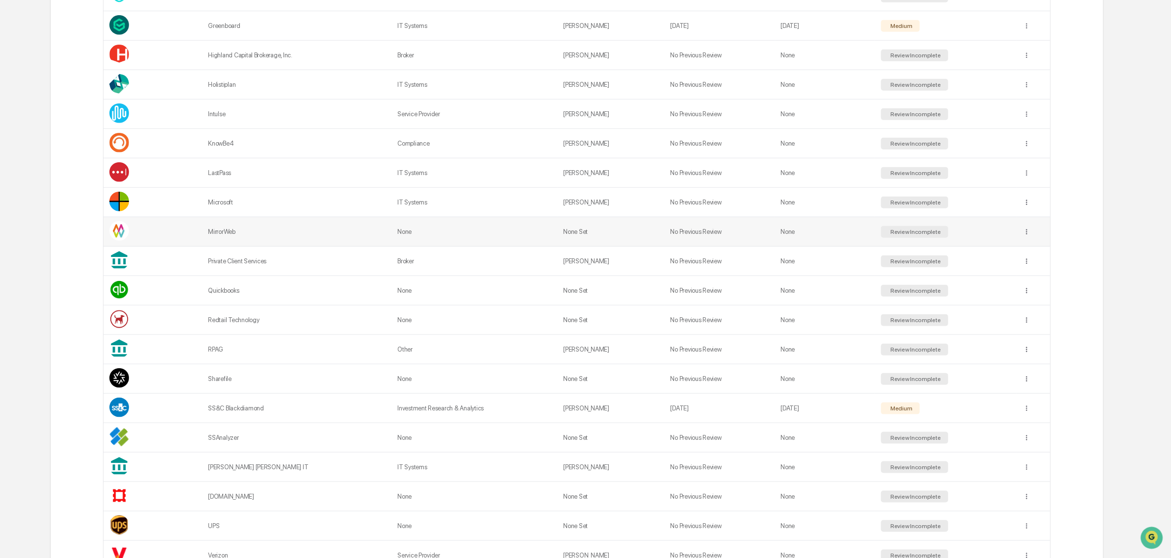
click at [289, 236] on div "MirrorWeb" at bounding box center [297, 231] width 178 height 7
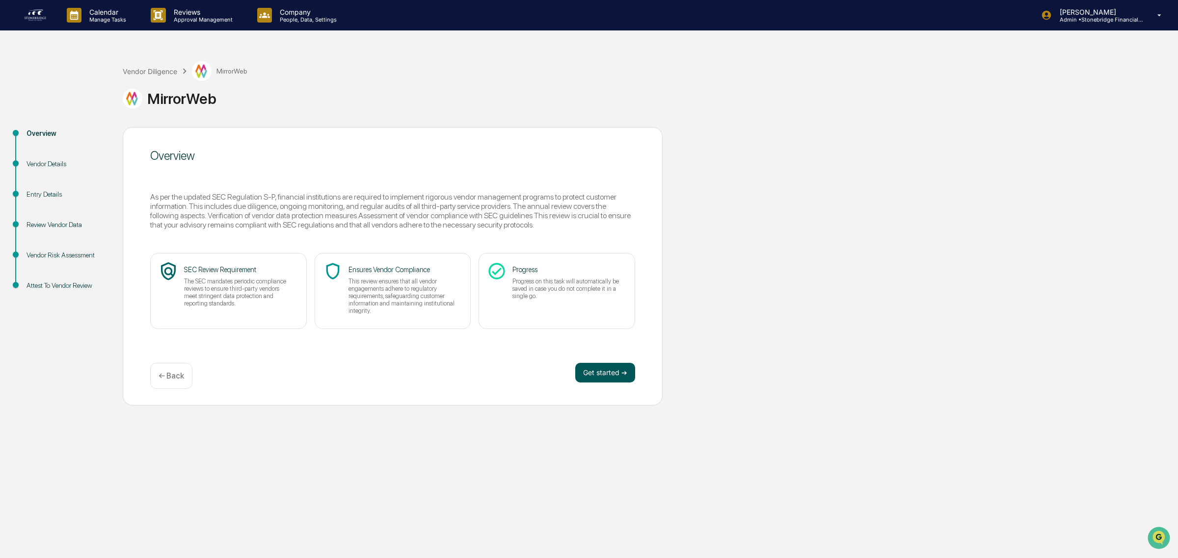
click at [580, 375] on button "Get started ➔" at bounding box center [605, 373] width 60 height 20
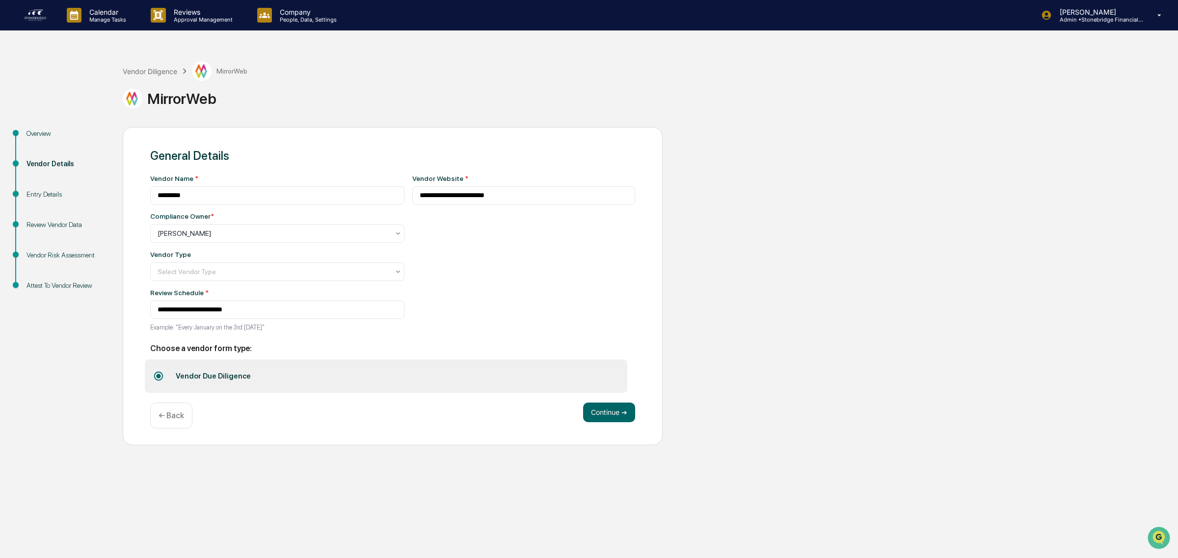
click at [216, 285] on div "**********" at bounding box center [277, 256] width 254 height 162
click at [209, 274] on div at bounding box center [277, 269] width 244 height 10
click at [612, 422] on button "Continue ➔" at bounding box center [609, 413] width 52 height 20
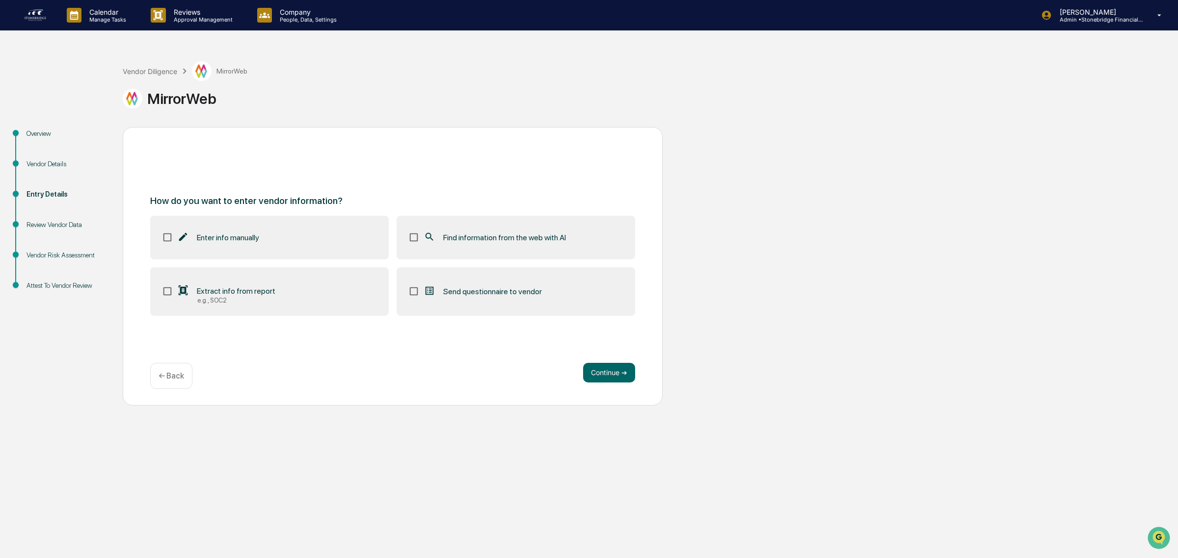
click at [539, 248] on label "Find information from the web with AI" at bounding box center [515, 237] width 238 height 43
click at [638, 349] on div "How do you want to enter vendor information? Enter info manually Find informati…" at bounding box center [393, 266] width 540 height 279
click at [603, 380] on button "Continue ➔" at bounding box center [609, 373] width 52 height 20
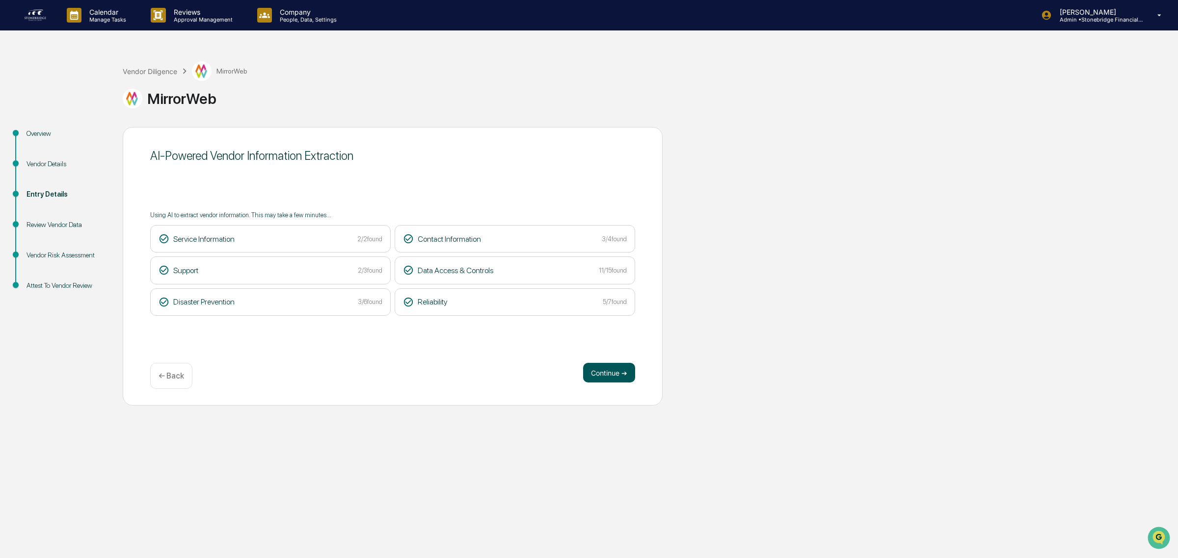
click at [611, 381] on button "Continue ➔" at bounding box center [609, 373] width 52 height 20
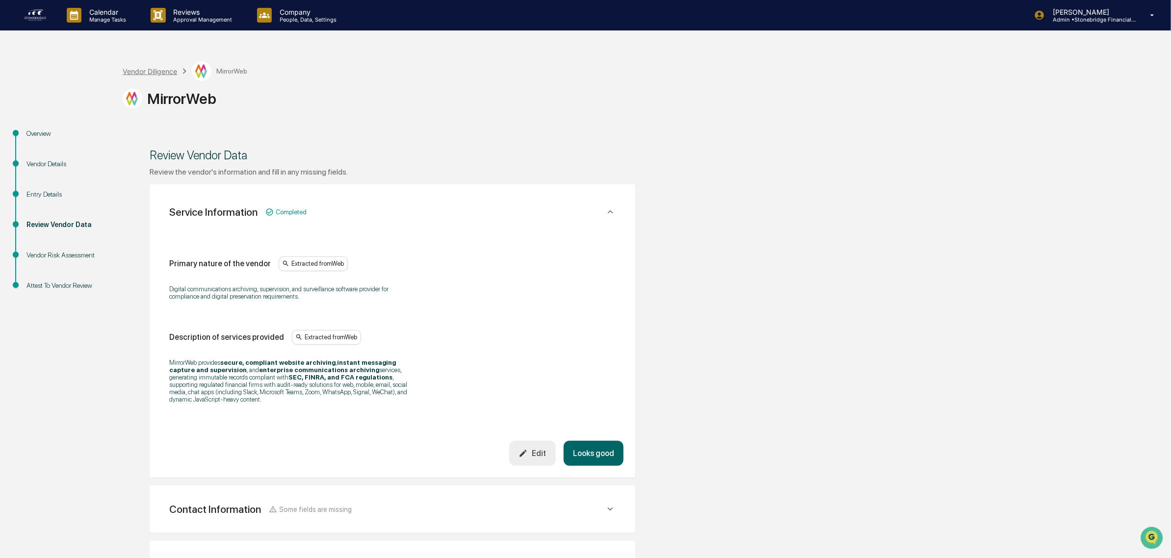
click at [165, 74] on div "Vendor Diligence" at bounding box center [150, 71] width 54 height 8
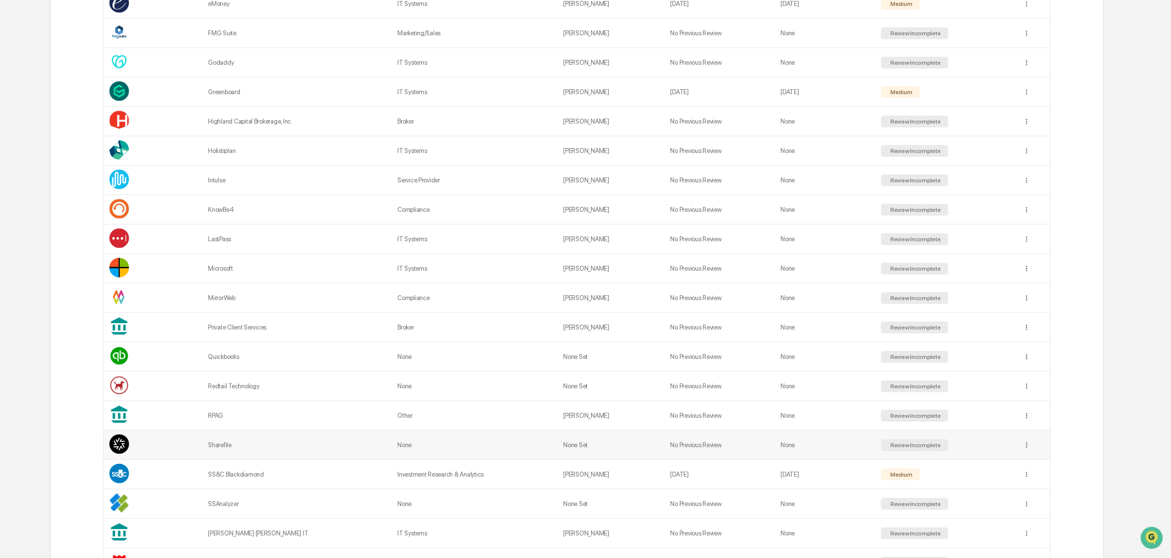
scroll to position [429, 0]
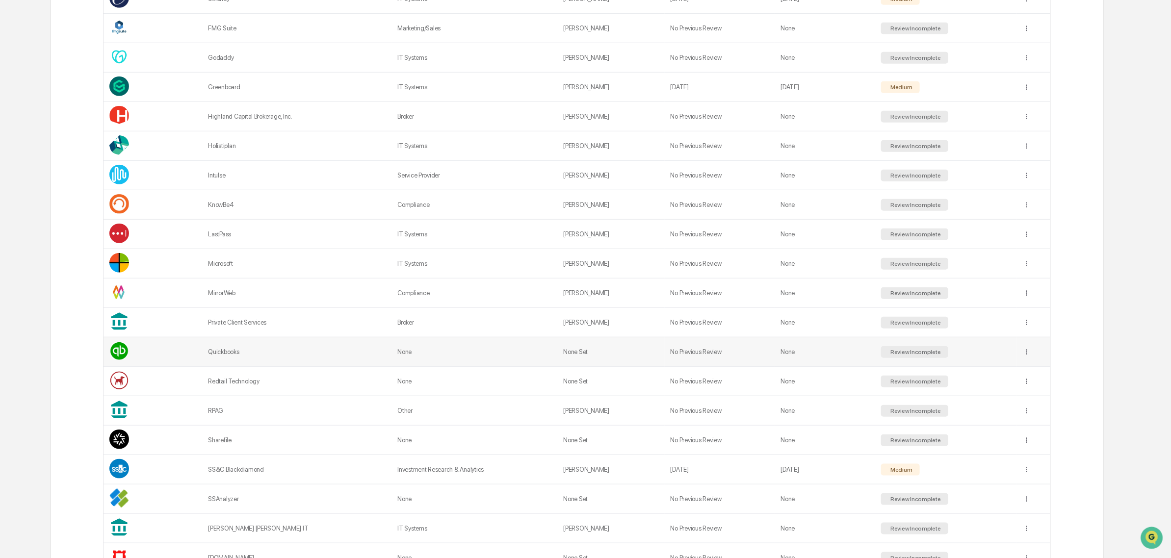
click at [255, 352] on td "Quickbooks" at bounding box center [296, 352] width 189 height 29
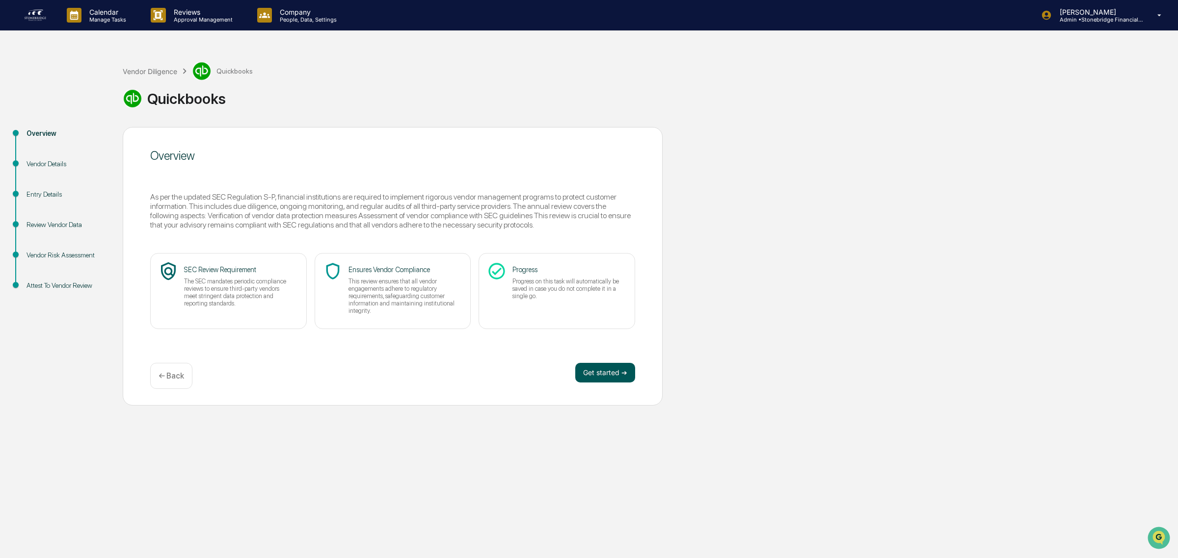
click at [613, 378] on button "Get started ➔" at bounding box center [605, 373] width 60 height 20
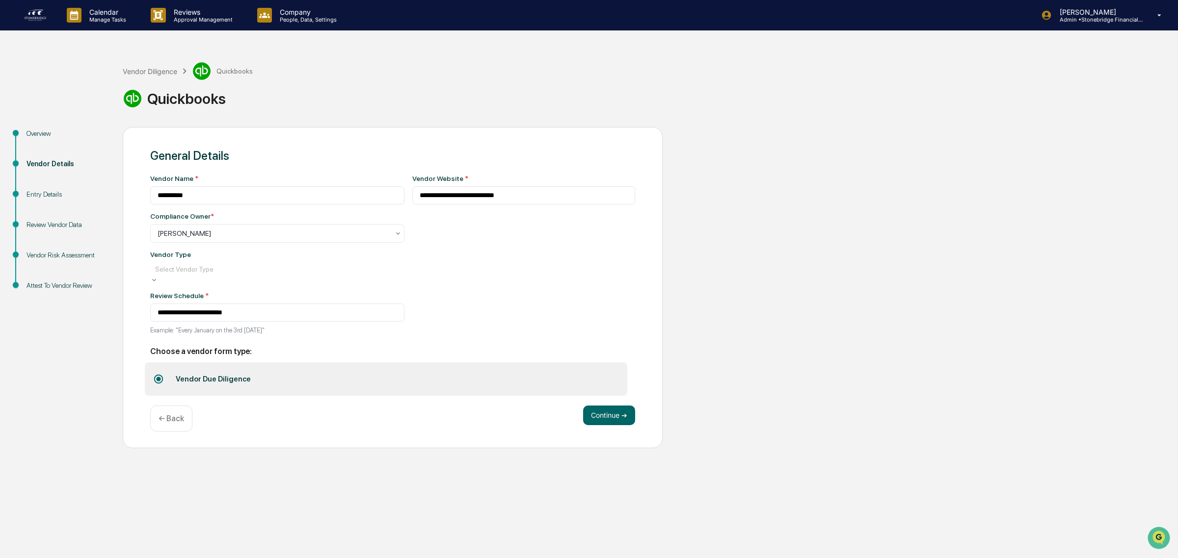
click at [203, 273] on div at bounding box center [277, 269] width 244 height 10
click at [209, 558] on div "Accounting" at bounding box center [589, 568] width 1178 height 20
click at [601, 416] on button "Continue ➔" at bounding box center [609, 413] width 52 height 20
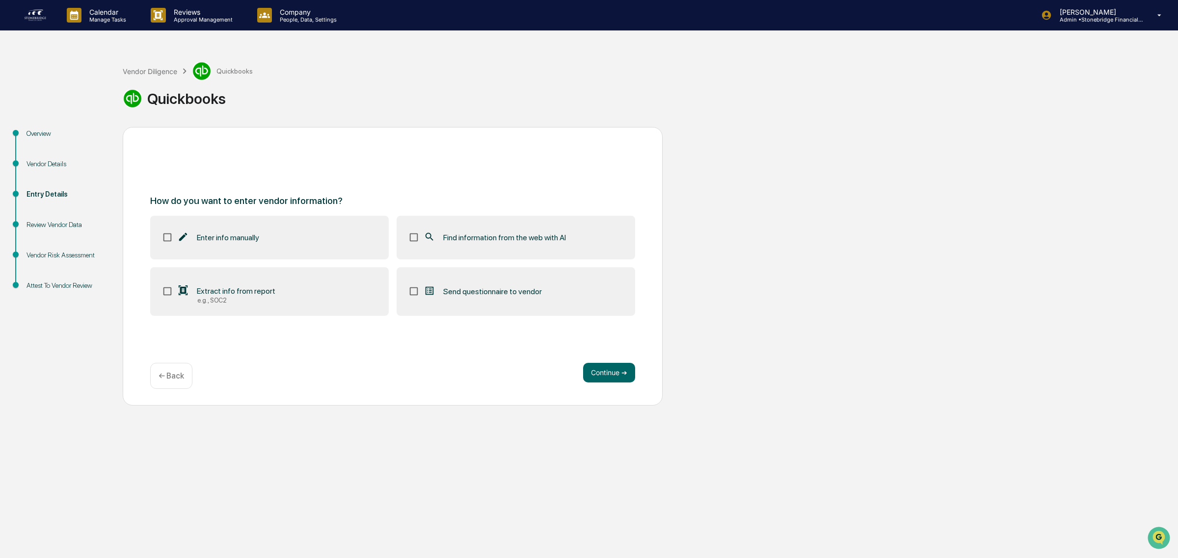
click at [489, 255] on label "Find information from the web with AI" at bounding box center [515, 237] width 238 height 43
click at [586, 381] on button "Continue ➔" at bounding box center [609, 373] width 52 height 20
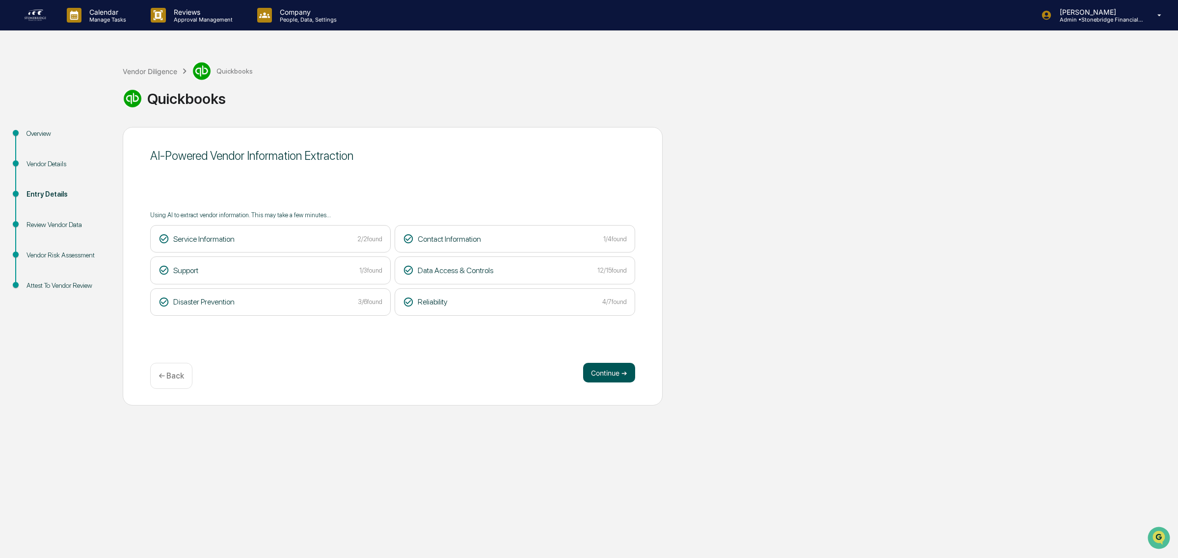
click at [615, 377] on button "Continue ➔" at bounding box center [609, 373] width 52 height 20
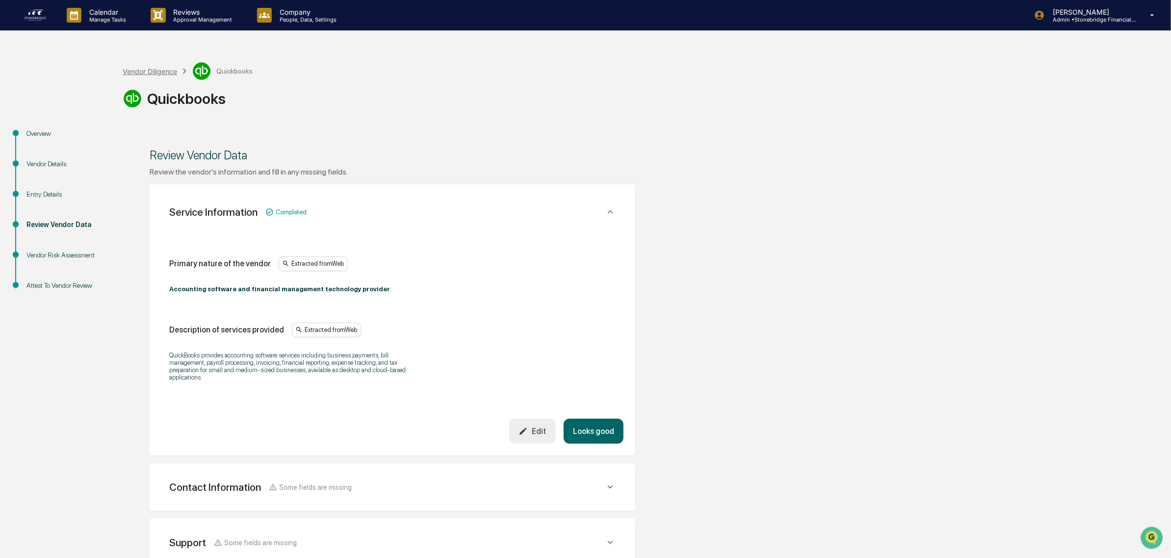
click at [148, 72] on div "Vendor Diligence" at bounding box center [150, 71] width 54 height 8
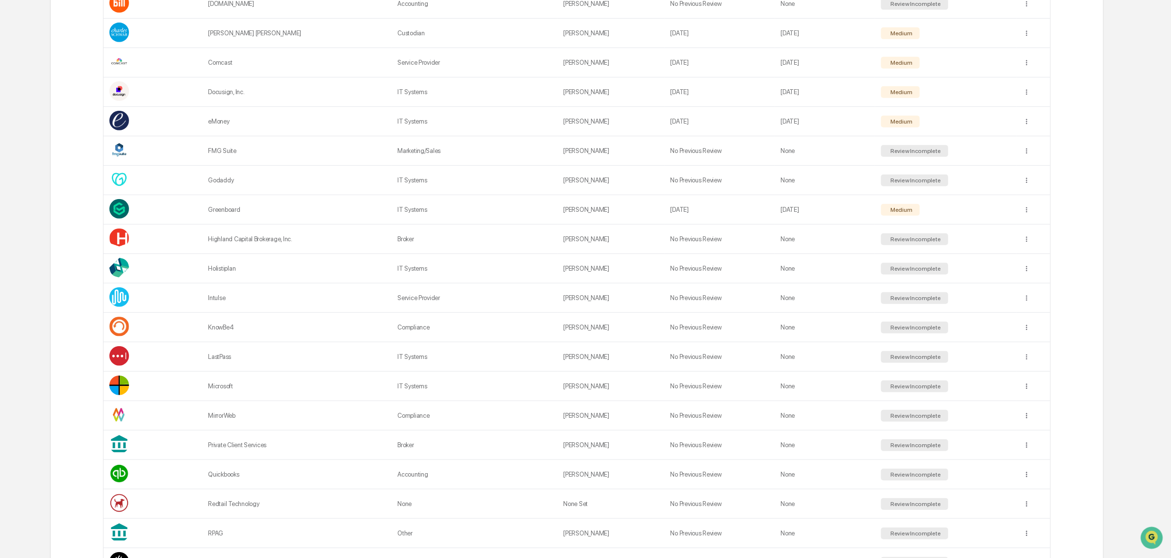
scroll to position [613, 0]
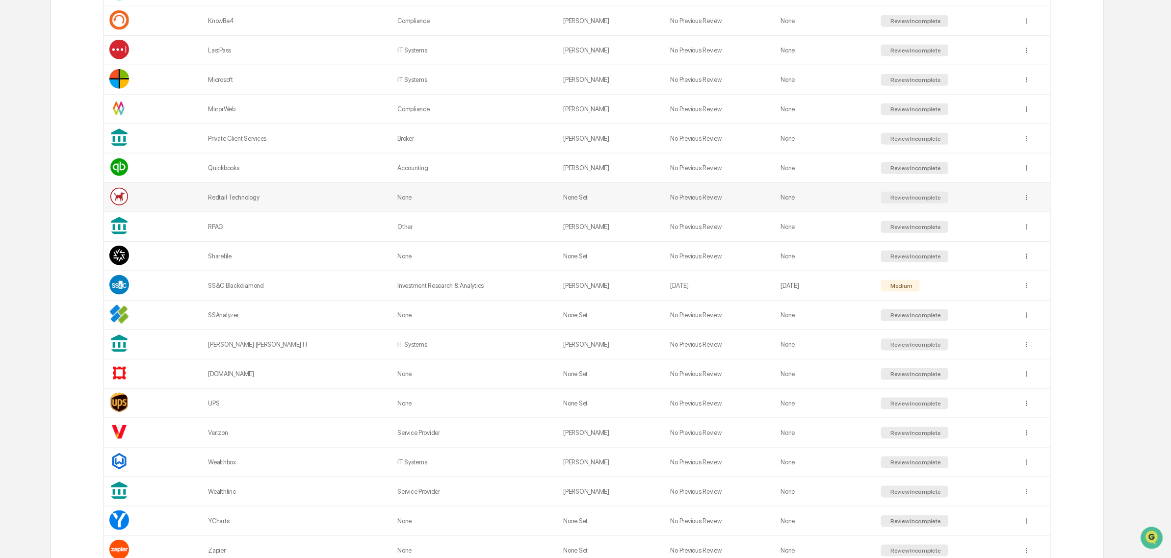
click at [248, 201] on div "Redtail Technology" at bounding box center [297, 197] width 178 height 7
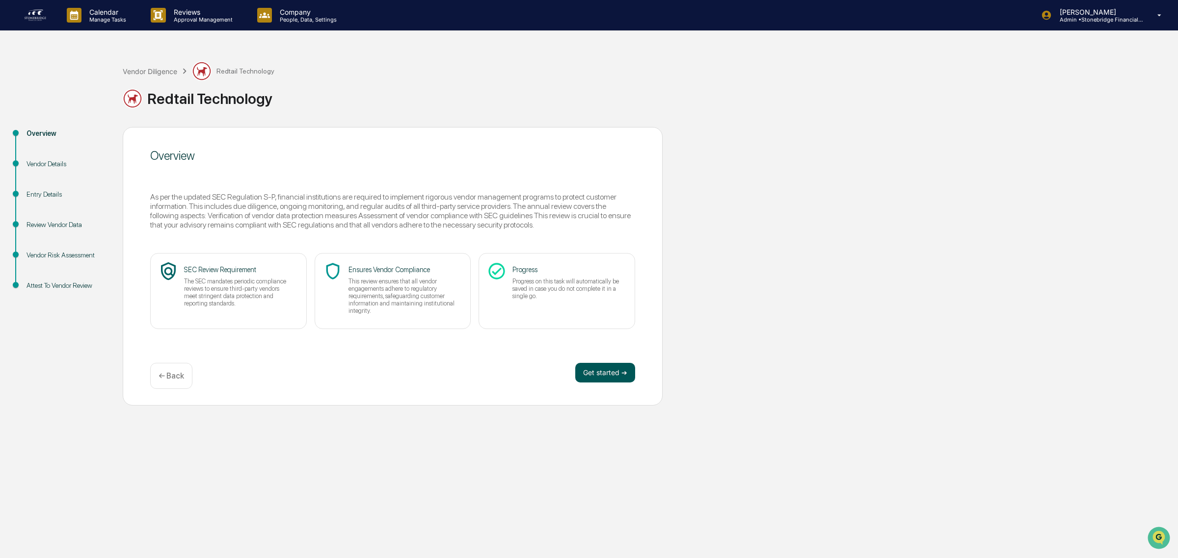
click at [607, 376] on button "Get started ➔" at bounding box center [605, 373] width 60 height 20
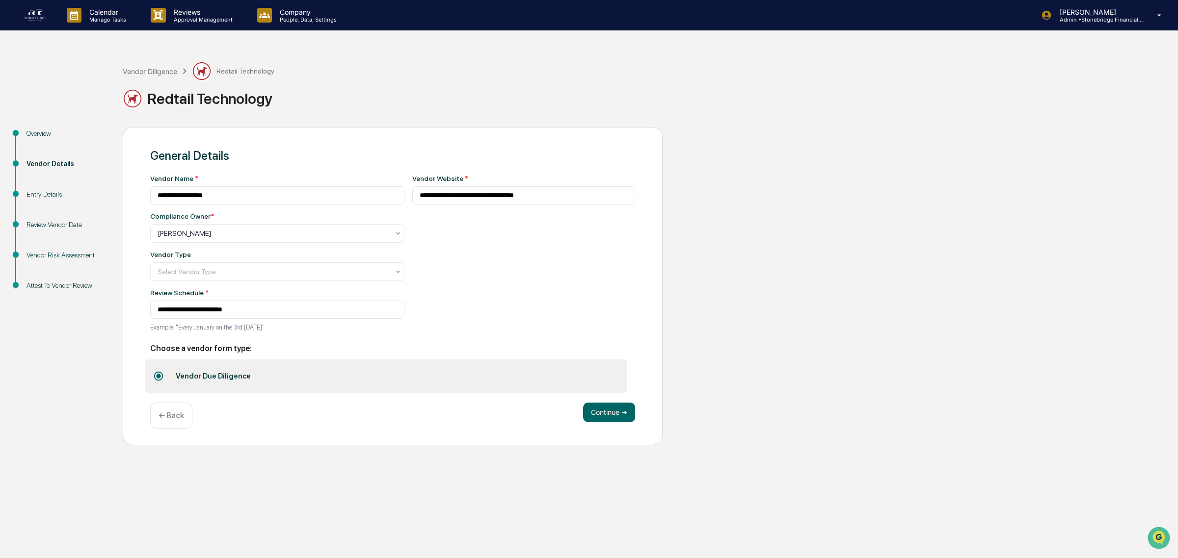
click at [187, 287] on div "**********" at bounding box center [277, 256] width 254 height 162
click at [187, 277] on div at bounding box center [274, 272] width 232 height 10
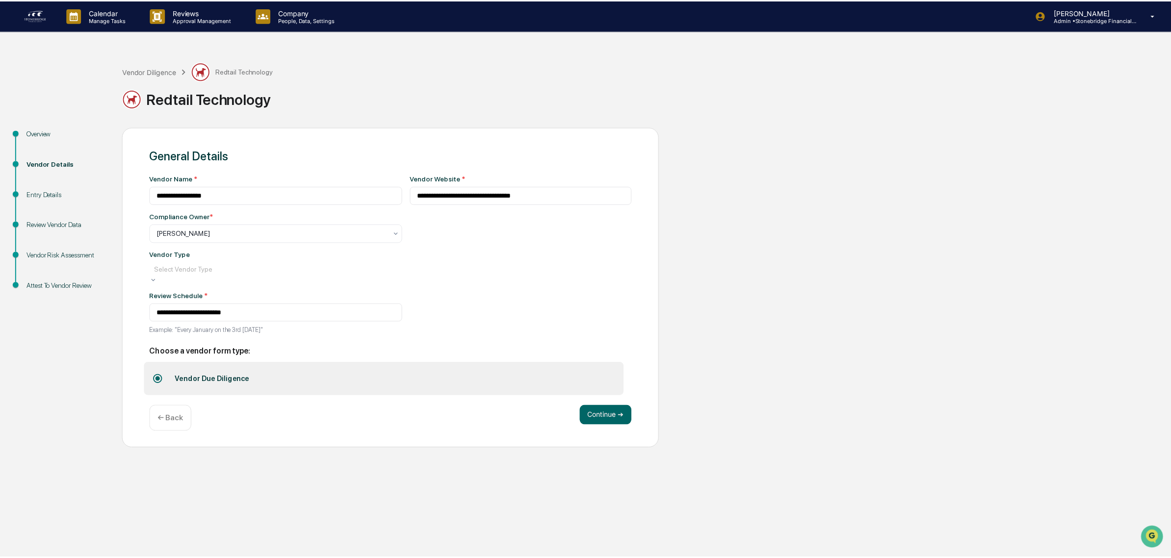
scroll to position [111, 0]
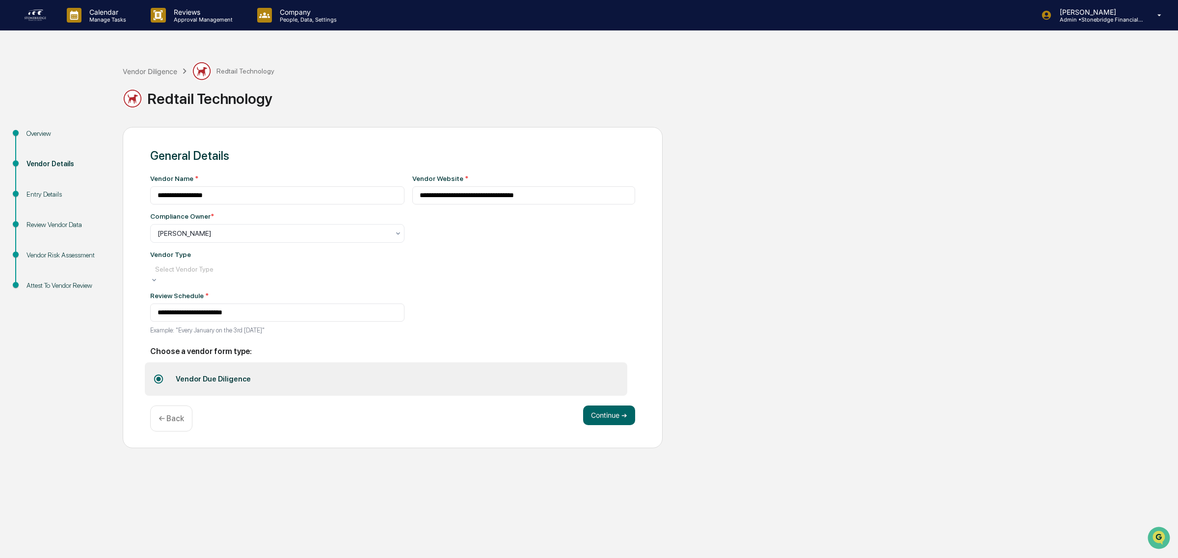
click at [614, 422] on button "Continue ➔" at bounding box center [609, 413] width 52 height 20
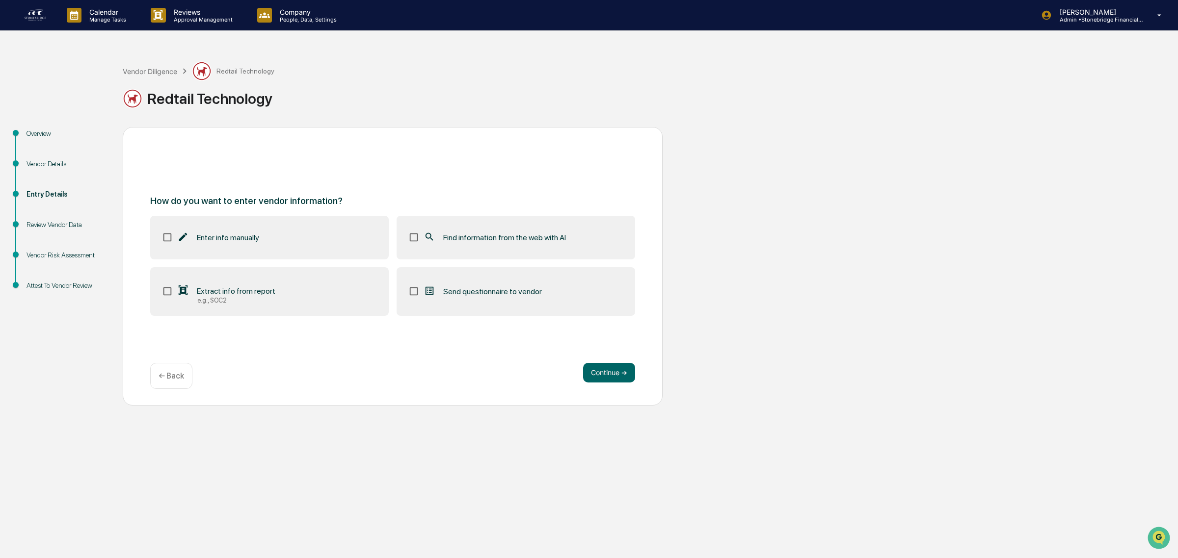
click at [459, 229] on label "Find information from the web with AI" at bounding box center [515, 237] width 238 height 43
click at [600, 375] on button "Continue ➔" at bounding box center [609, 373] width 52 height 20
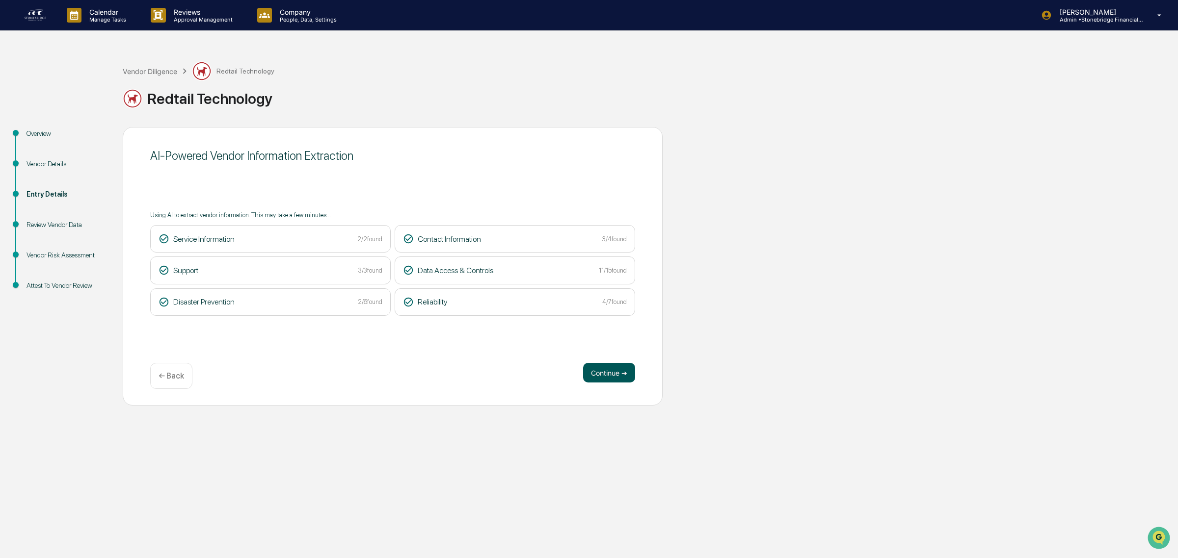
click at [611, 368] on button "Continue ➔" at bounding box center [609, 373] width 52 height 20
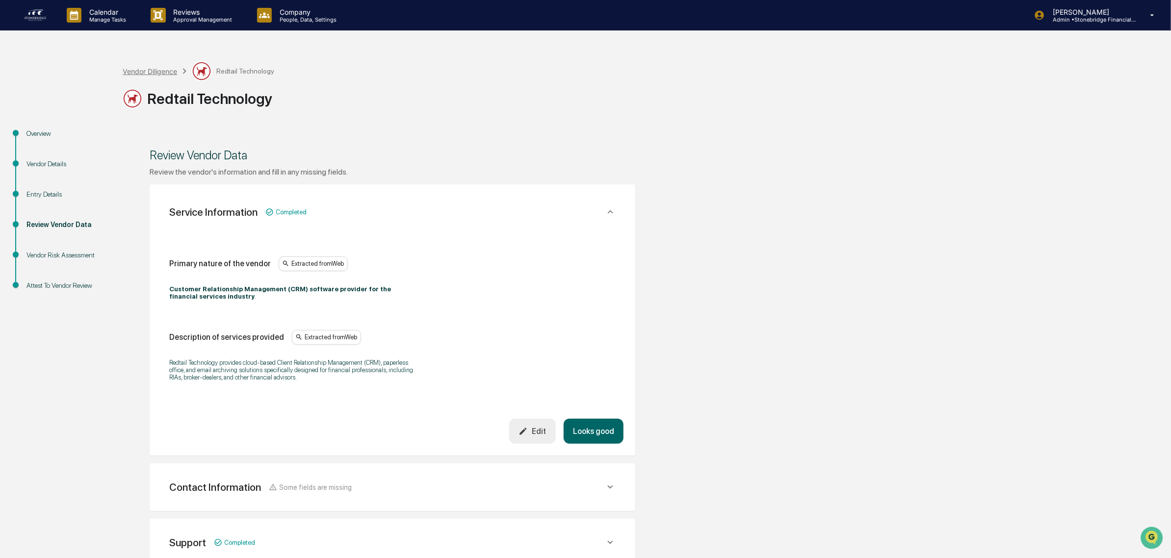
click at [166, 72] on div "Vendor Diligence" at bounding box center [150, 71] width 54 height 8
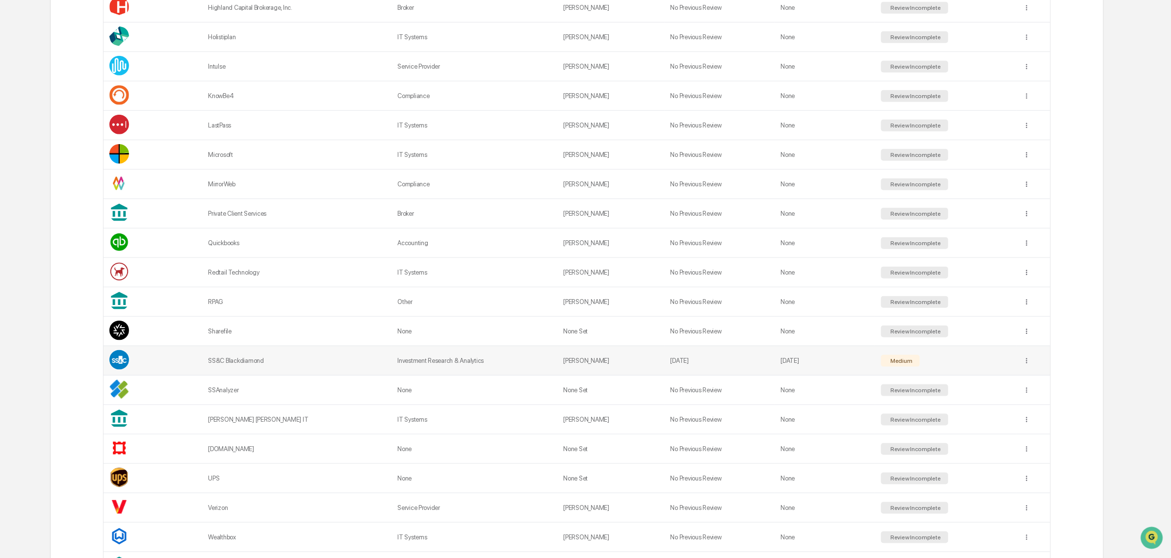
scroll to position [613, 0]
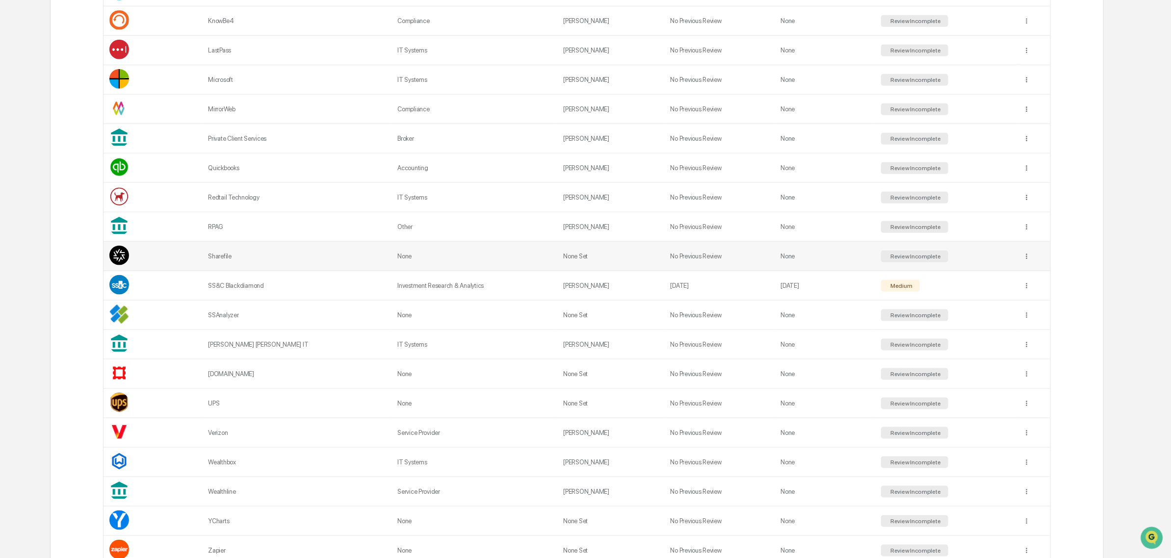
click at [310, 271] on td "Sharefile" at bounding box center [296, 256] width 189 height 29
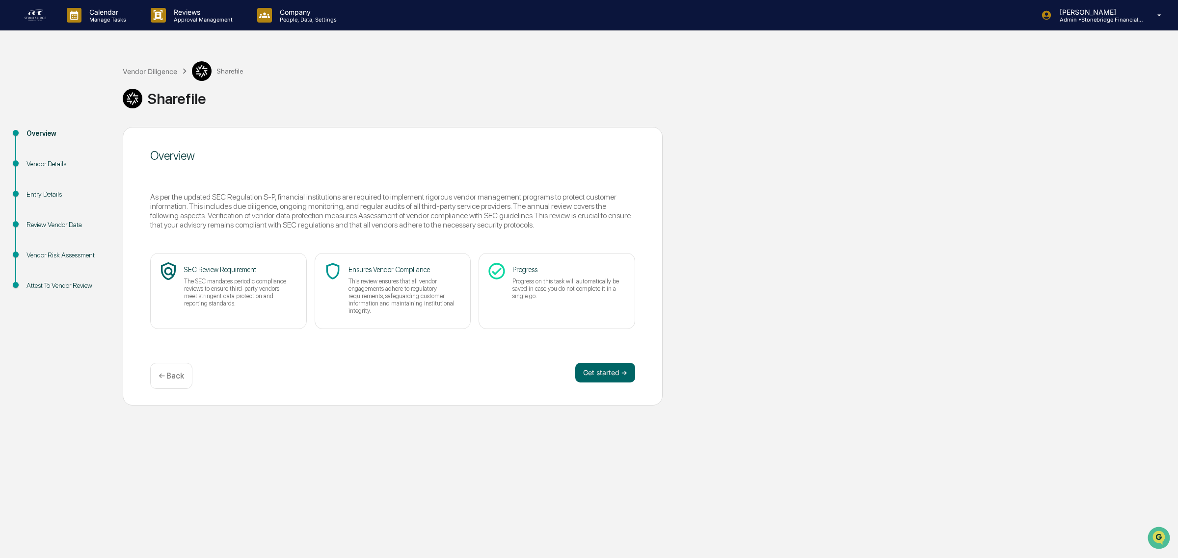
click at [585, 360] on div "Overview As per the updated SEC Regulation S-P, financial institutions are requ…" at bounding box center [393, 266] width 540 height 279
click at [591, 372] on button "Get started ➔" at bounding box center [605, 373] width 60 height 20
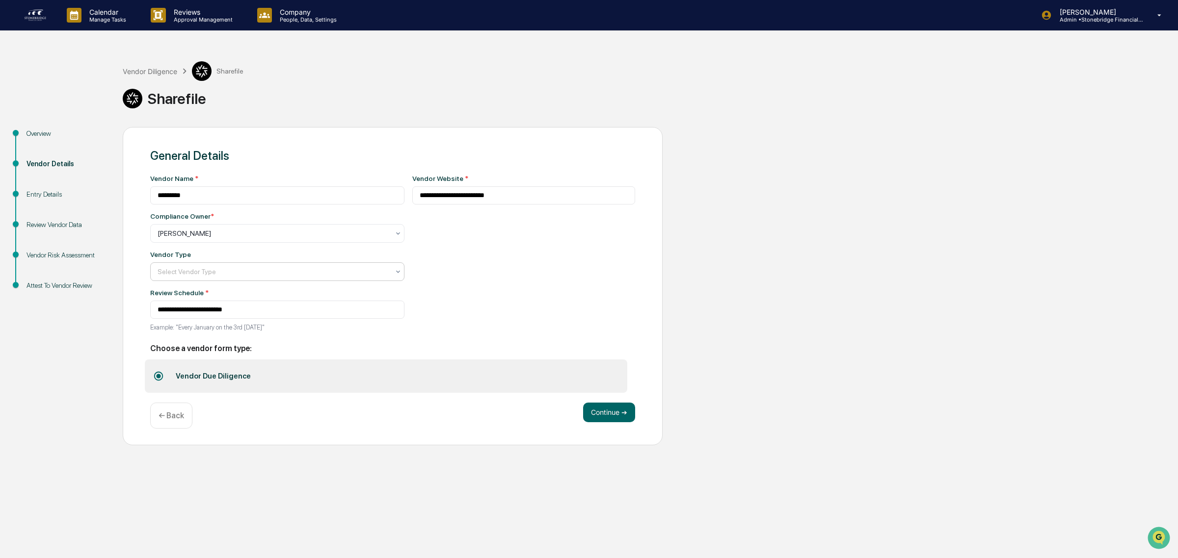
click at [217, 275] on div at bounding box center [274, 272] width 232 height 10
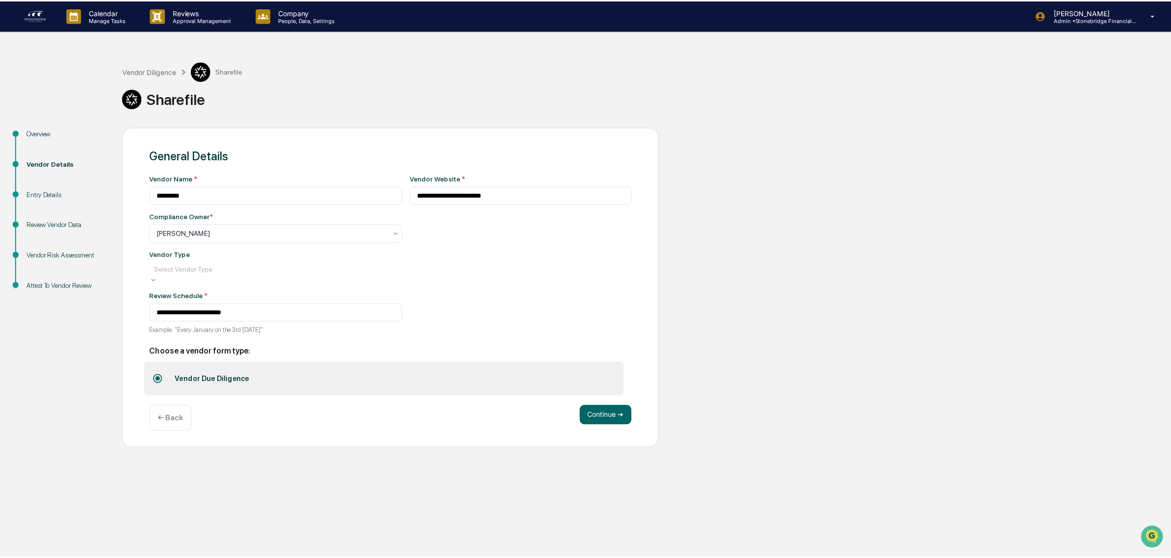
scroll to position [111, 0]
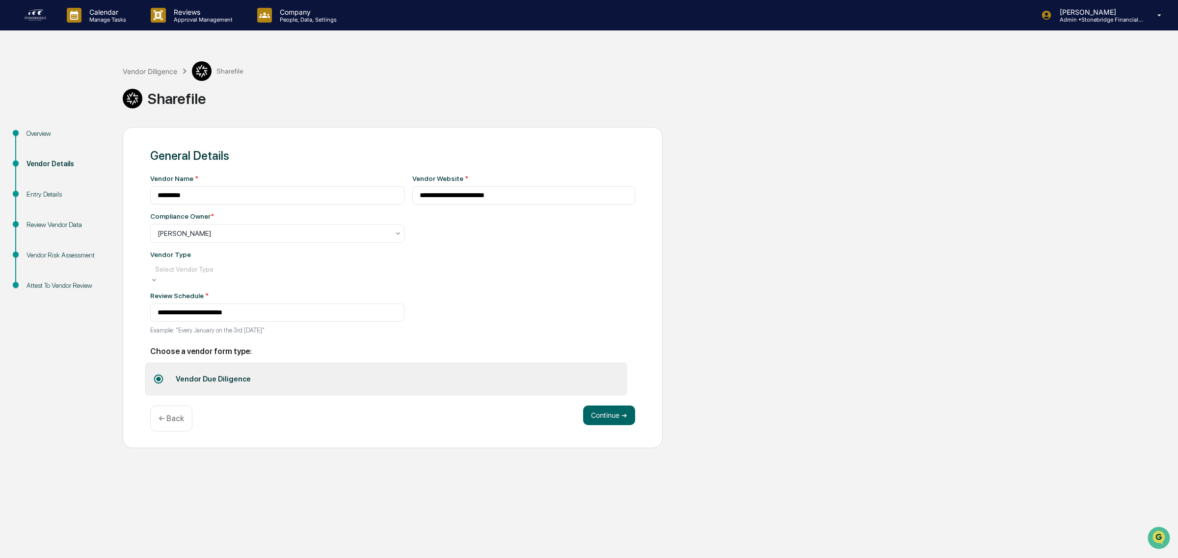
click at [641, 444] on div "**********" at bounding box center [393, 286] width 540 height 318
click at [627, 422] on button "Continue ➔" at bounding box center [609, 413] width 52 height 20
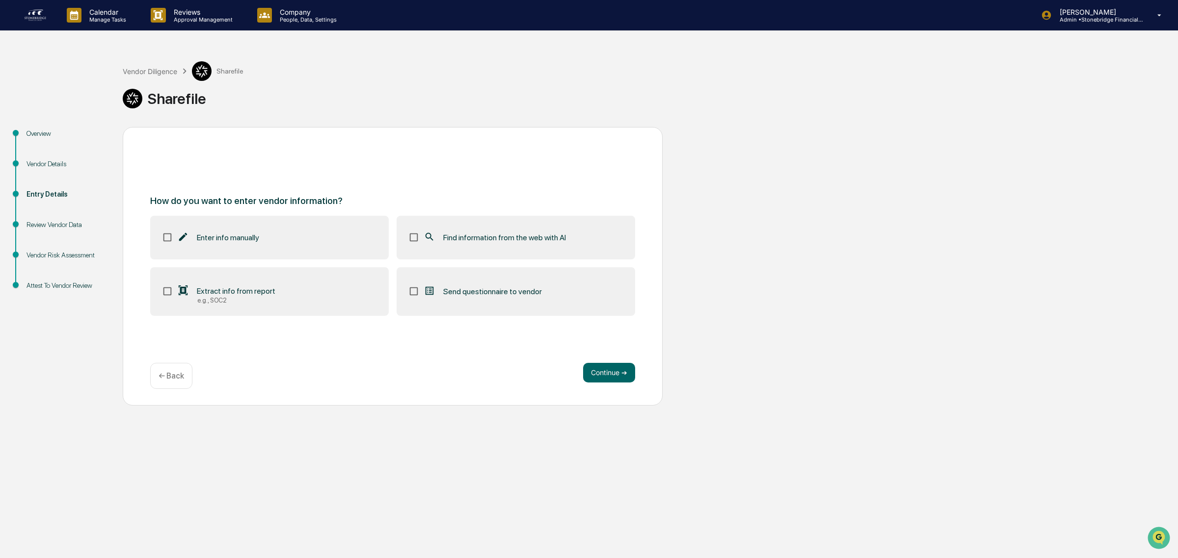
click at [470, 237] on span "Find information from the web with AI" at bounding box center [504, 237] width 123 height 9
click at [614, 382] on button "Continue ➔" at bounding box center [609, 373] width 52 height 20
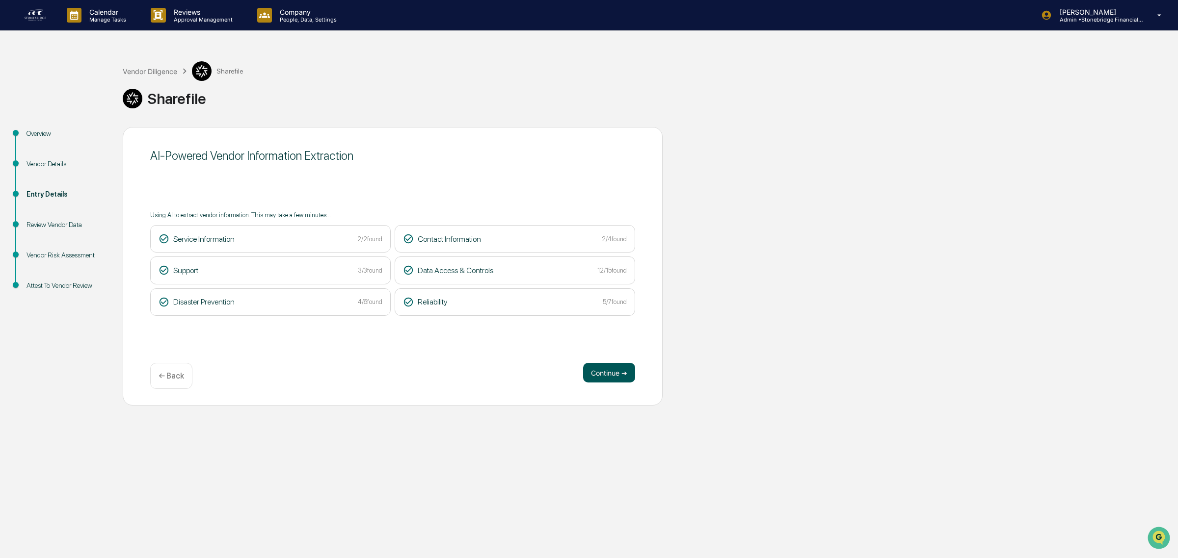
click at [611, 372] on button "Continue ➔" at bounding box center [609, 373] width 52 height 20
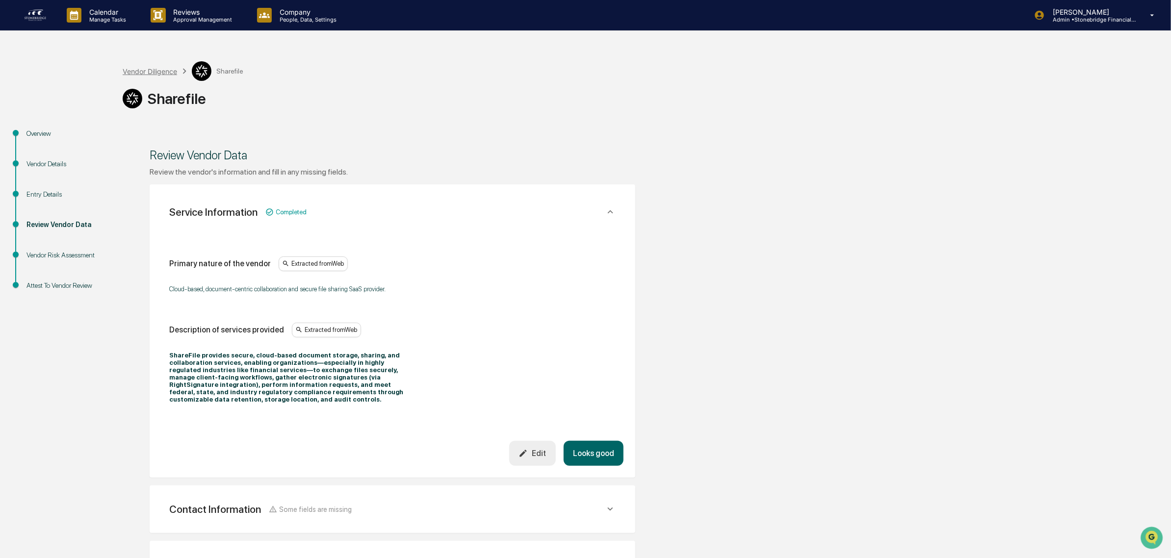
click at [163, 70] on div "Vendor Diligence" at bounding box center [150, 71] width 54 height 8
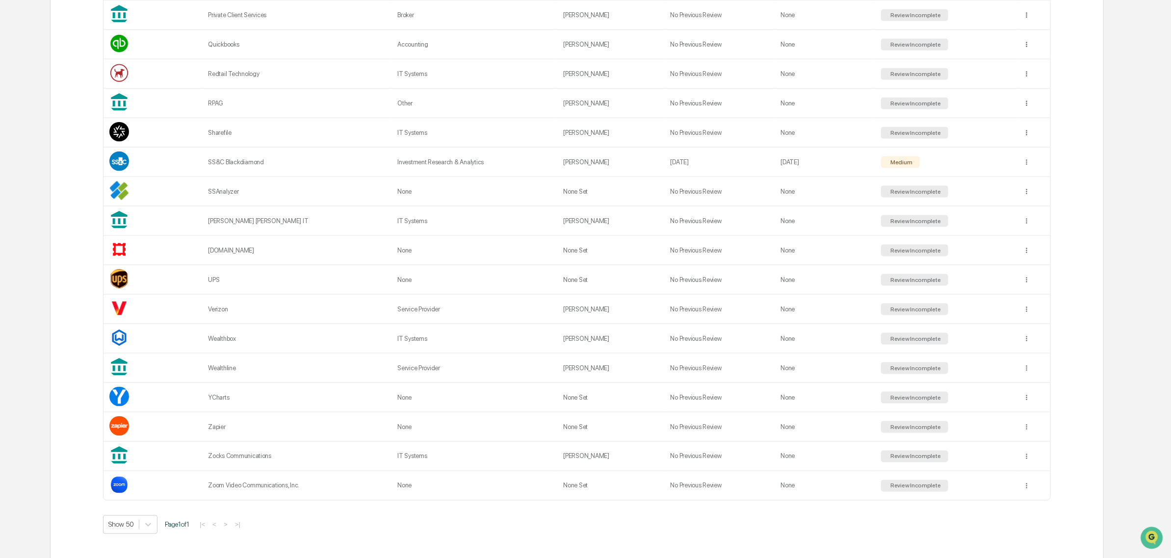
scroll to position [762, 0]
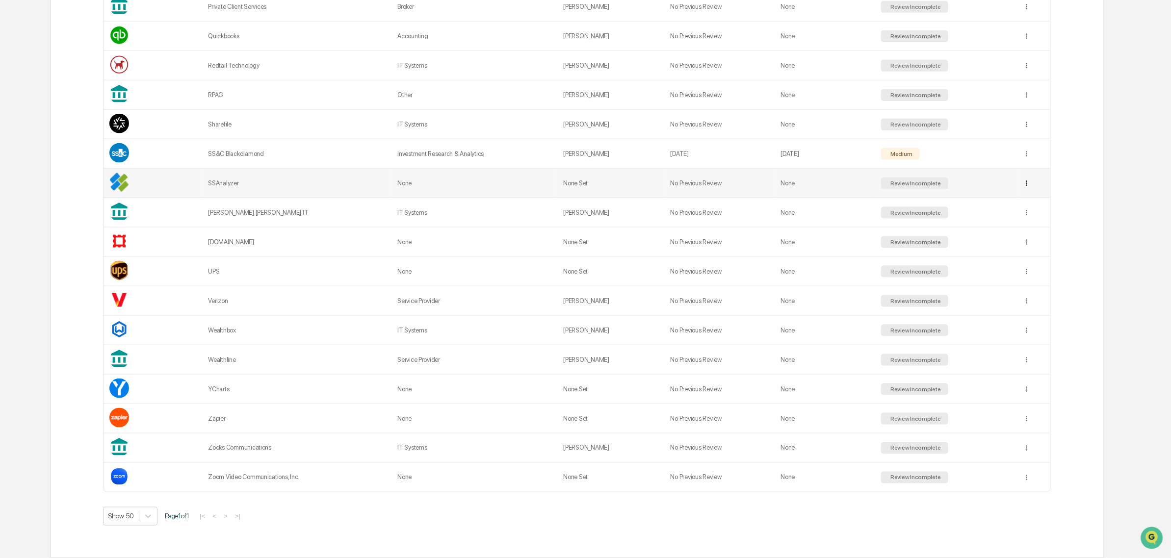
click at [546, 171] on td "None" at bounding box center [475, 183] width 166 height 29
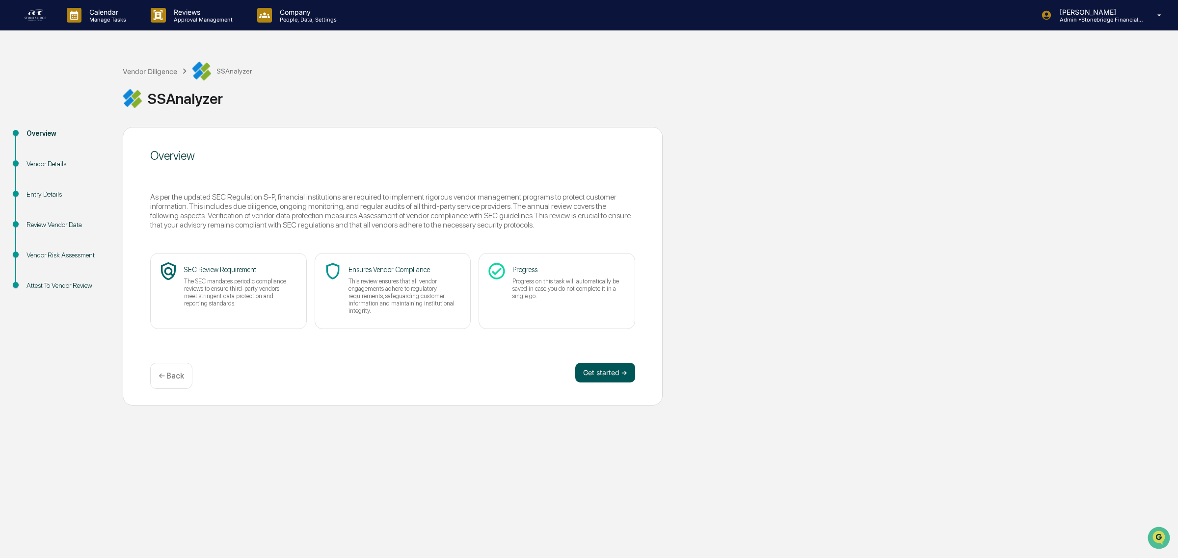
click at [594, 381] on button "Get started ➔" at bounding box center [605, 373] width 60 height 20
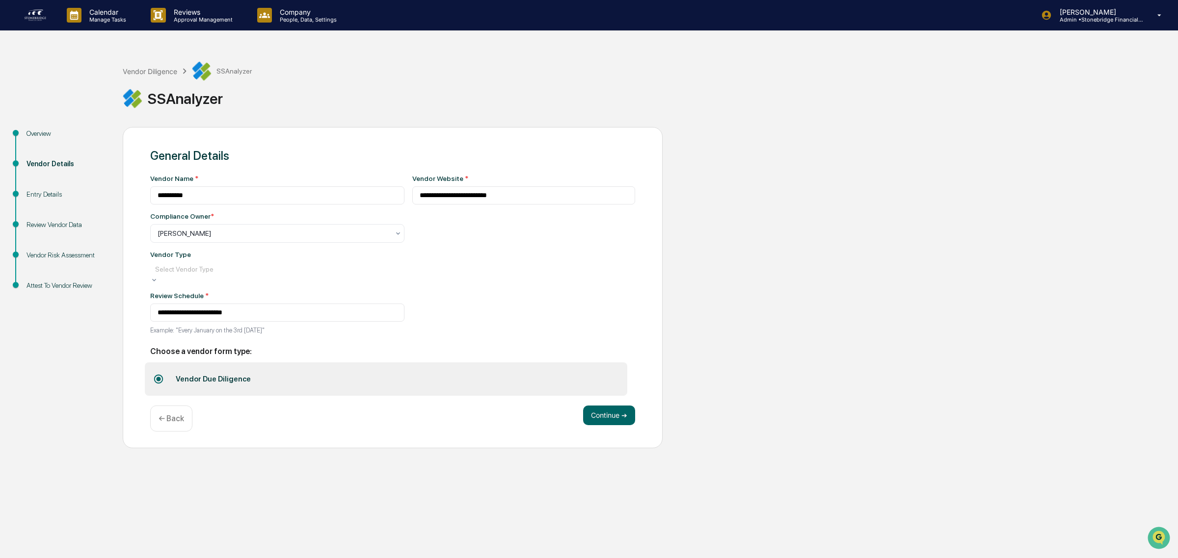
click at [211, 272] on div at bounding box center [277, 269] width 244 height 10
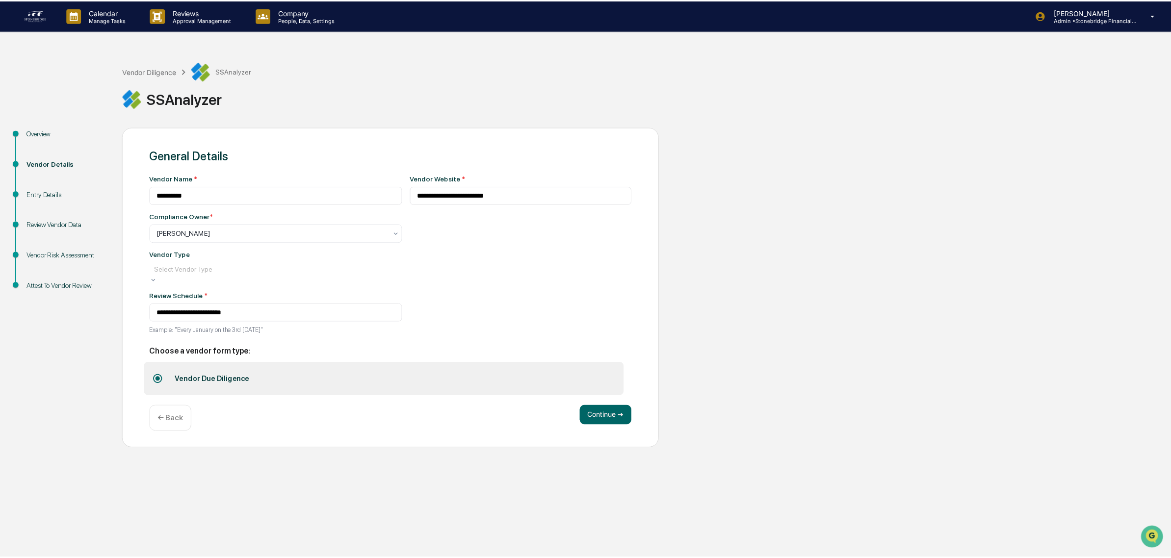
scroll to position [111, 0]
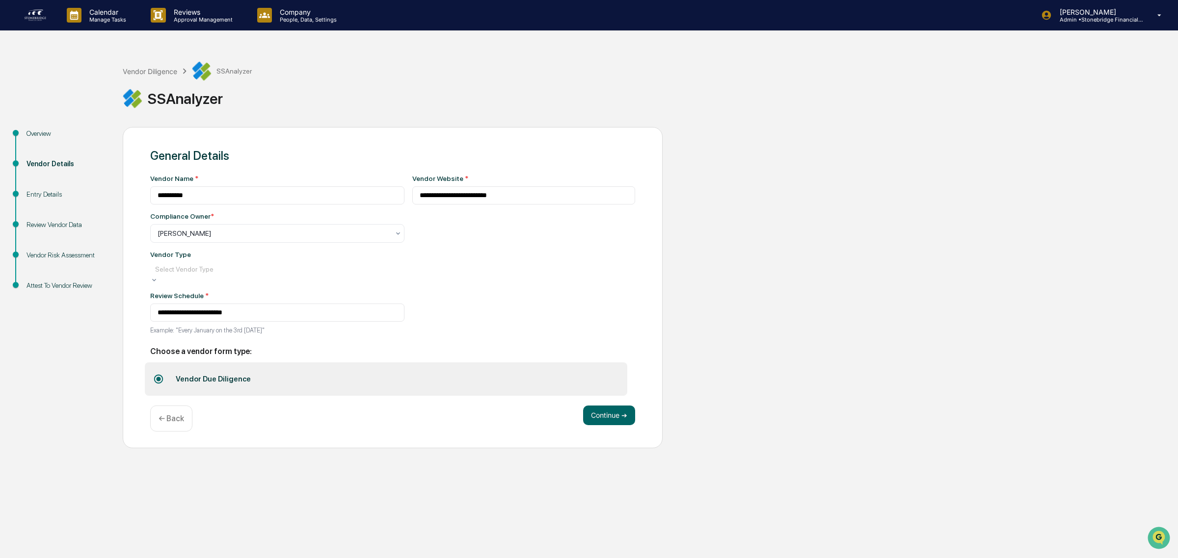
click at [594, 415] on button "Continue ➔" at bounding box center [609, 416] width 52 height 20
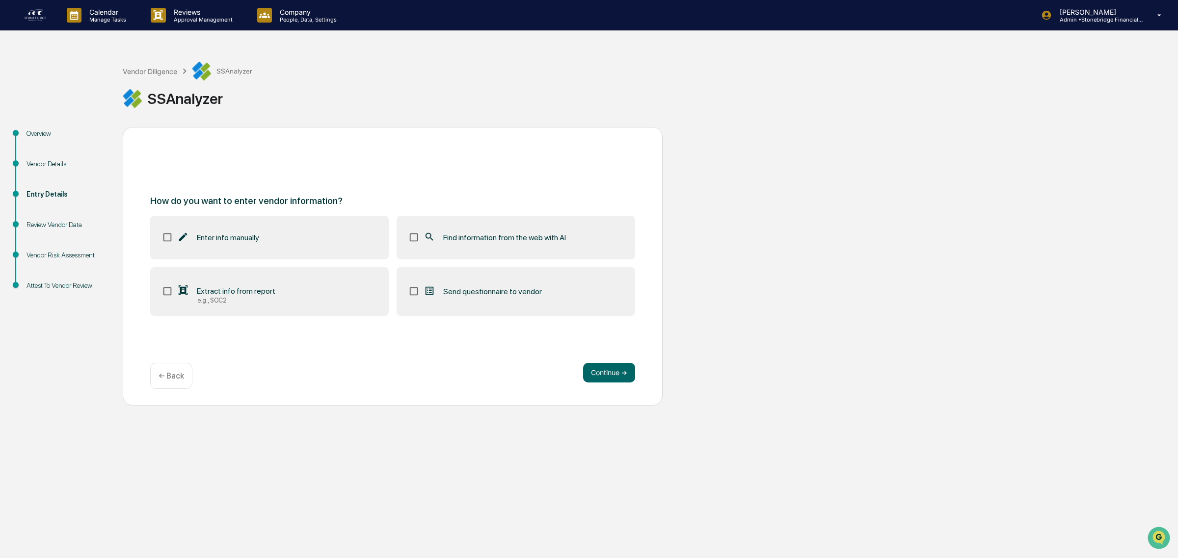
click at [439, 230] on label "Find information from the web with AI" at bounding box center [515, 237] width 238 height 43
click at [595, 365] on button "Continue ➔" at bounding box center [609, 373] width 52 height 20
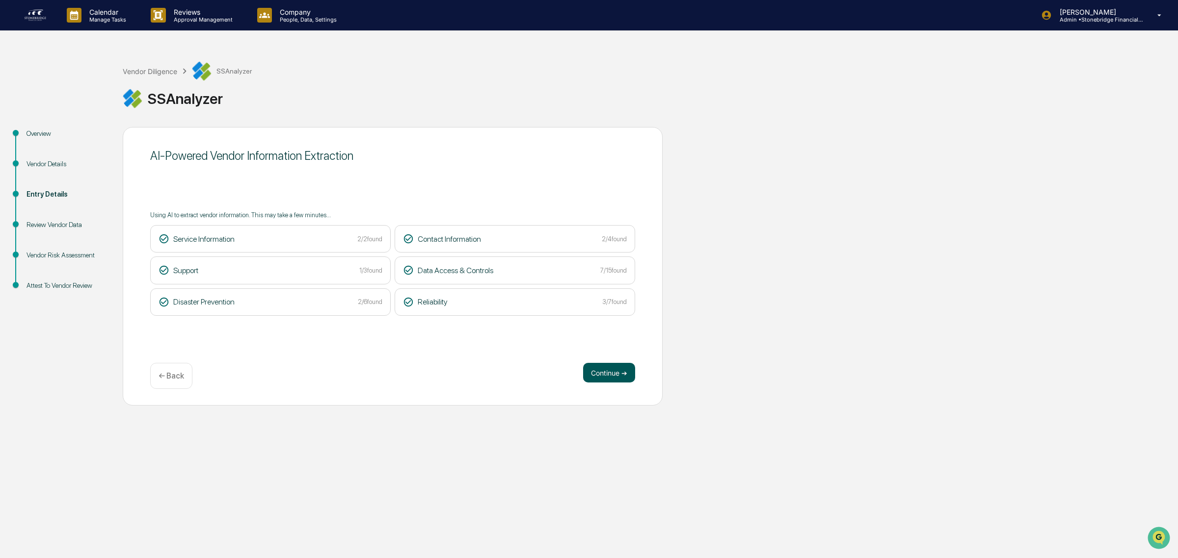
click at [628, 370] on button "Continue ➔" at bounding box center [609, 373] width 52 height 20
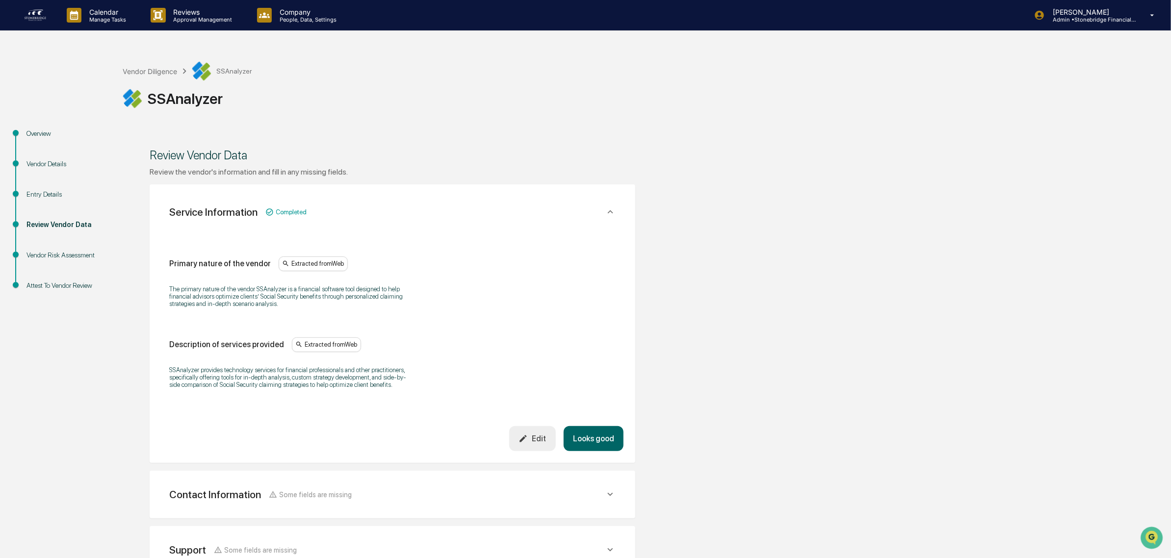
click at [162, 64] on div "Vendor Diligence SSAnalyzer" at bounding box center [187, 71] width 129 height 20
click at [161, 74] on div "Vendor Diligence" at bounding box center [150, 71] width 54 height 8
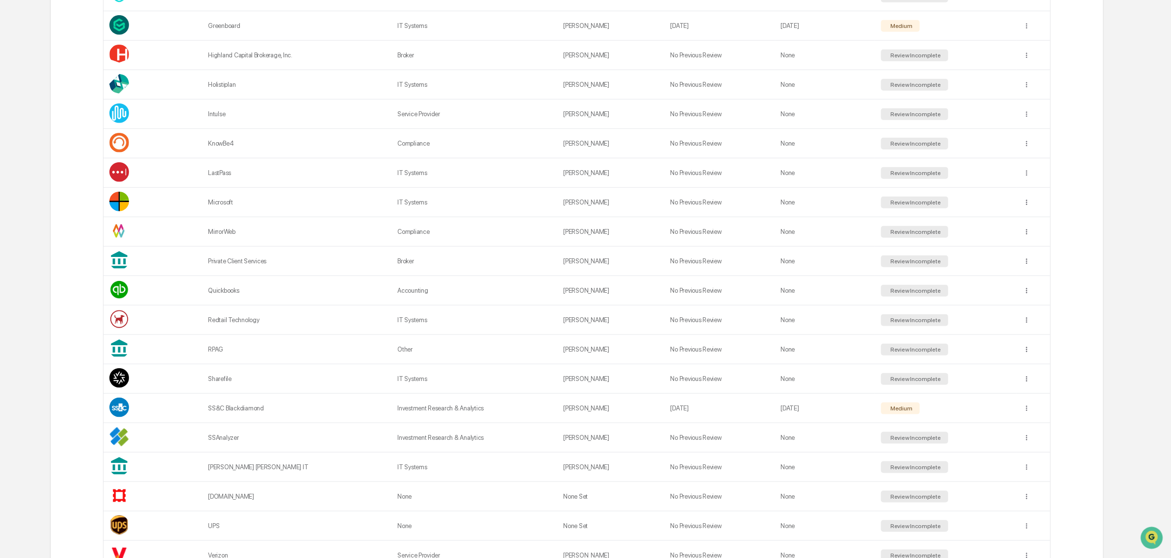
scroll to position [762, 0]
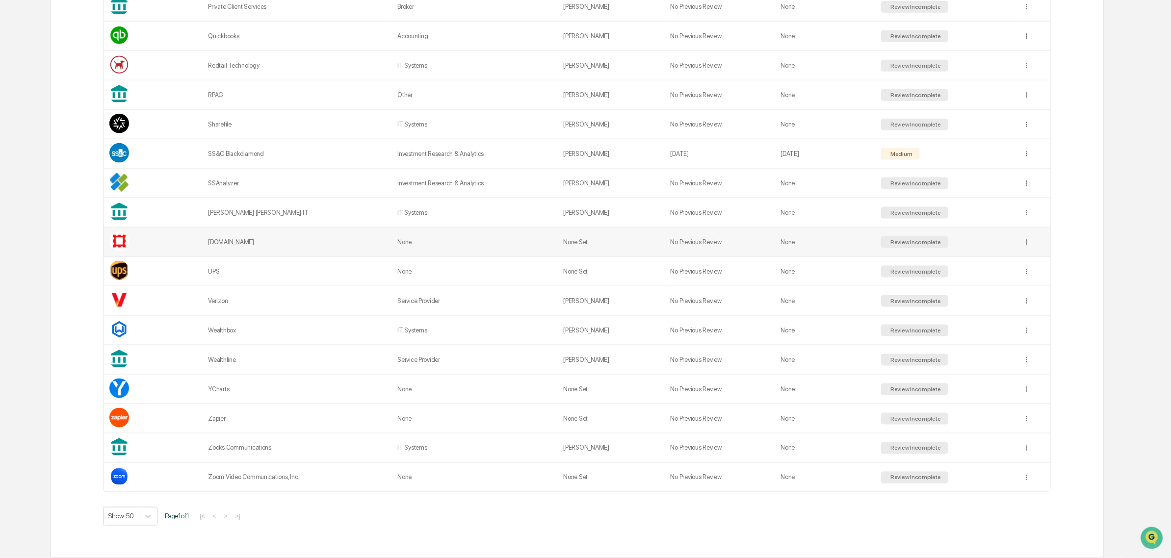
click at [438, 241] on td "None" at bounding box center [475, 242] width 166 height 29
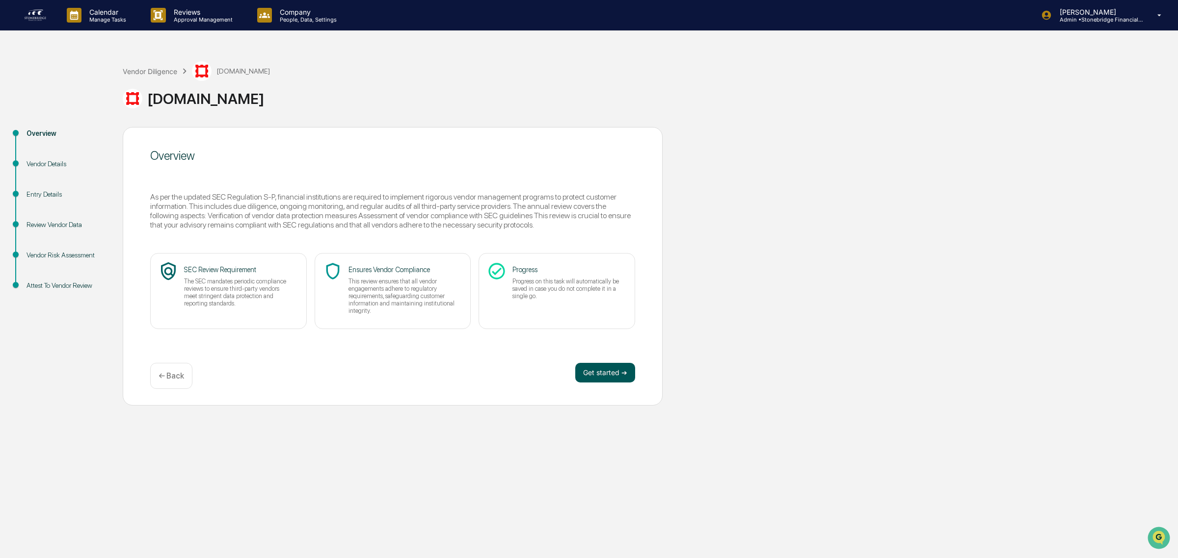
click at [600, 376] on button "Get started ➔" at bounding box center [605, 373] width 60 height 20
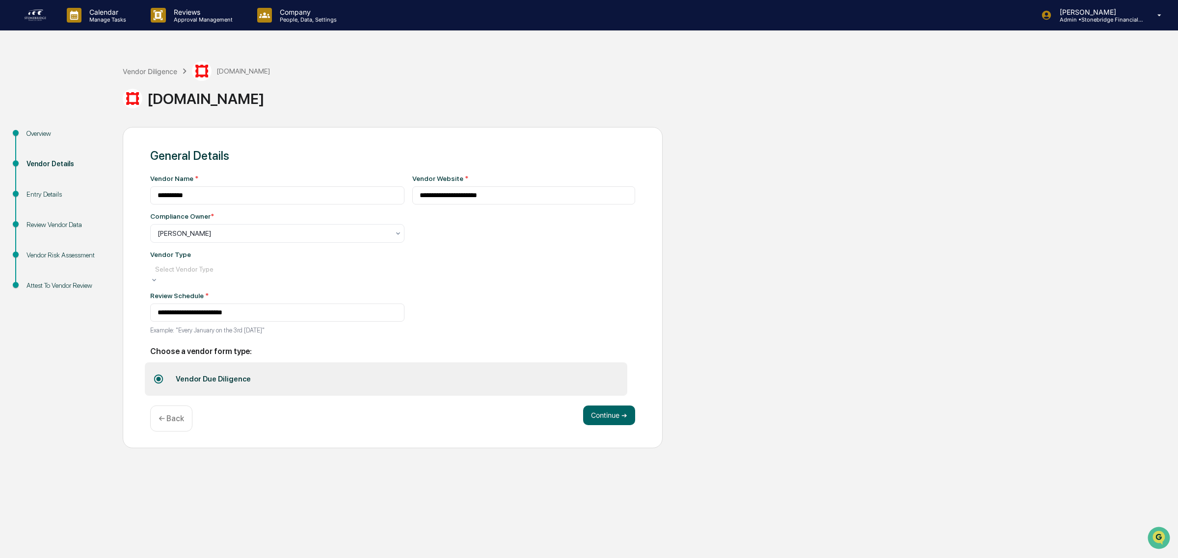
click at [217, 274] on div at bounding box center [277, 269] width 244 height 10
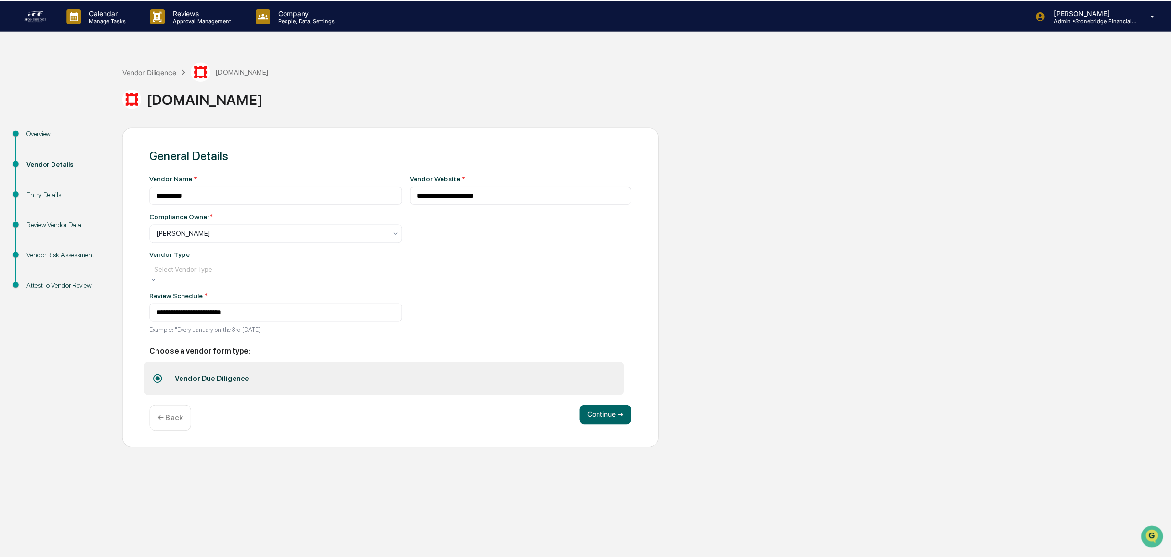
scroll to position [111, 0]
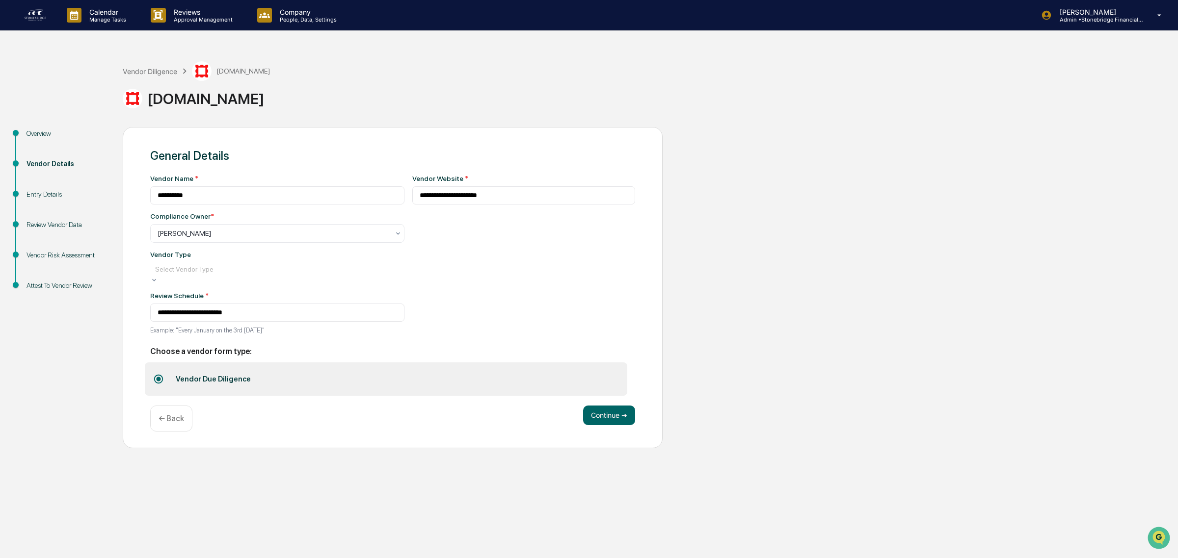
click at [598, 427] on div "Continue ➔ ← Back" at bounding box center [392, 419] width 485 height 26
click at [598, 422] on button "Continue ➔" at bounding box center [609, 413] width 52 height 20
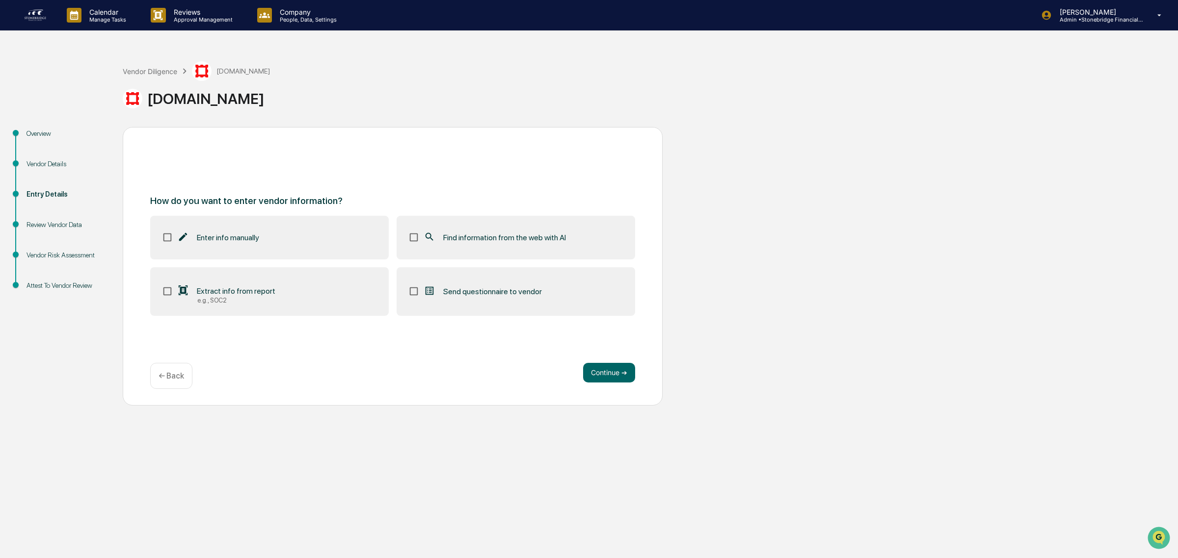
click at [487, 237] on span "Find information from the web with AI" at bounding box center [504, 237] width 123 height 9
click at [592, 376] on button "Continue ➔" at bounding box center [609, 373] width 52 height 20
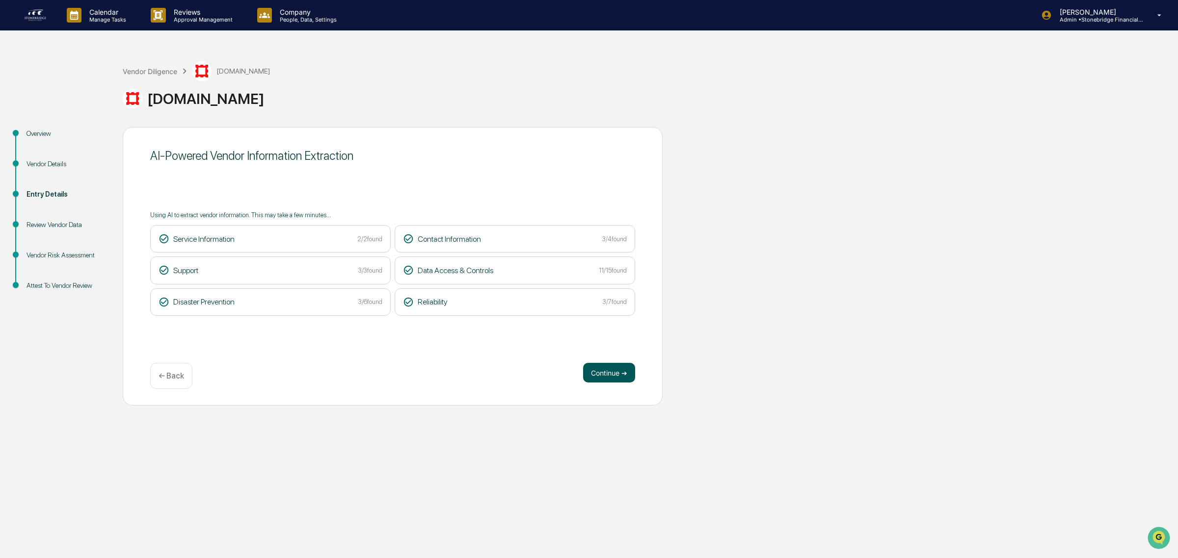
click at [604, 379] on button "Continue ➔" at bounding box center [609, 373] width 52 height 20
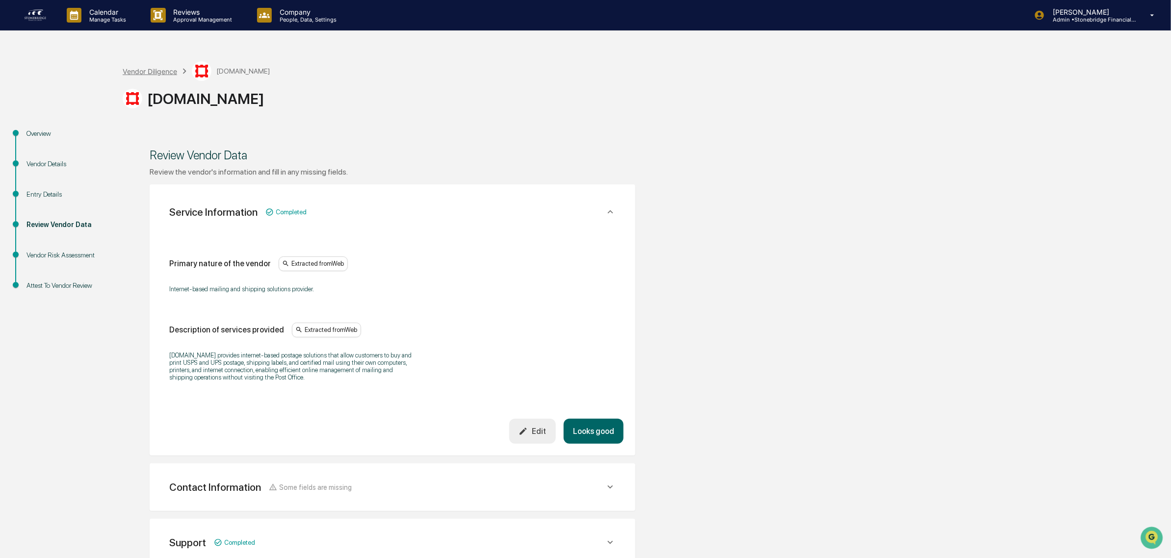
click at [154, 68] on div "Vendor Diligence" at bounding box center [150, 71] width 54 height 8
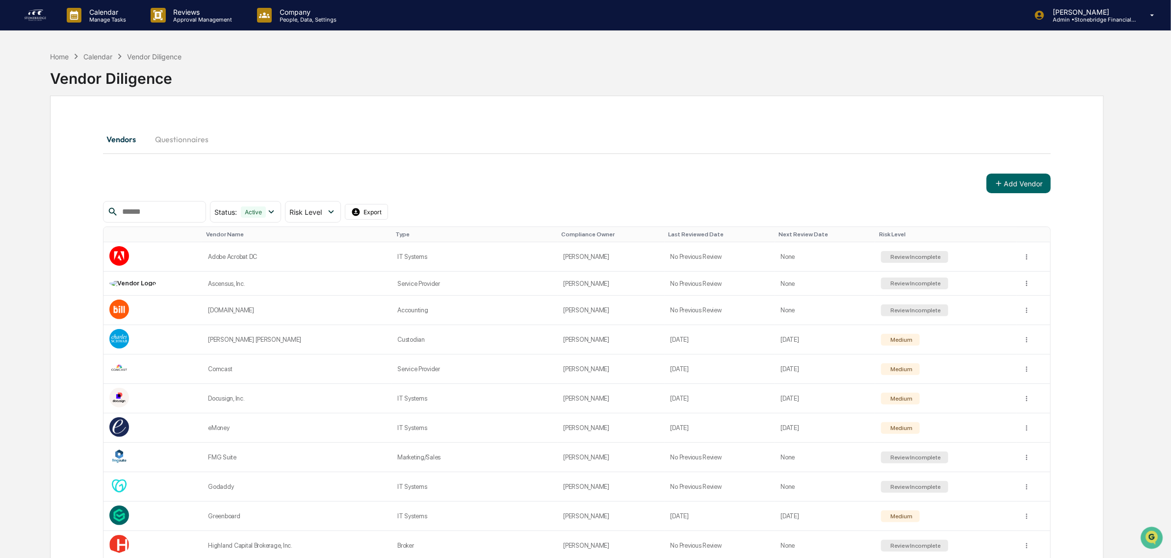
drag, startPoint x: 230, startPoint y: 428, endPoint x: 234, endPoint y: 423, distance: 6.6
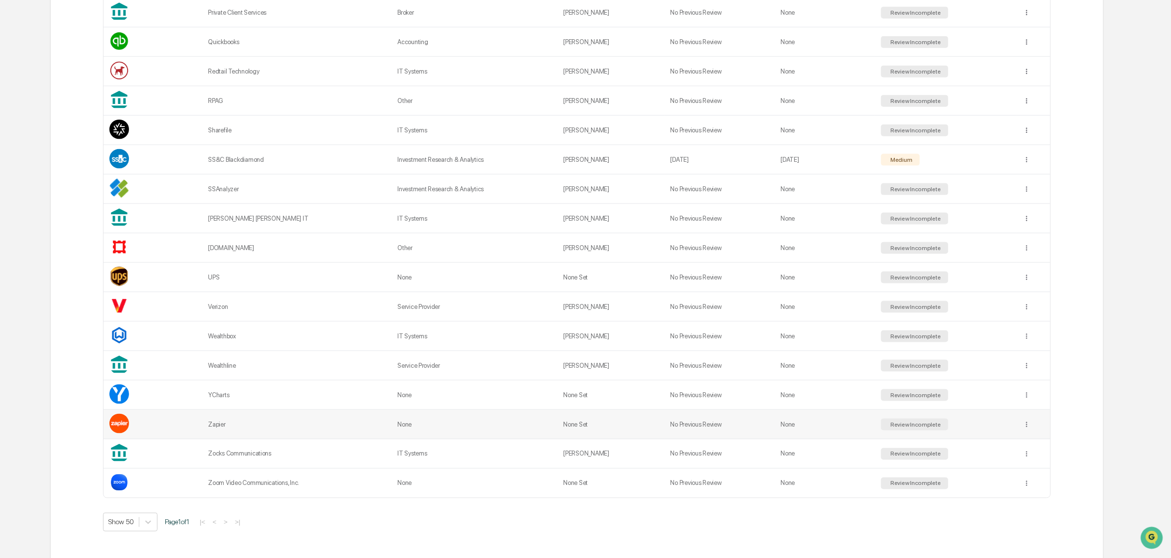
scroll to position [762, 0]
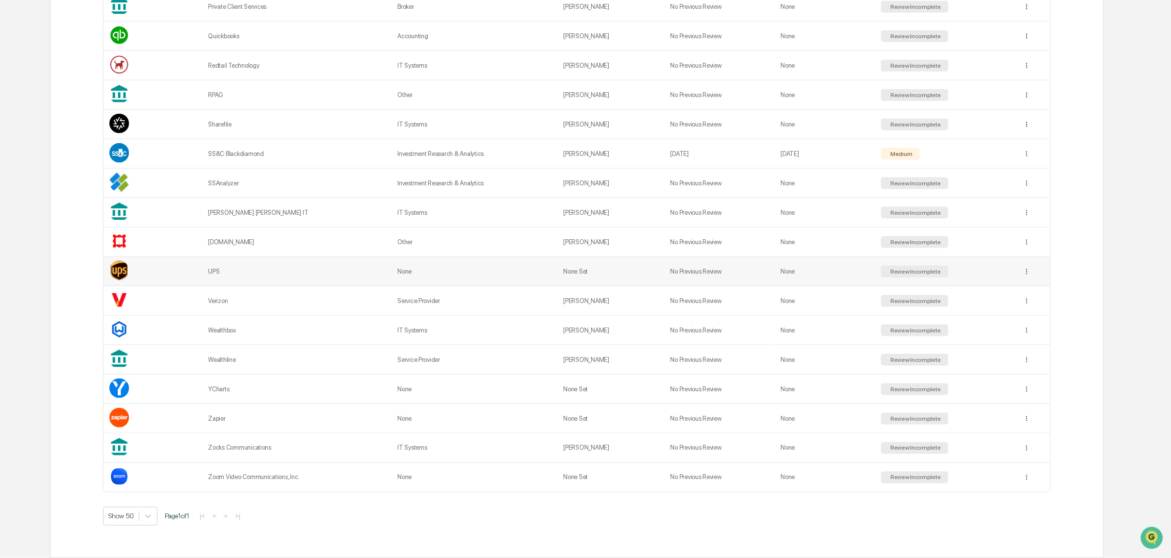
click at [288, 278] on td "UPS" at bounding box center [296, 271] width 189 height 29
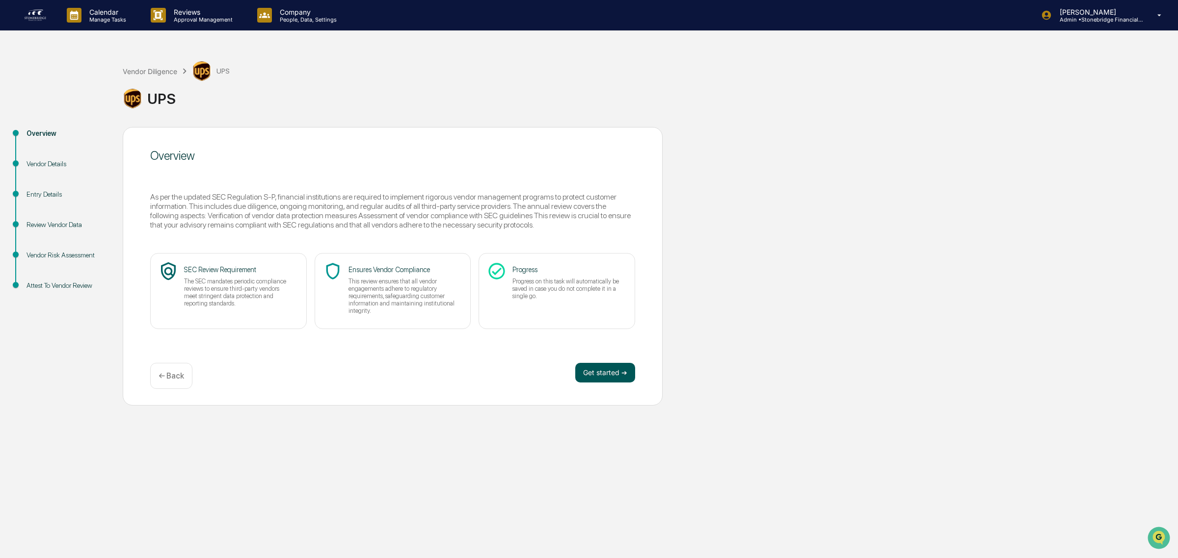
click at [605, 373] on button "Get started ➔" at bounding box center [605, 373] width 60 height 20
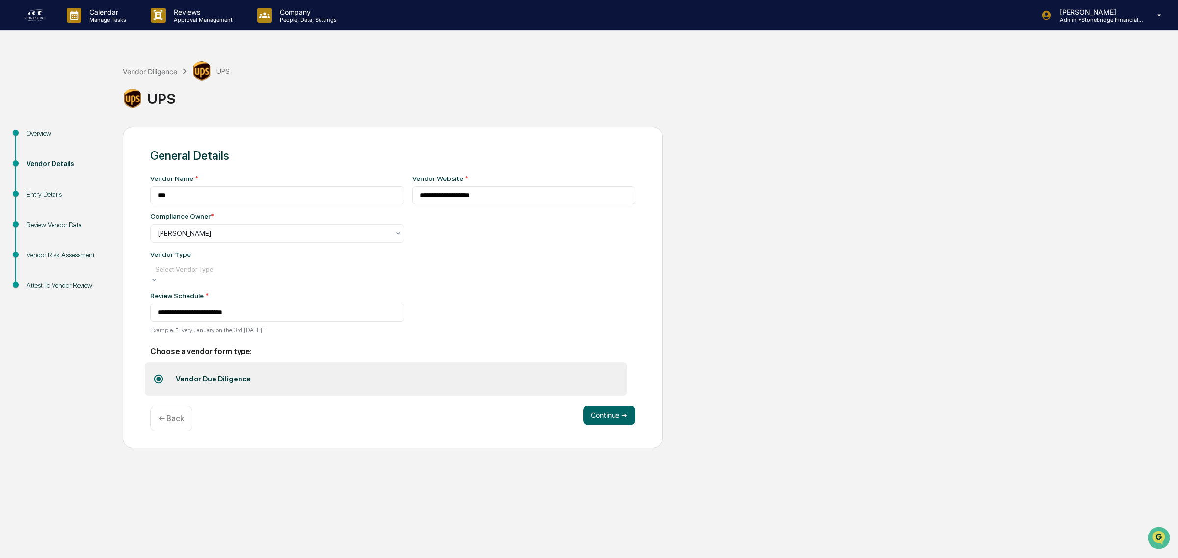
click at [224, 272] on div at bounding box center [277, 269] width 244 height 10
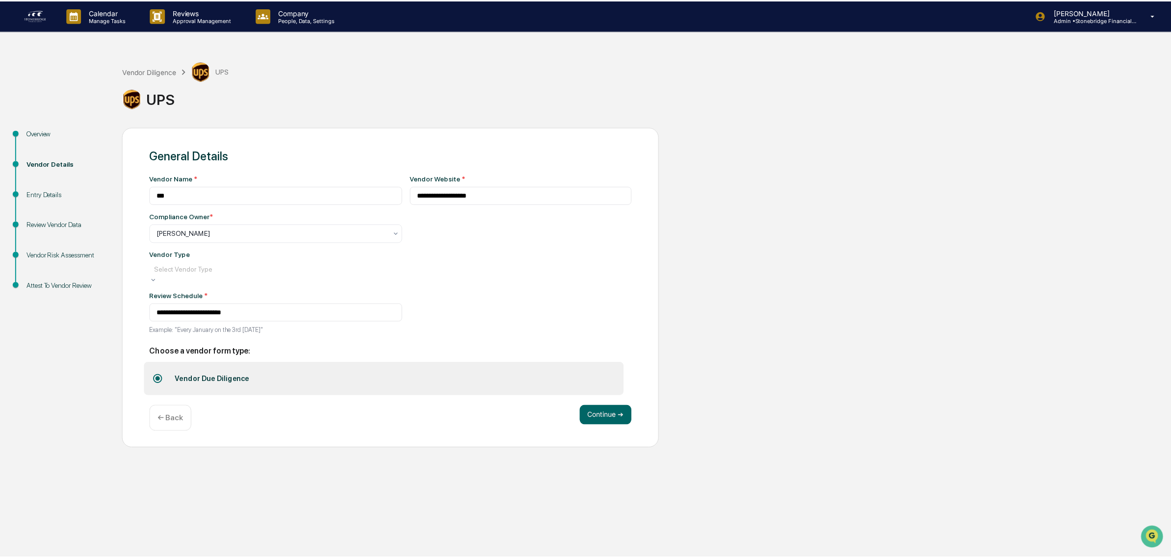
scroll to position [111, 0]
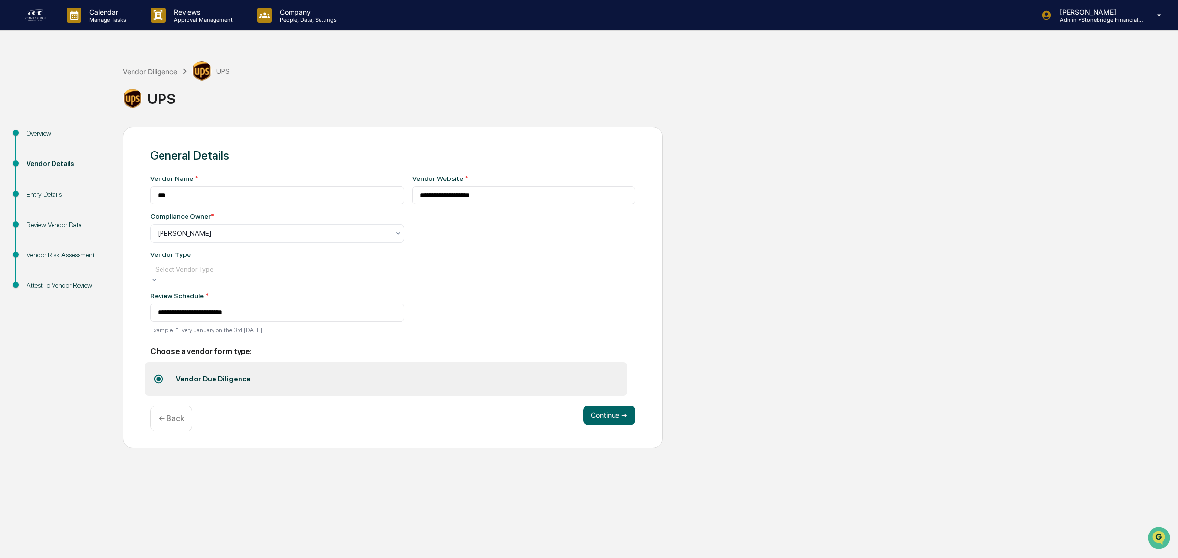
click at [621, 419] on button "Continue ➔" at bounding box center [609, 413] width 52 height 20
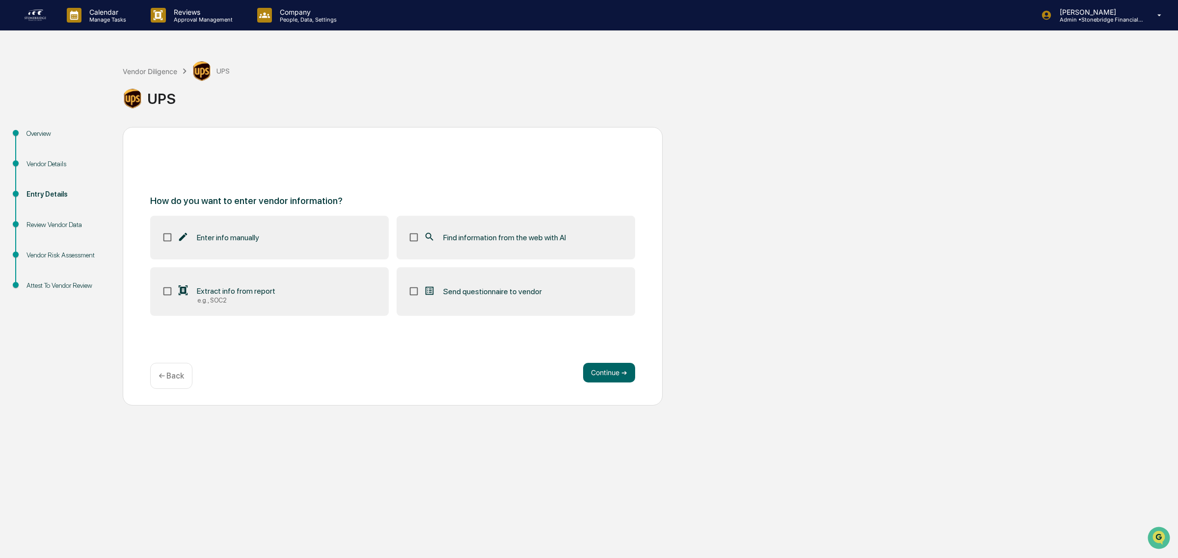
click at [538, 243] on div "Find information from the web with AI" at bounding box center [494, 238] width 142 height 12
click at [607, 364] on button "Continue ➔" at bounding box center [609, 373] width 52 height 20
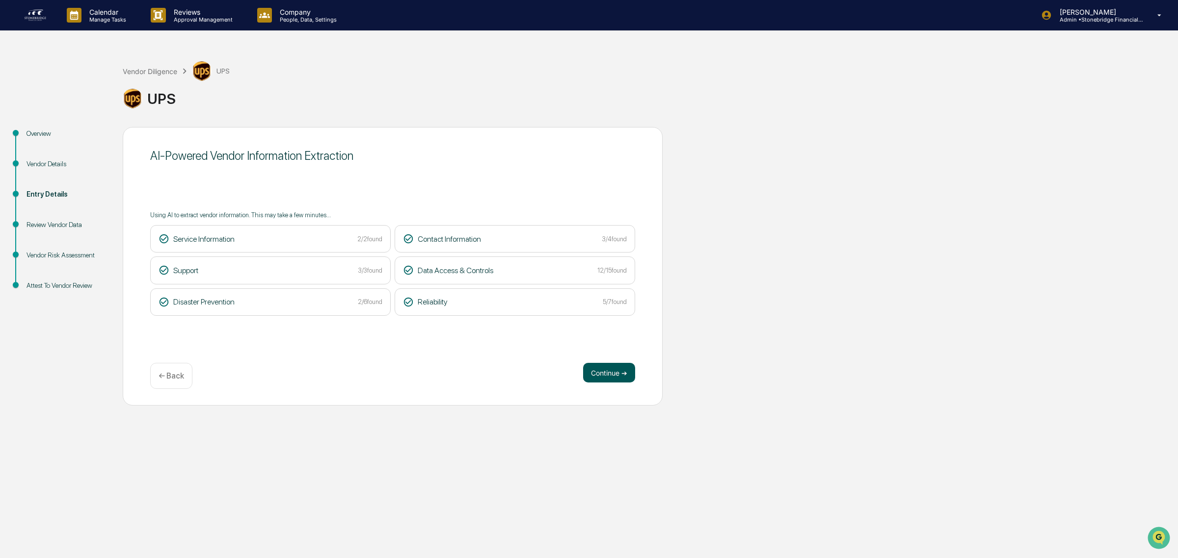
click at [605, 365] on button "Continue ➔" at bounding box center [609, 373] width 52 height 20
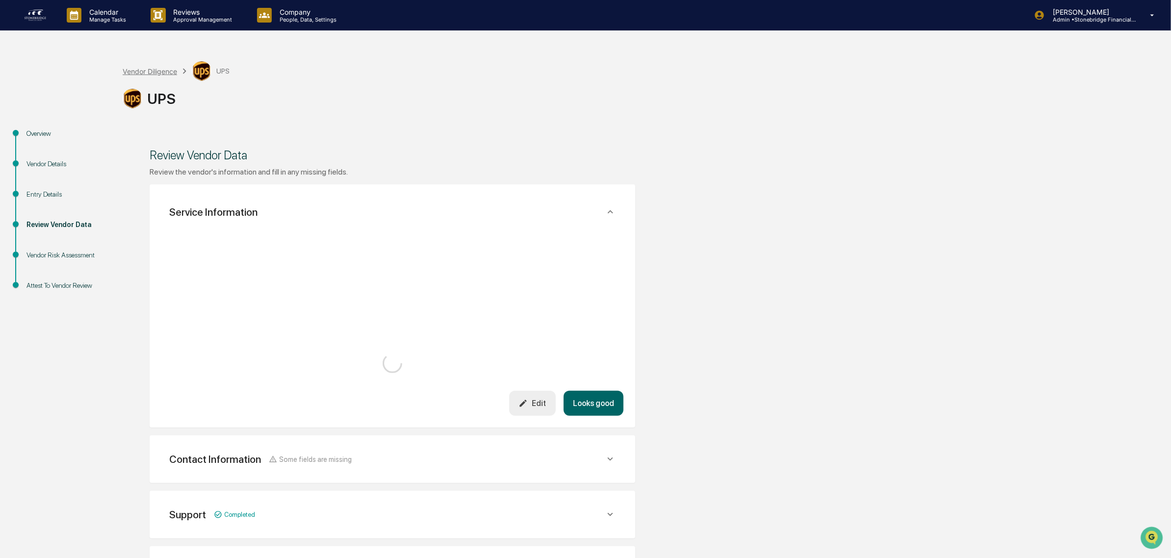
click at [160, 72] on div "Vendor Diligence" at bounding box center [150, 71] width 54 height 8
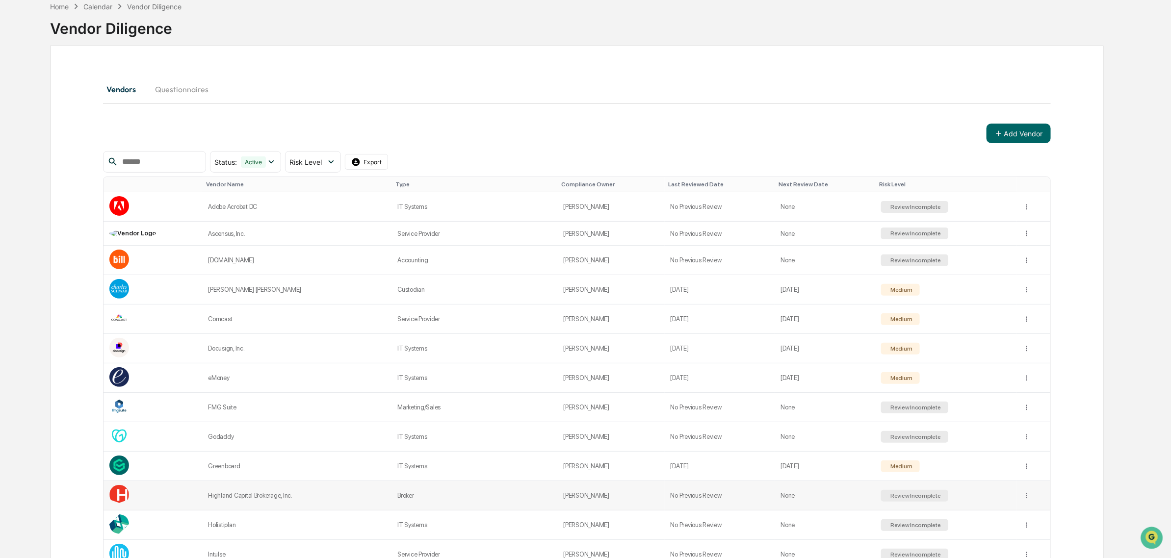
scroll to position [762, 0]
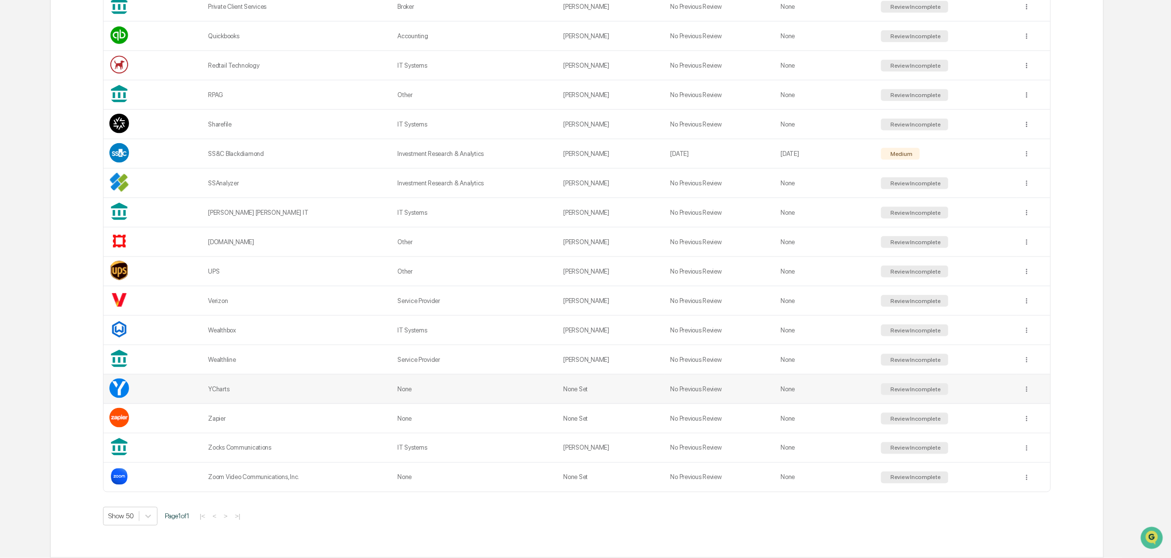
click at [329, 386] on div "YCharts" at bounding box center [297, 389] width 178 height 7
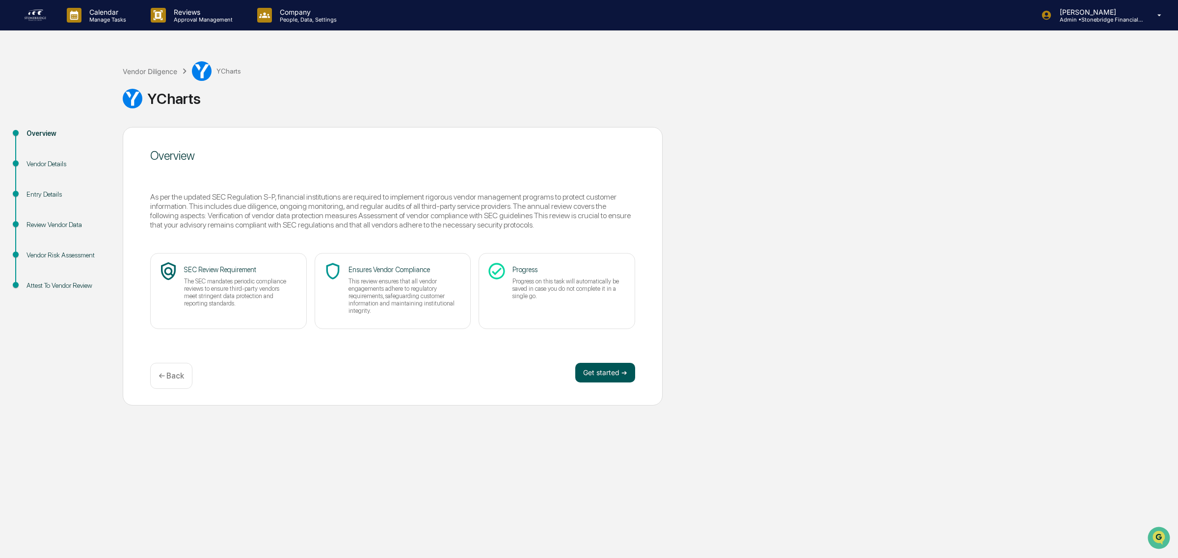
click at [624, 371] on button "Get started ➔" at bounding box center [605, 373] width 60 height 20
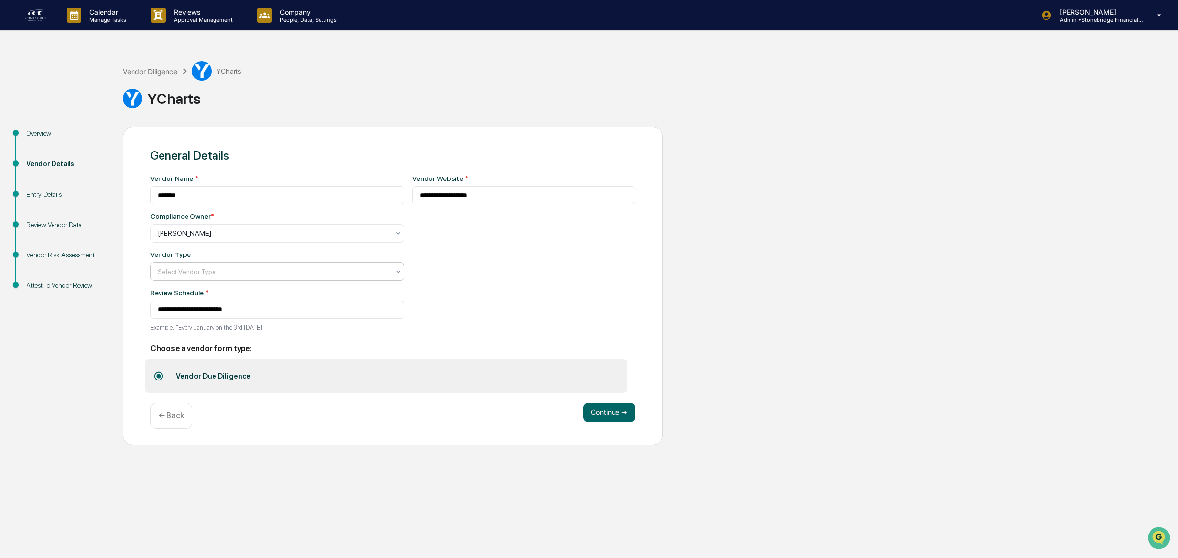
click at [229, 277] on div at bounding box center [274, 272] width 232 height 10
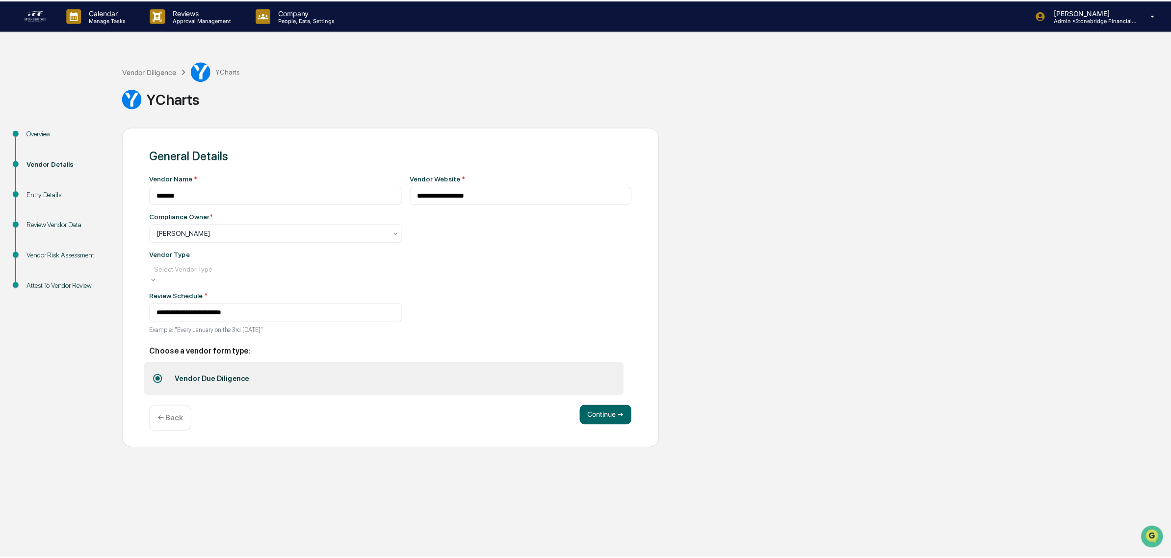
scroll to position [111, 0]
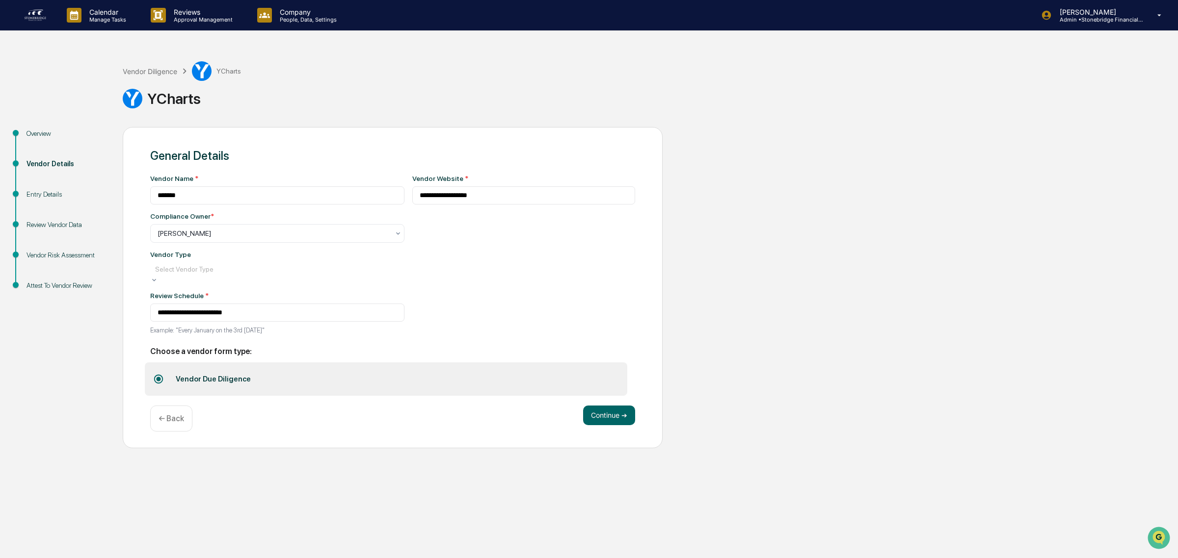
click at [617, 412] on button "Continue ➔" at bounding box center [609, 416] width 52 height 20
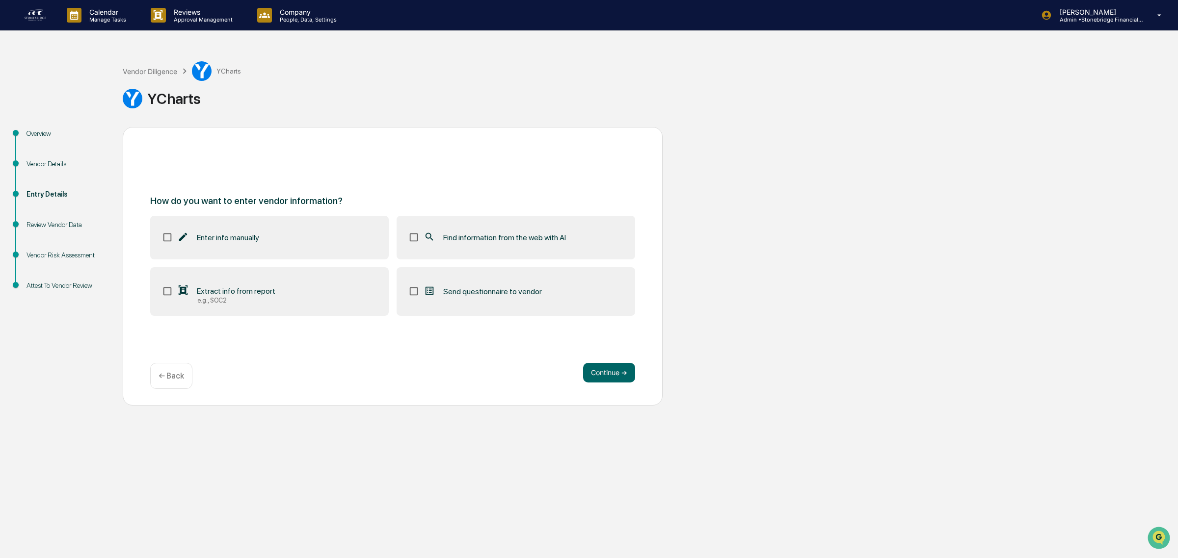
click at [511, 231] on label "Find information from the web with AI" at bounding box center [515, 237] width 238 height 43
click at [597, 374] on button "Continue ➔" at bounding box center [609, 373] width 52 height 20
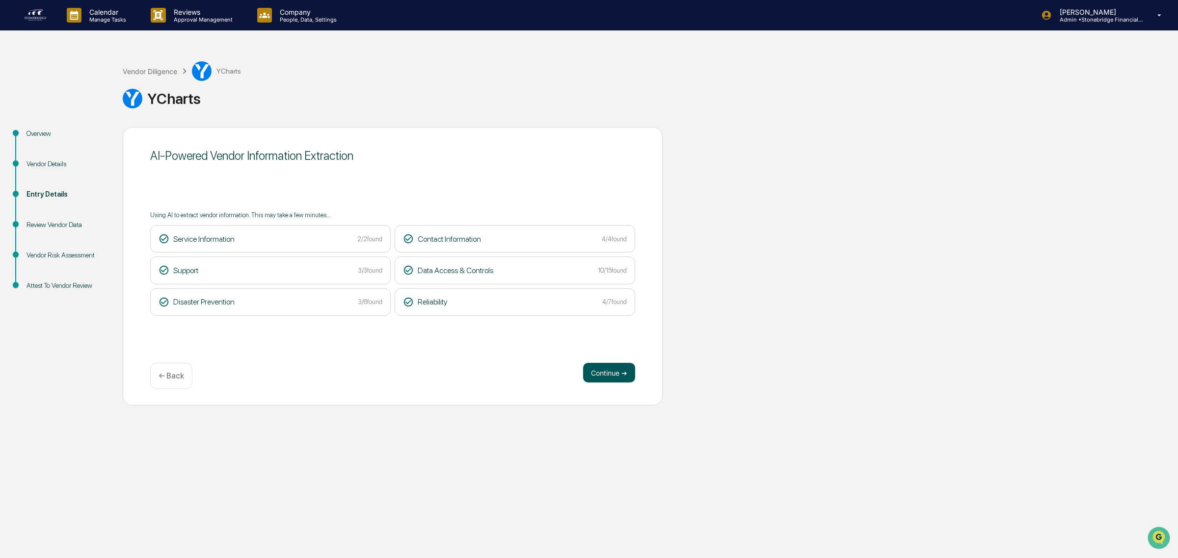
click at [593, 373] on button "Continue ➔" at bounding box center [609, 373] width 52 height 20
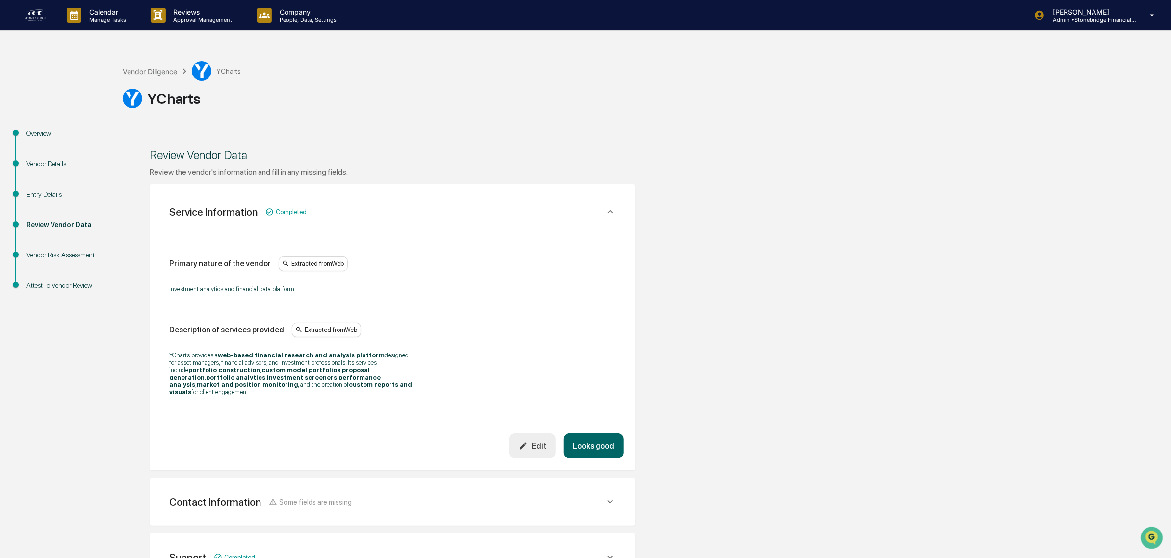
click at [145, 70] on div "Vendor Diligence" at bounding box center [150, 71] width 54 height 8
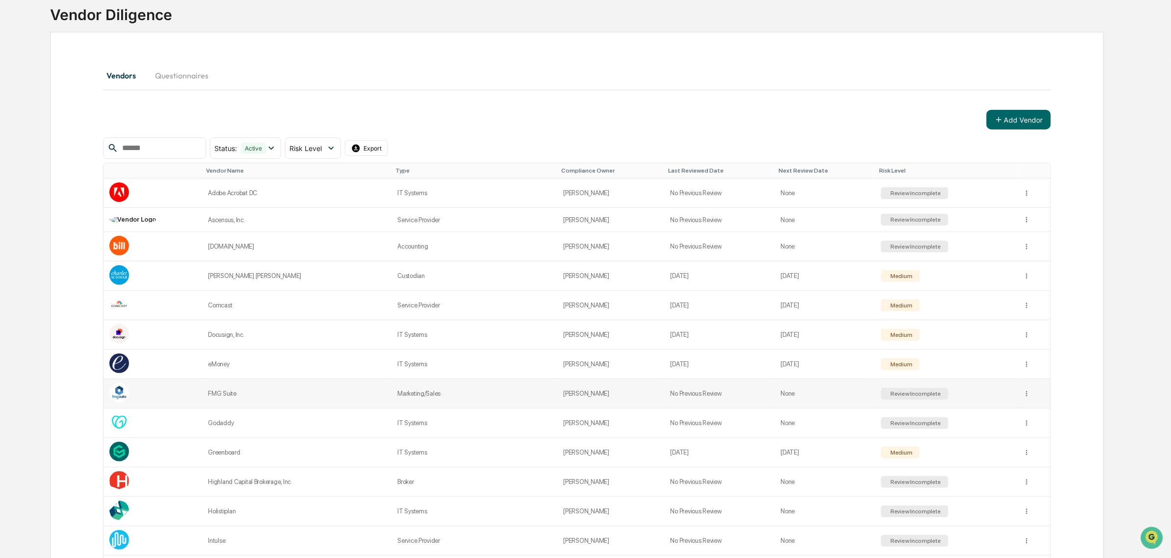
scroll to position [307, 0]
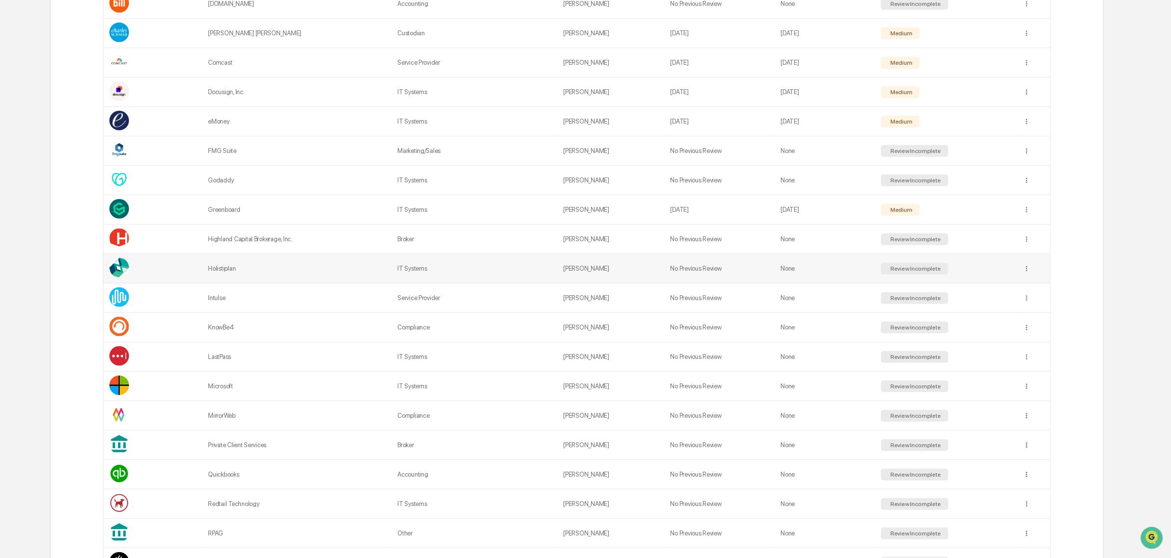
click at [243, 284] on td "Holistiplan" at bounding box center [296, 268] width 189 height 29
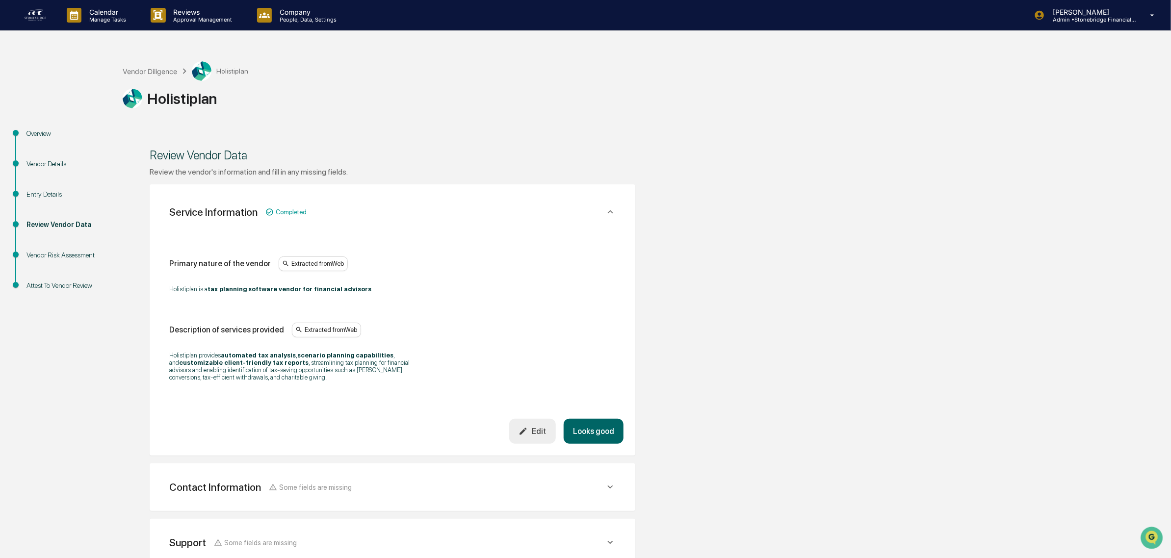
click at [48, 160] on div "Vendor Details" at bounding box center [66, 164] width 80 height 10
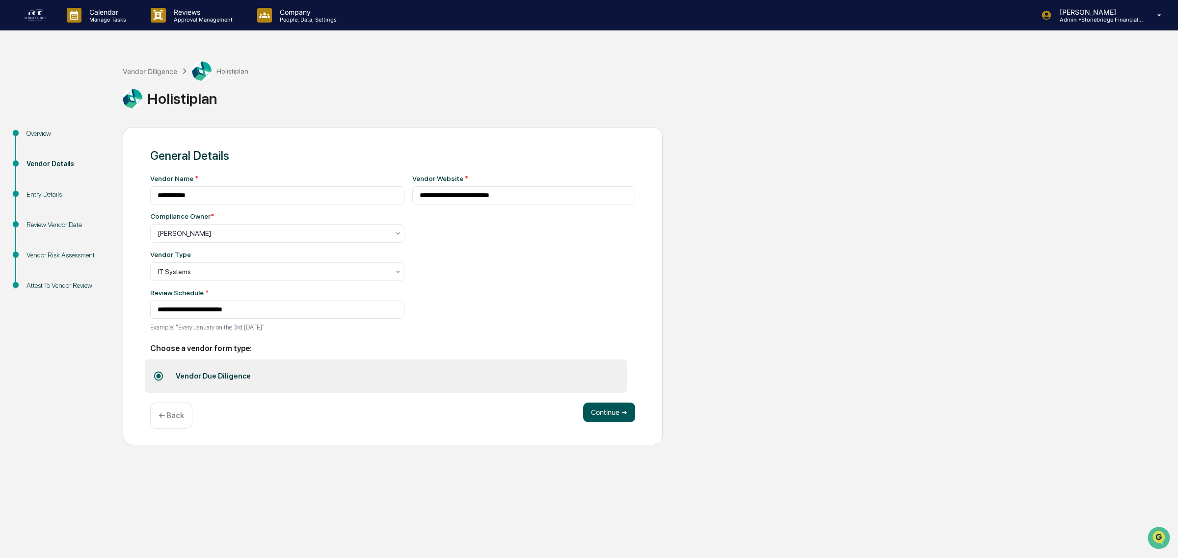
click at [609, 421] on button "Continue ➔" at bounding box center [609, 413] width 52 height 20
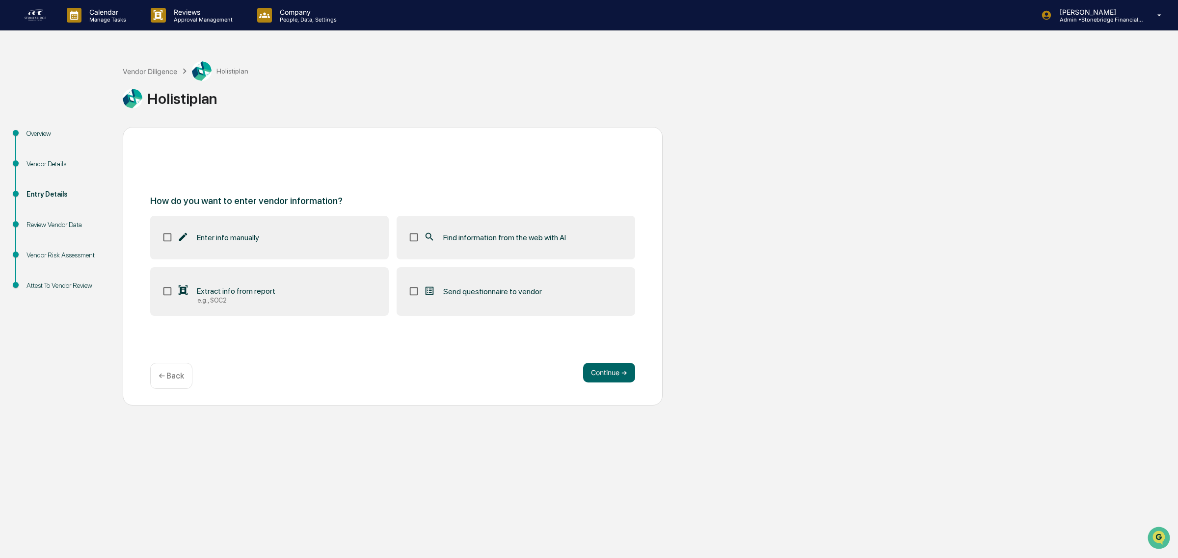
click at [307, 266] on div "Enter info manually Find information from the web with AI Extract info from rep…" at bounding box center [392, 266] width 485 height 100
drag, startPoint x: 362, startPoint y: 277, endPoint x: 328, endPoint y: 300, distance: 41.1
click at [349, 290] on label "Extract info from report e.g., SOC2" at bounding box center [269, 291] width 238 height 49
click at [503, 240] on span "Find information from the web with AI" at bounding box center [504, 237] width 123 height 9
click at [602, 373] on button "Continue ➔" at bounding box center [609, 373] width 52 height 20
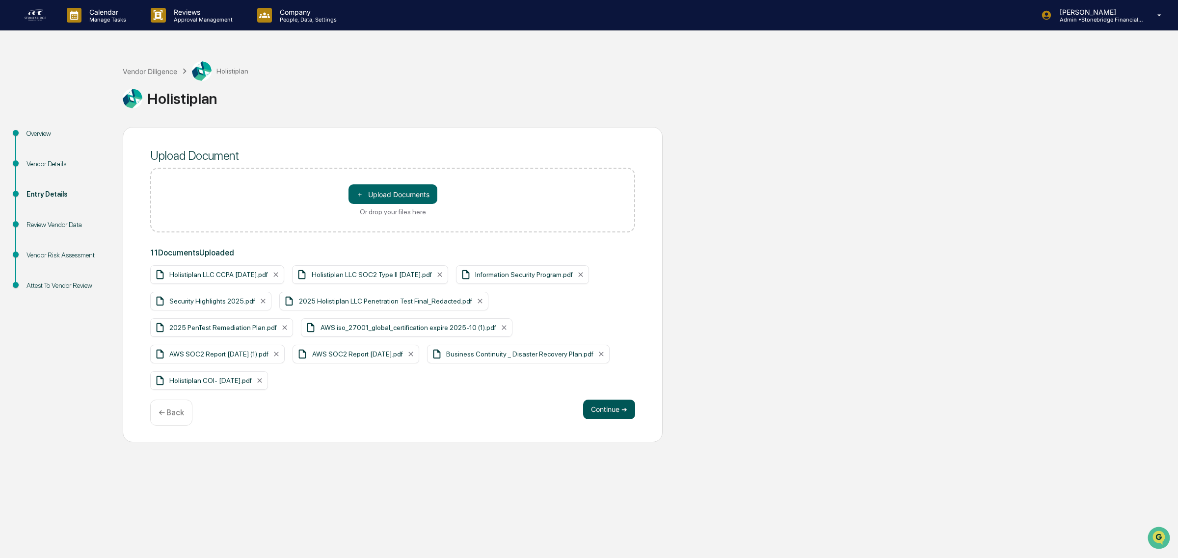
click at [607, 400] on button "Continue ➔" at bounding box center [609, 410] width 52 height 20
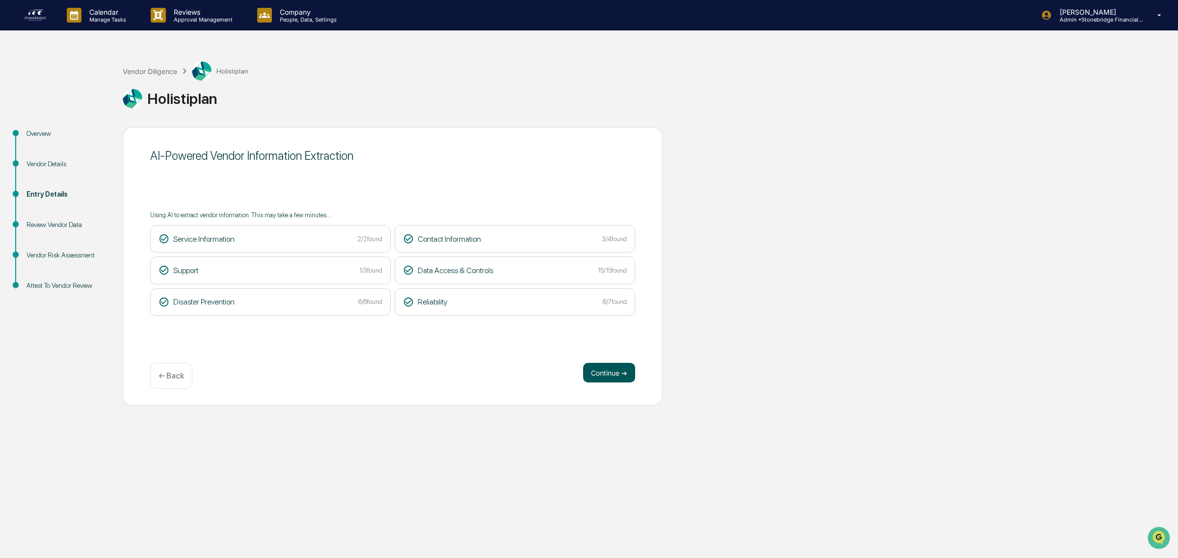
click at [615, 381] on button "Continue ➔" at bounding box center [609, 373] width 52 height 20
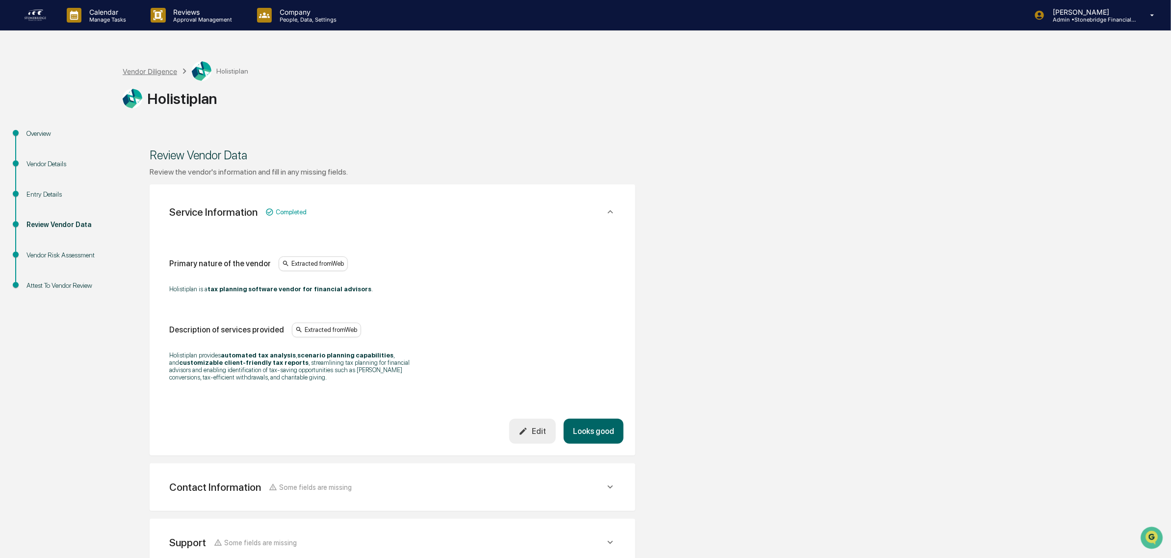
click at [153, 68] on div "Vendor Diligence" at bounding box center [150, 71] width 54 height 8
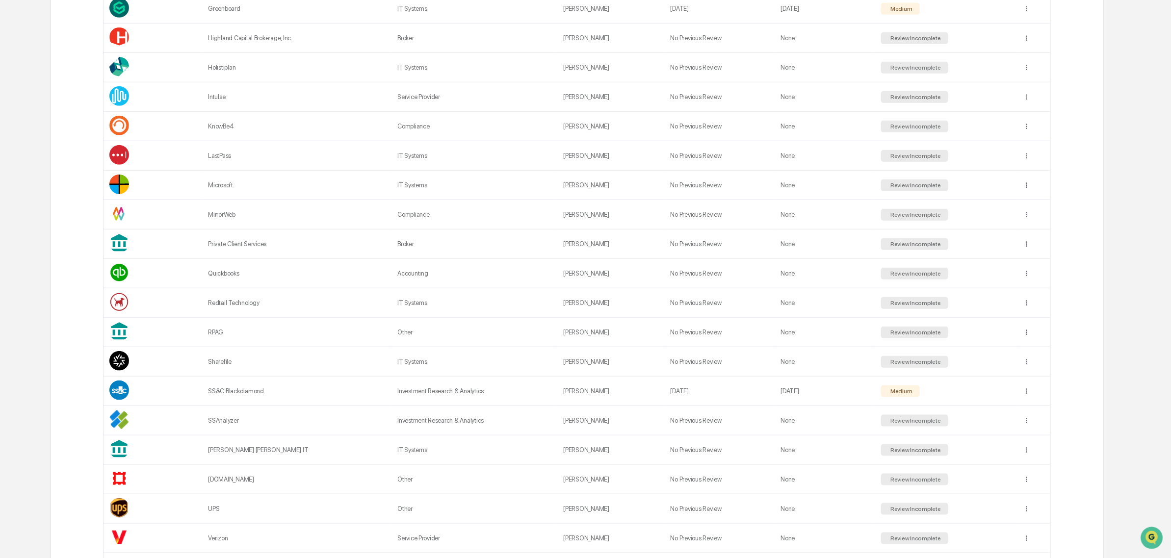
scroll to position [762, 0]
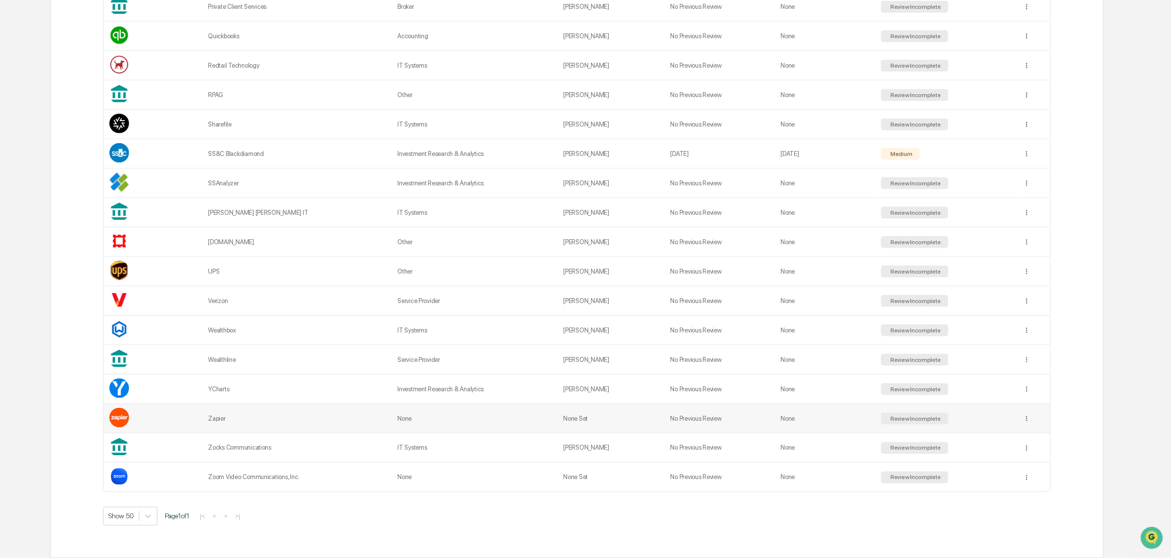
click at [463, 425] on td "None" at bounding box center [475, 418] width 166 height 29
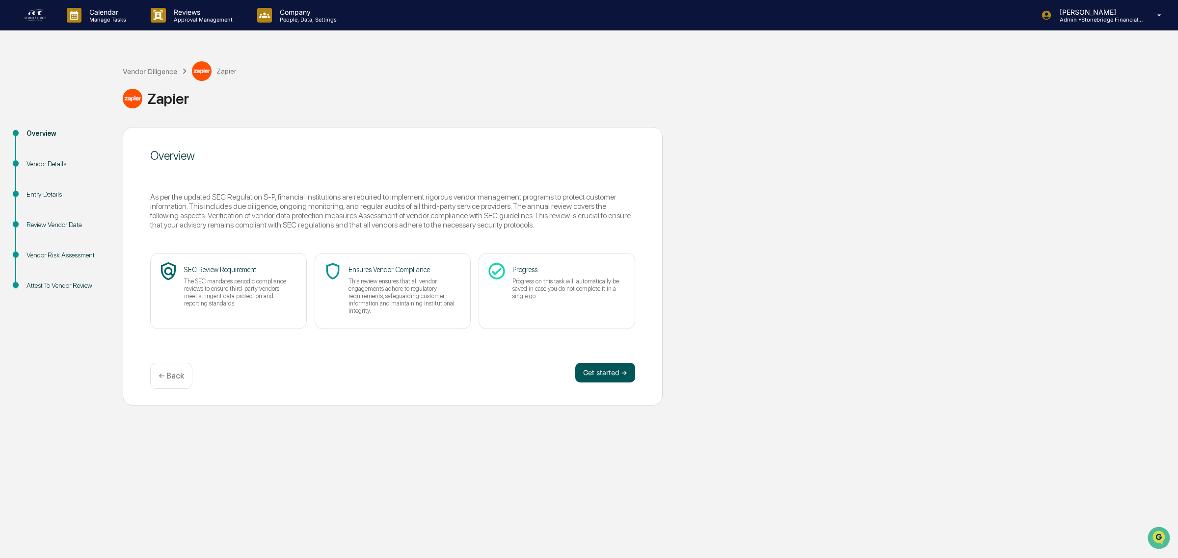
click at [612, 382] on button "Get started ➔" at bounding box center [605, 373] width 60 height 20
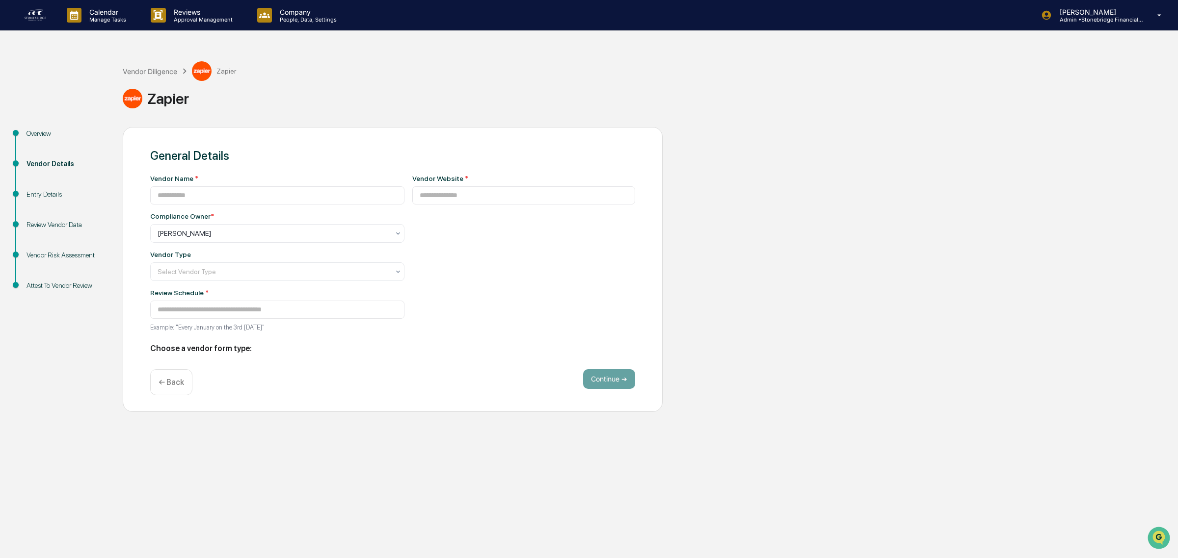
type input "******"
type input "**********"
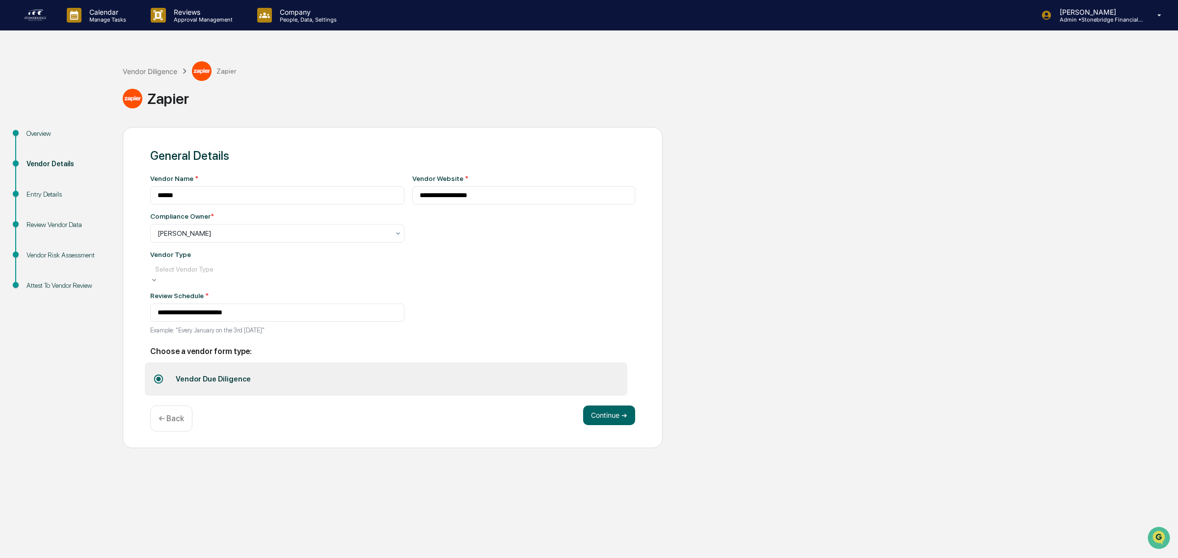
click at [319, 268] on div "Select Vendor Type" at bounding box center [277, 270] width 254 height 14
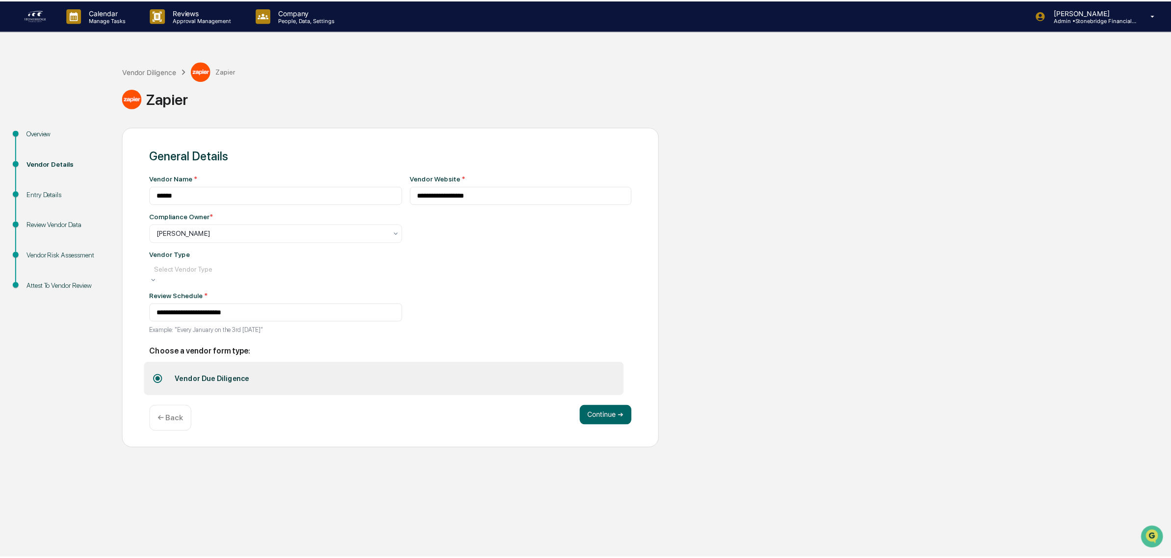
scroll to position [111, 0]
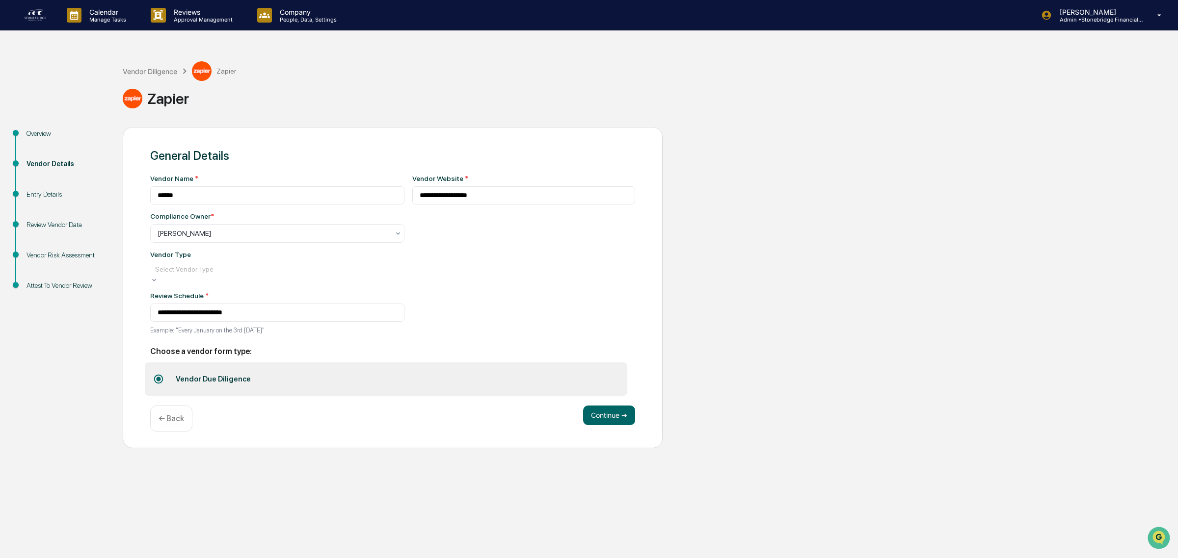
click at [621, 416] on button "Continue ➔" at bounding box center [609, 416] width 52 height 20
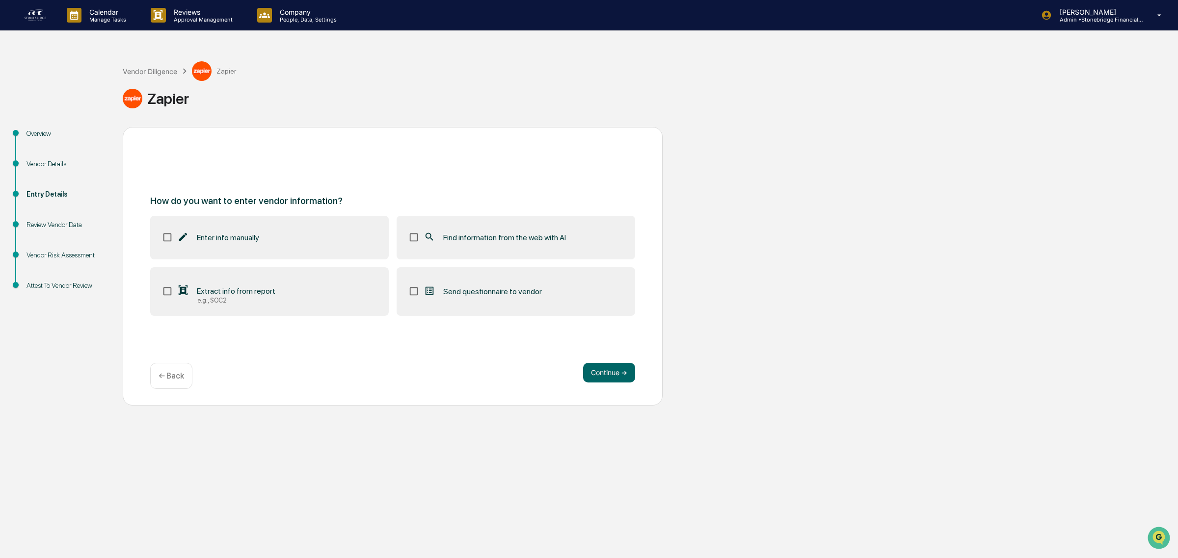
click at [478, 246] on label "Find information from the web with AI" at bounding box center [515, 237] width 238 height 43
click at [604, 379] on button "Continue ➔" at bounding box center [609, 373] width 52 height 20
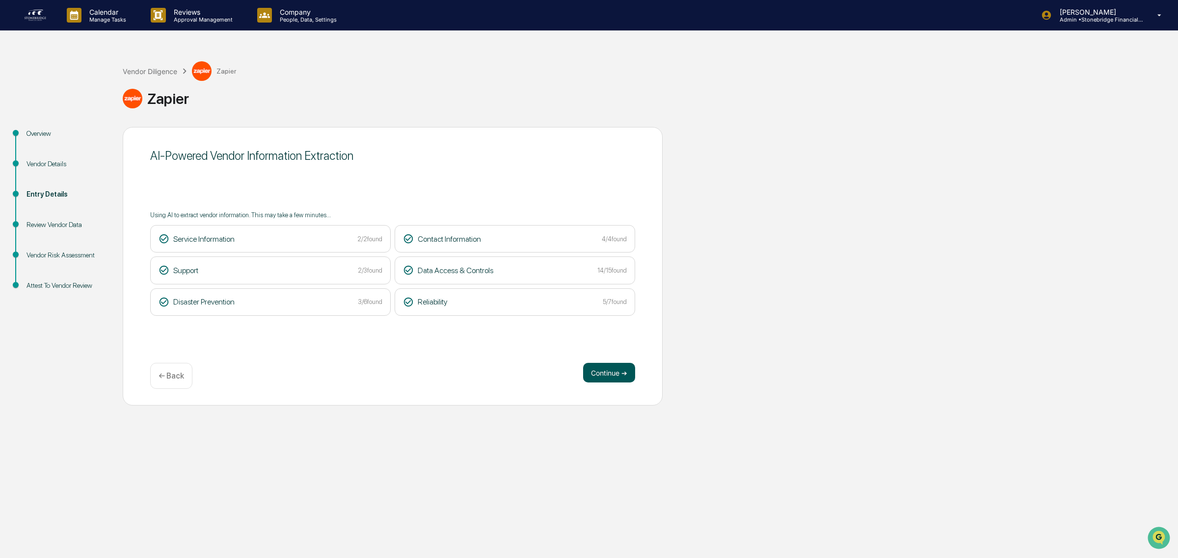
click at [605, 379] on button "Continue ➔" at bounding box center [609, 373] width 52 height 20
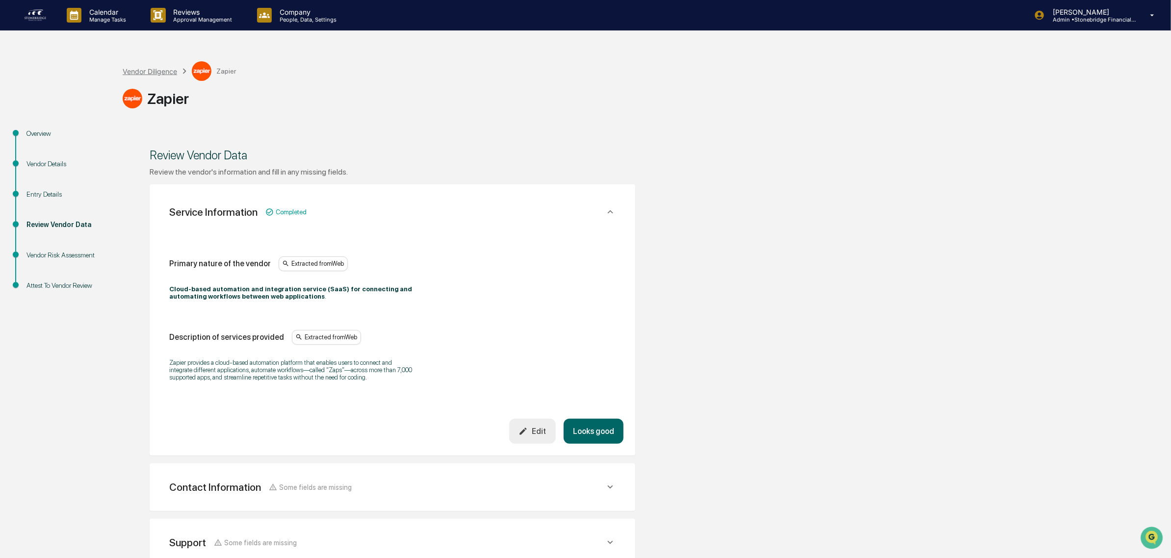
click at [156, 72] on div "Vendor Diligence" at bounding box center [150, 71] width 54 height 8
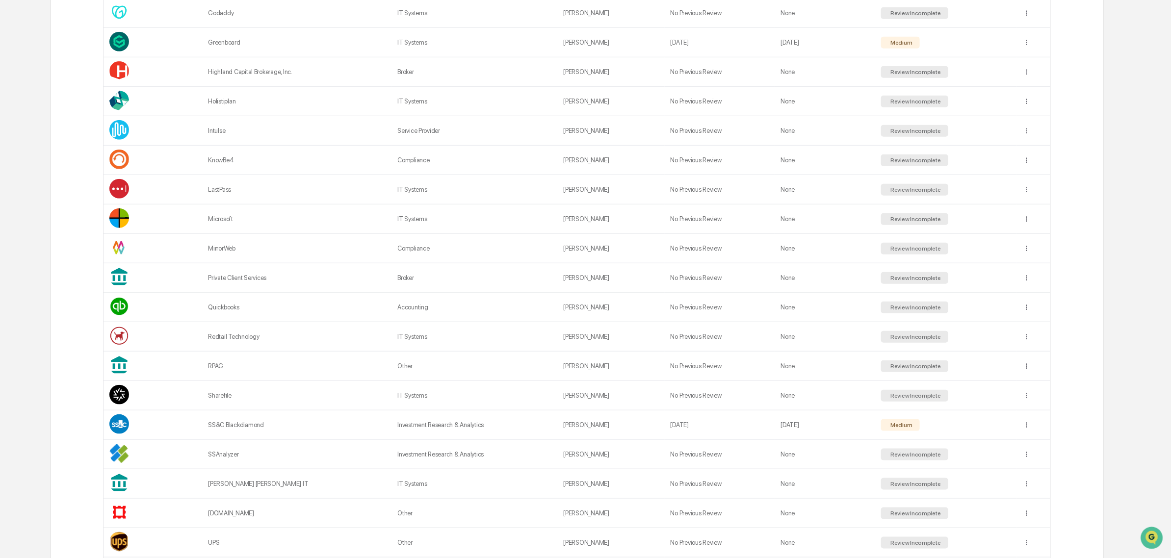
scroll to position [762, 0]
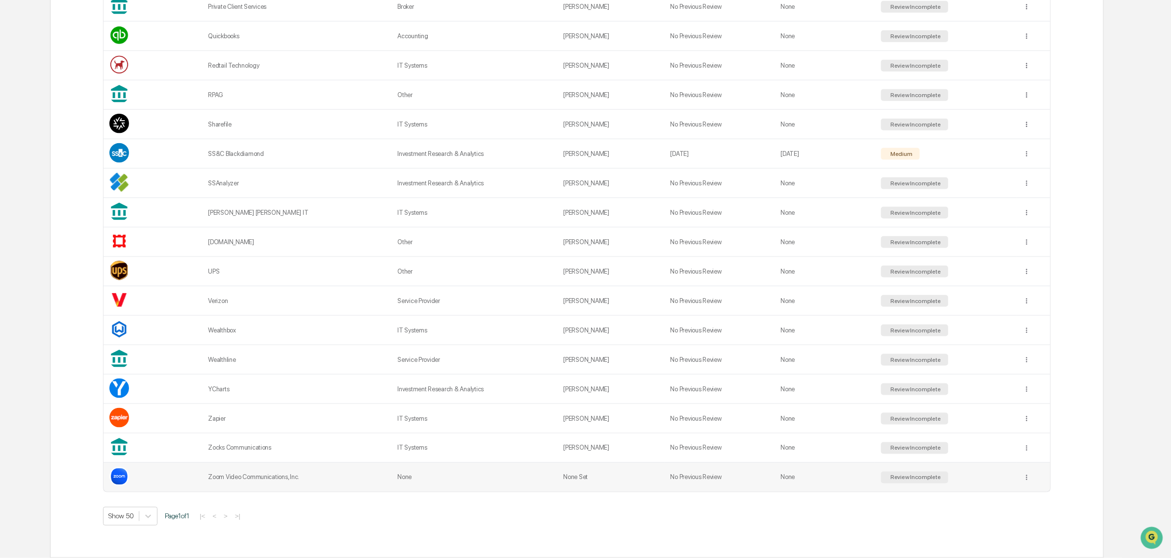
click at [289, 474] on div "Zoom Video Communications, Inc." at bounding box center [297, 477] width 178 height 7
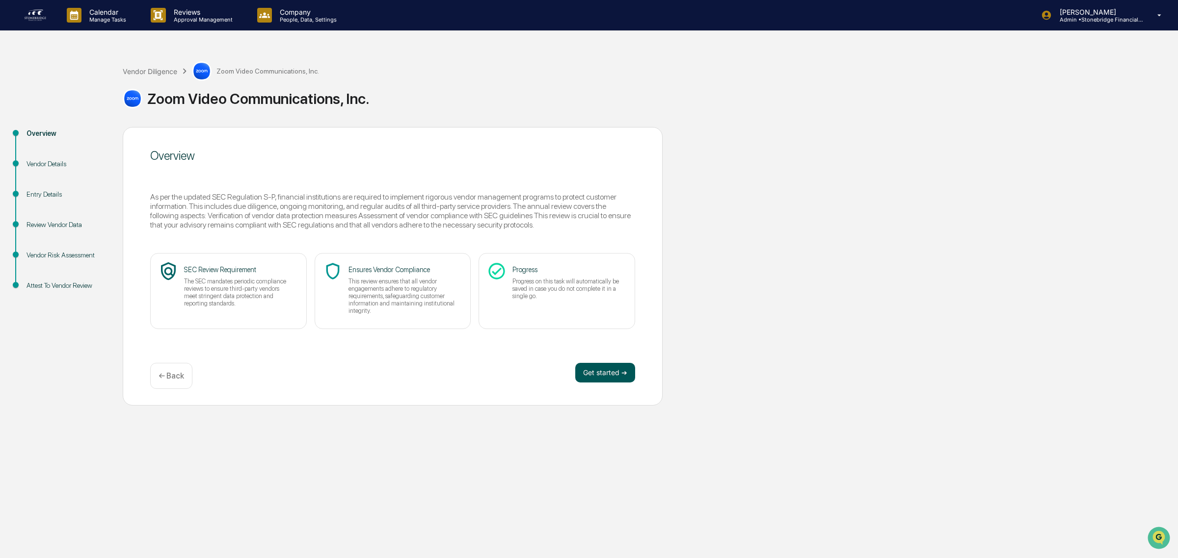
click at [624, 374] on button "Get started ➔" at bounding box center [605, 373] width 60 height 20
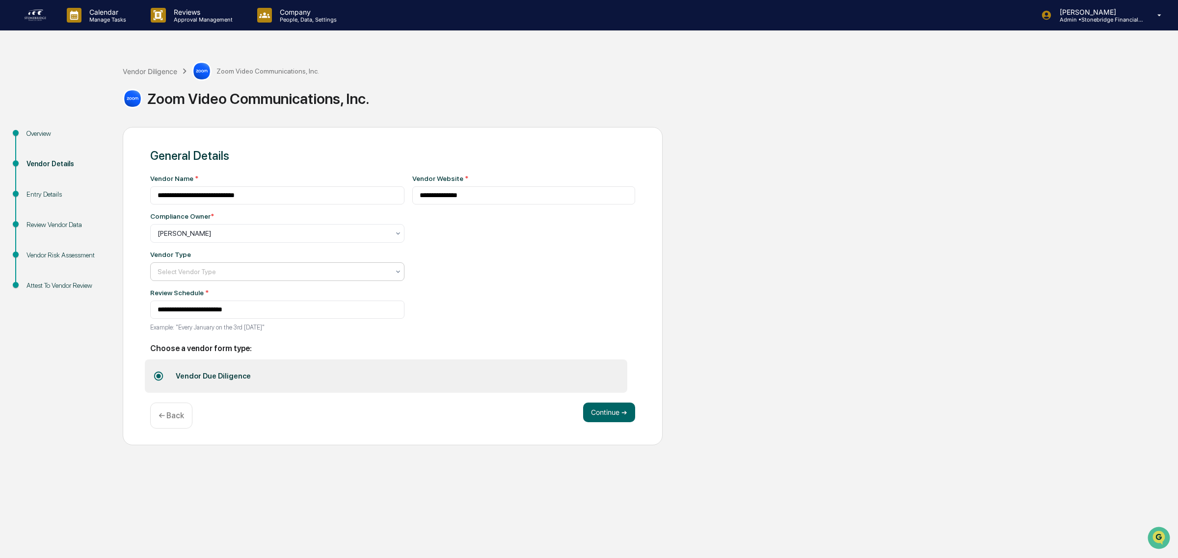
click at [233, 276] on div at bounding box center [274, 272] width 232 height 10
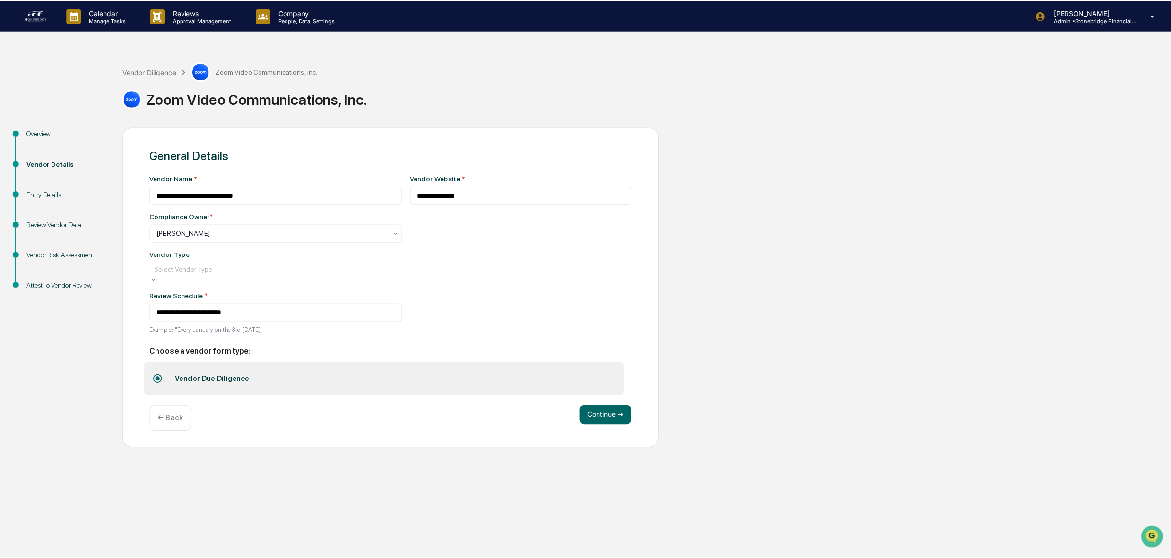
scroll to position [111, 0]
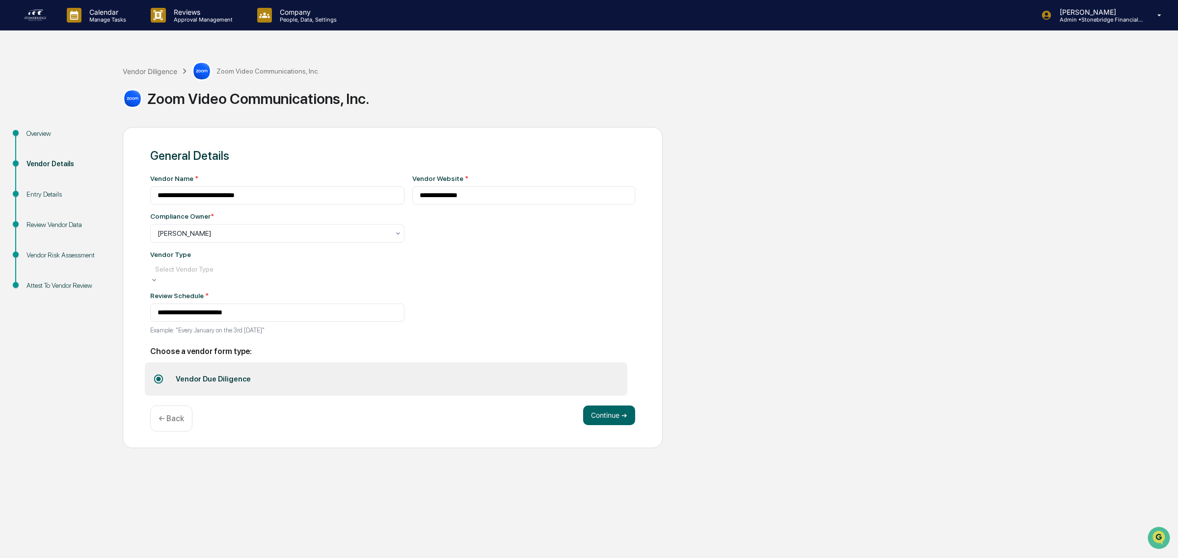
click at [629, 424] on button "Continue ➔" at bounding box center [609, 416] width 52 height 20
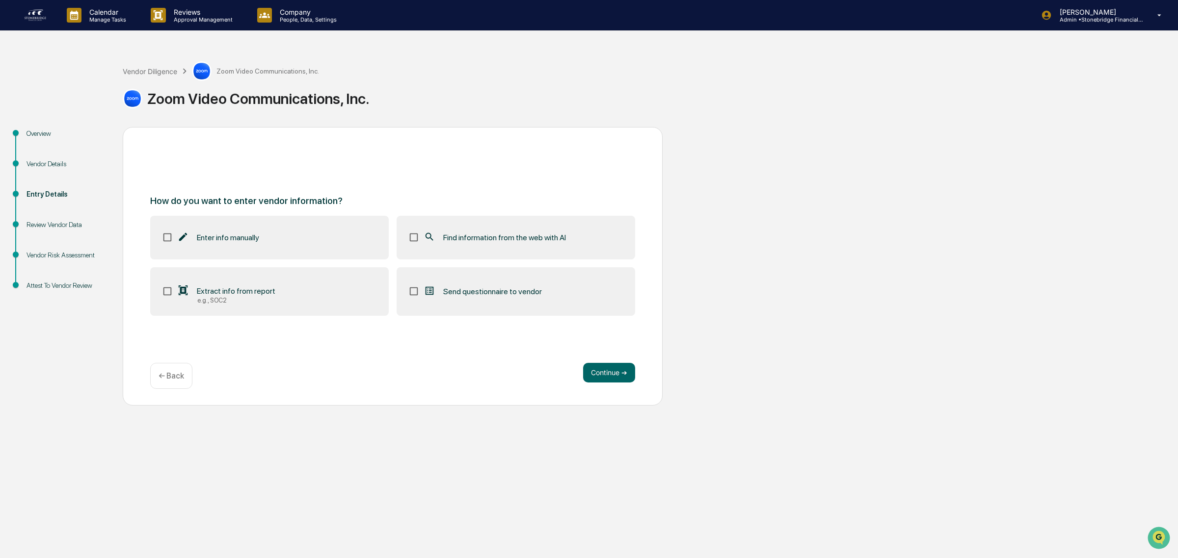
click at [489, 222] on label "Find information from the web with AI" at bounding box center [515, 237] width 238 height 43
click at [617, 365] on button "Continue ➔" at bounding box center [609, 373] width 52 height 20
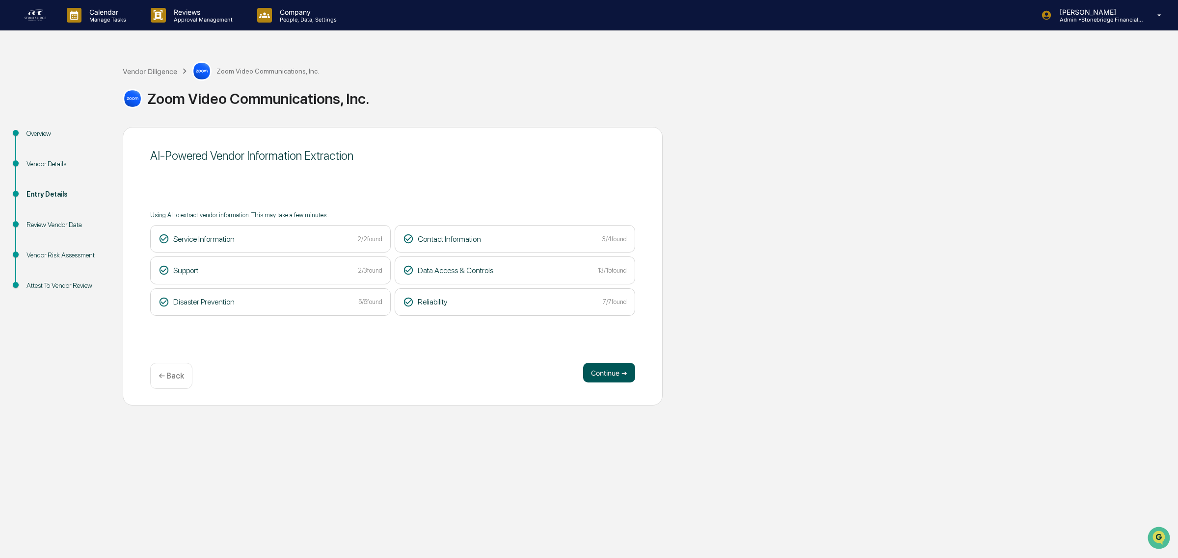
click at [616, 381] on button "Continue ➔" at bounding box center [609, 373] width 52 height 20
